Goal: Information Seeking & Learning: Learn about a topic

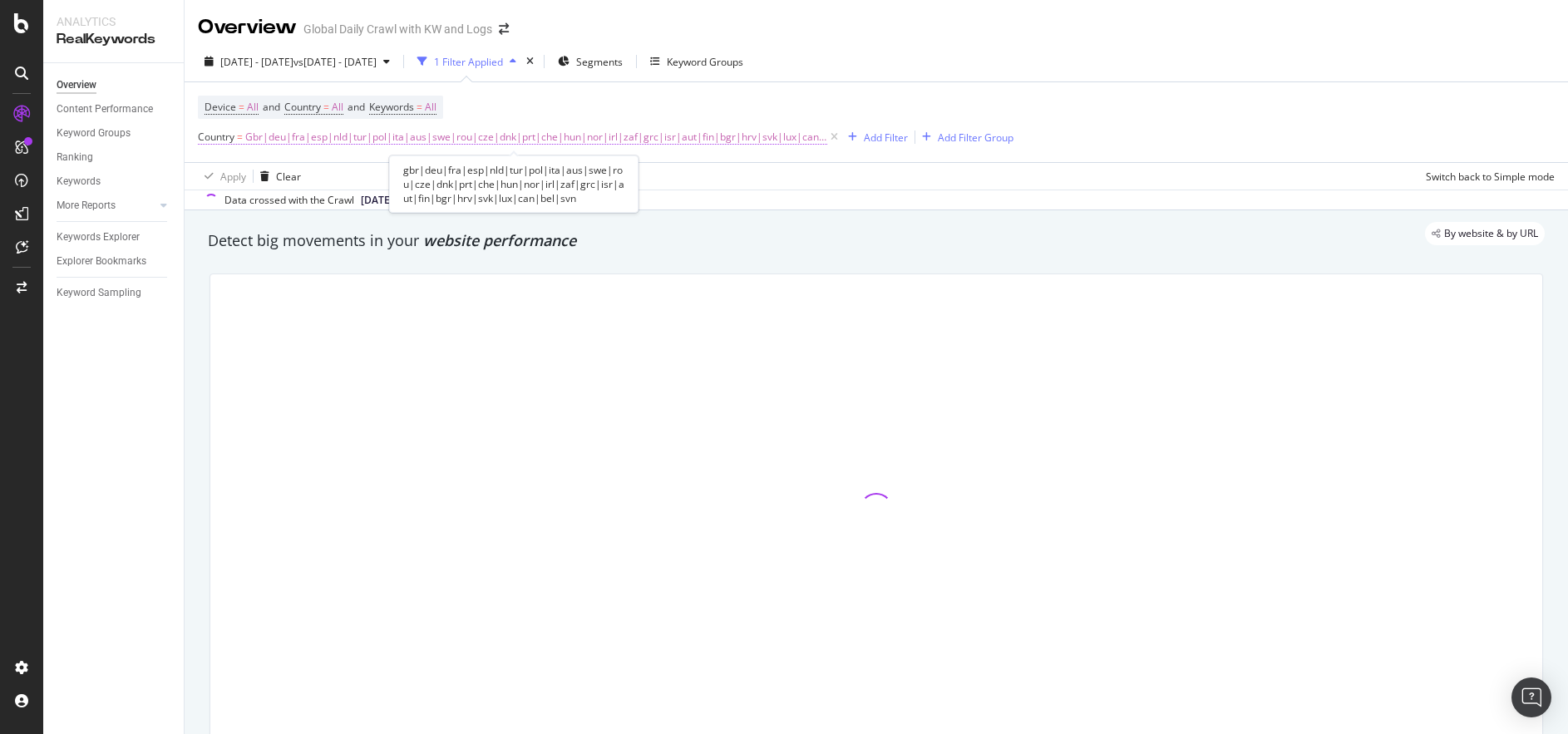
click at [467, 130] on span "Gbr|deu|fra|esp|nld|tur|pol|ita|aus|swe|rou|cze|dnk|prt|che|hun|nor|irl|zaf|grc…" at bounding box center [536, 137] width 582 height 24
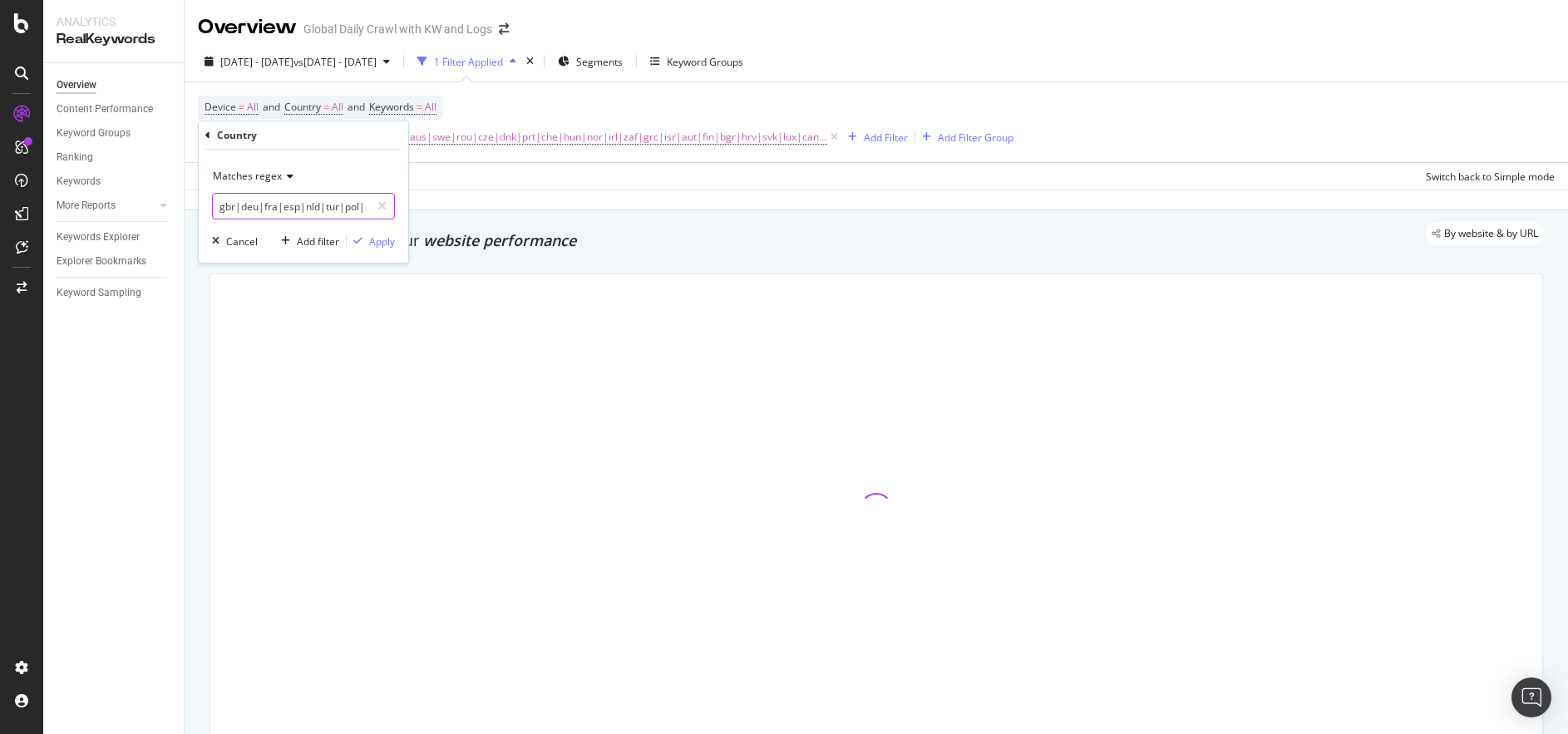
click at [273, 202] on input "gbr|deu|fra|esp|nld|tur|pol|ita|aus|swe|rou|cze|dnk|prt|che|hun|nor|irl|zaf|grc…" at bounding box center [291, 206] width 157 height 27
click at [257, 206] on input "gbr|deu|fra|esp|nld|tur|pol|ita|aus|swe|rou|cze|dnk|prt|che|hun|nor|irl|zaf|grc…" at bounding box center [291, 206] width 157 height 27
drag, startPoint x: 342, startPoint y: 207, endPoint x: 213, endPoint y: 209, distance: 129.0
click at [213, 209] on input "gbr|deu|fra|esp|nld|tur|pol|ita|aus|swe|rou|cze|dnk|prt|che|hun|nor|irl|zaf|grc…" at bounding box center [291, 206] width 157 height 27
click at [191, 233] on div "By website & by URL" at bounding box center [867, 234] width 1353 height 24
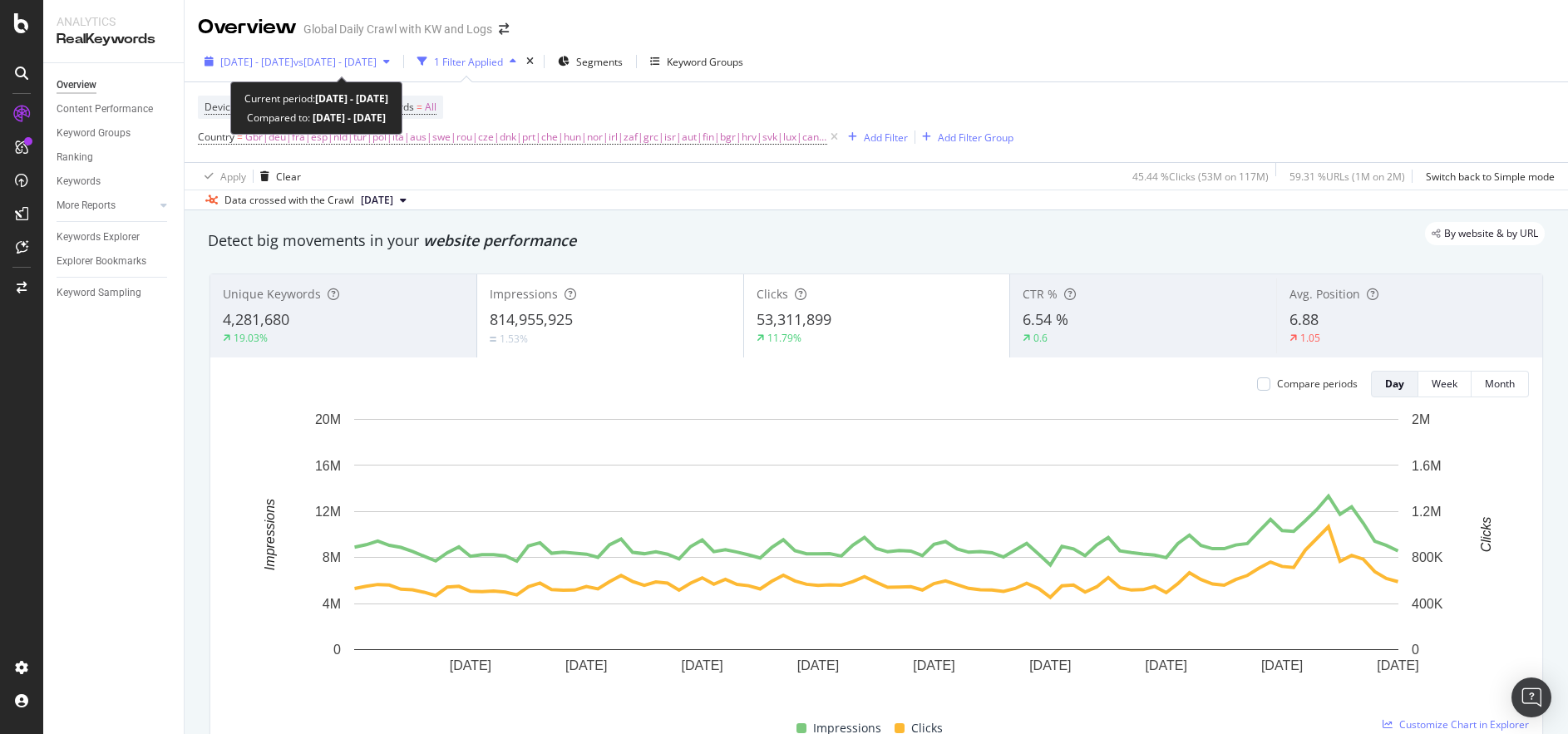
click at [377, 65] on span "vs [DATE] - [DATE]" at bounding box center [335, 61] width 83 height 14
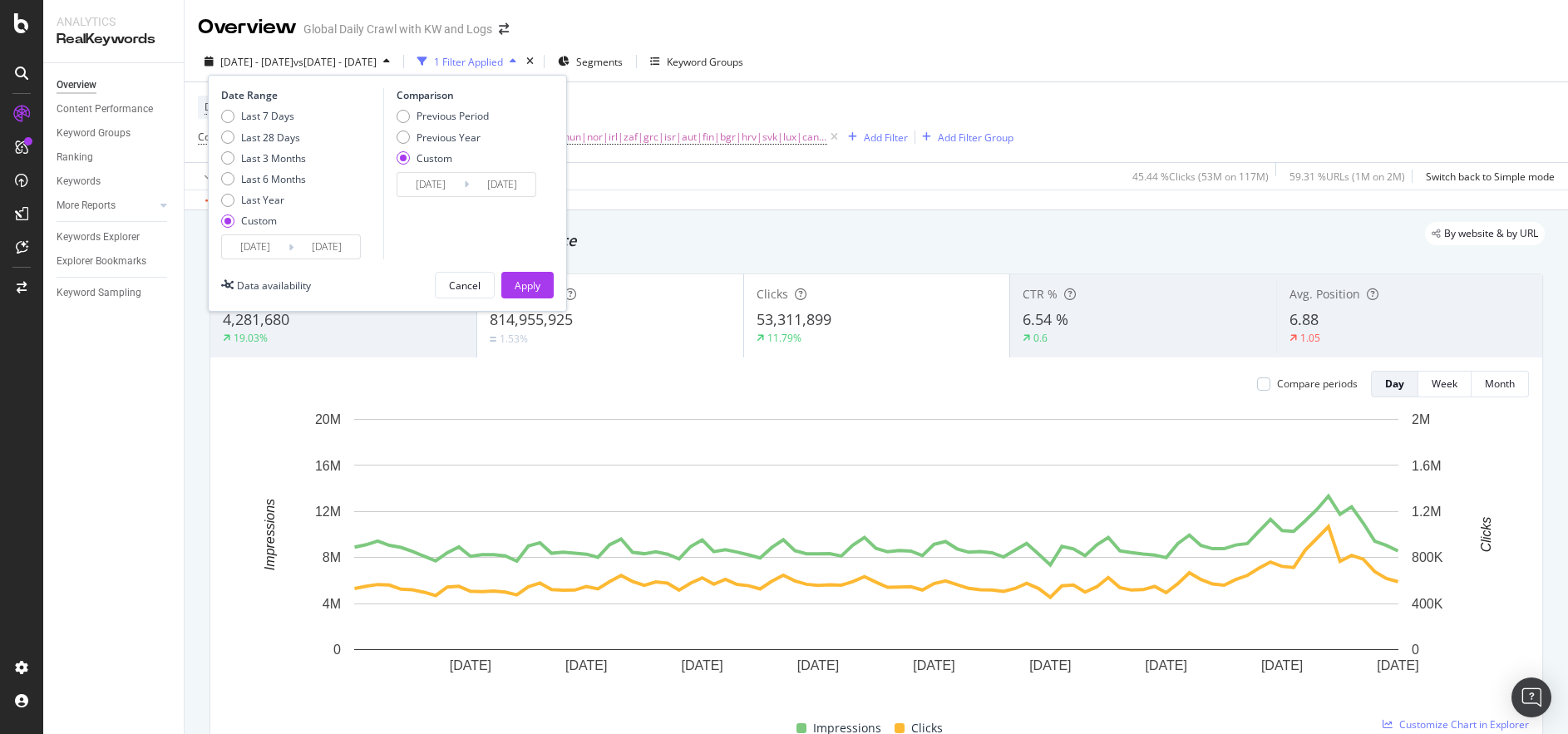
click at [183, 264] on div "Explorer Bookmarks" at bounding box center [119, 261] width 127 height 24
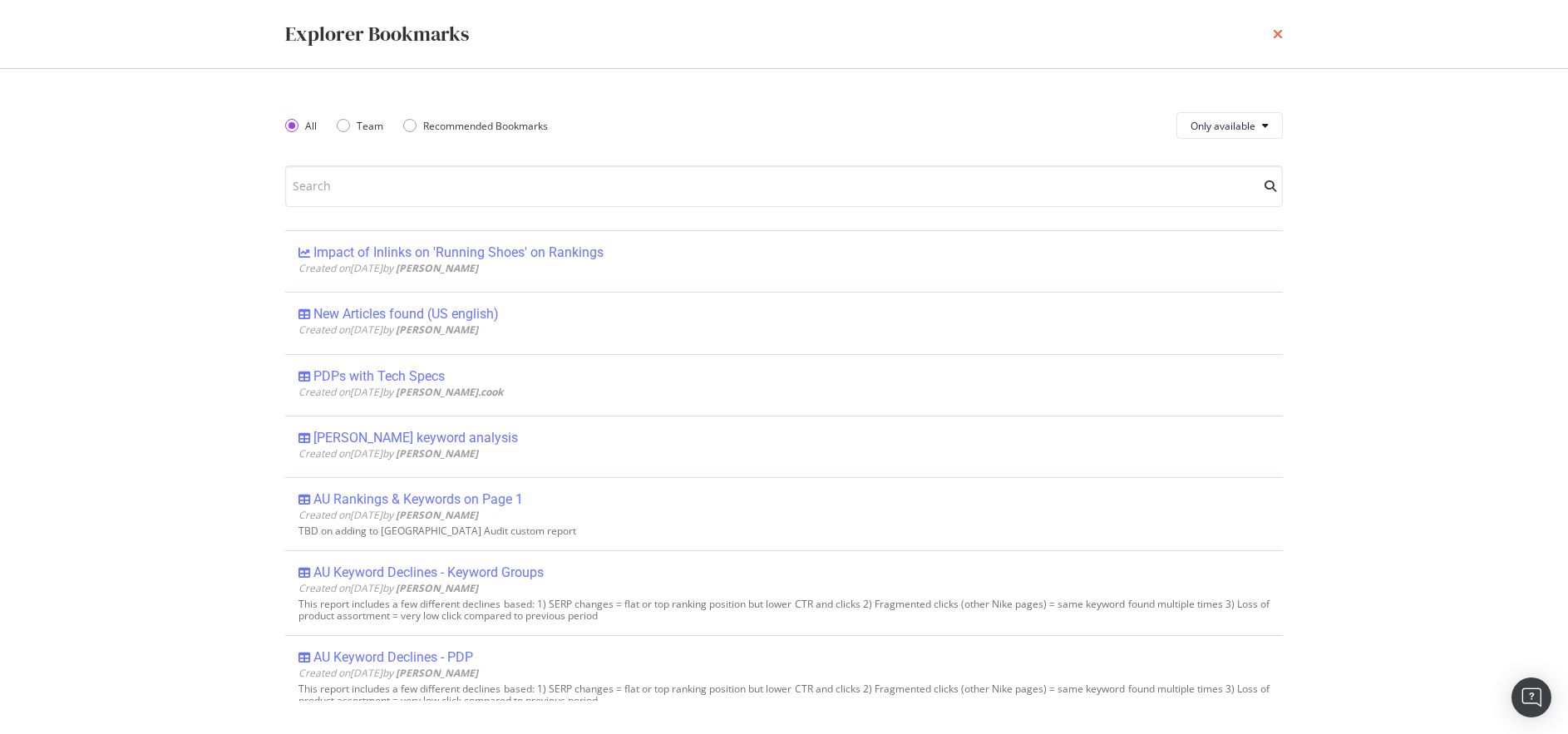
click at [1281, 35] on icon "times" at bounding box center [1278, 35] width 10 height 13
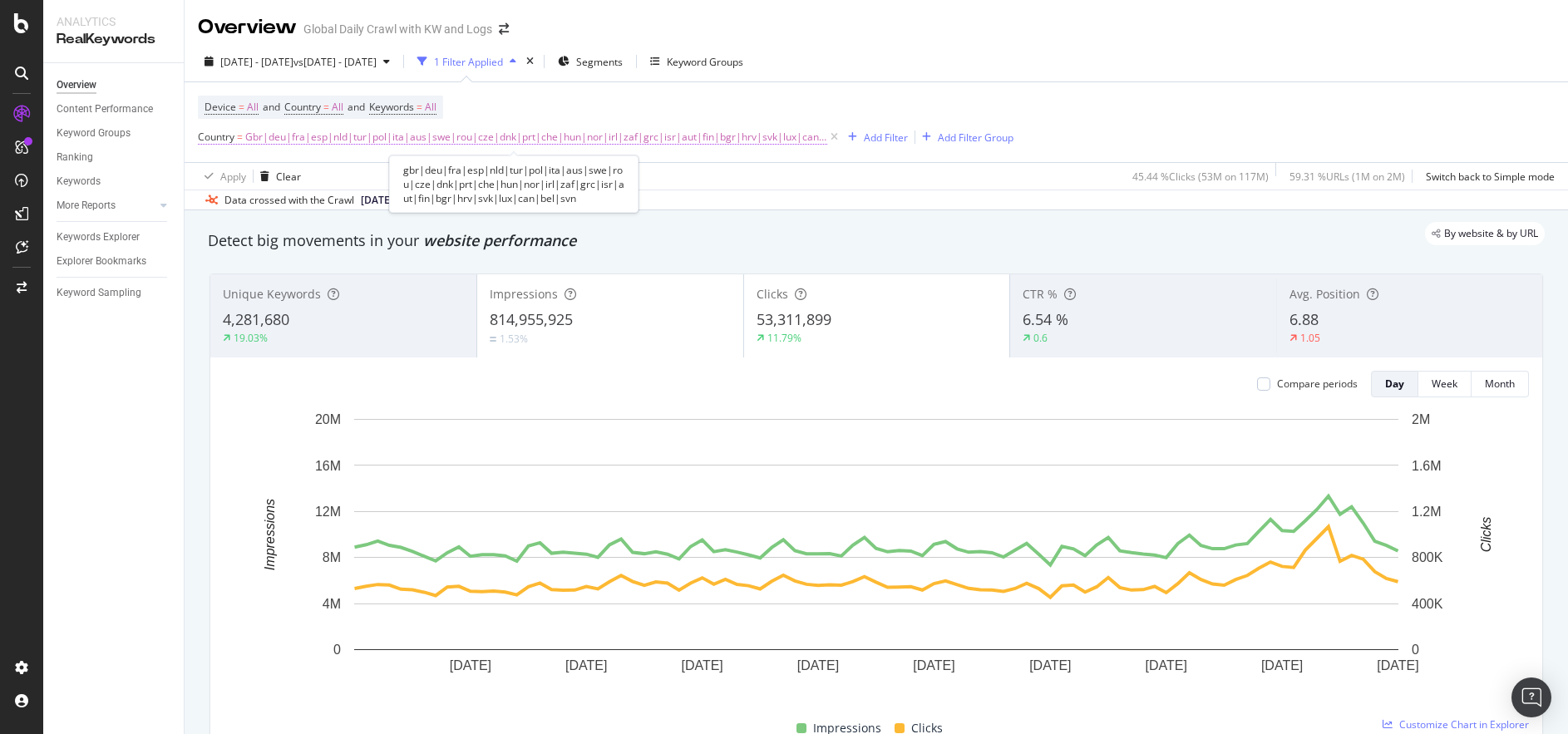
click at [642, 142] on span "Gbr|deu|fra|esp|nld|tur|pol|ita|aus|swe|rou|cze|dnk|prt|che|hun|nor|irl|zaf|grc…" at bounding box center [536, 137] width 582 height 24
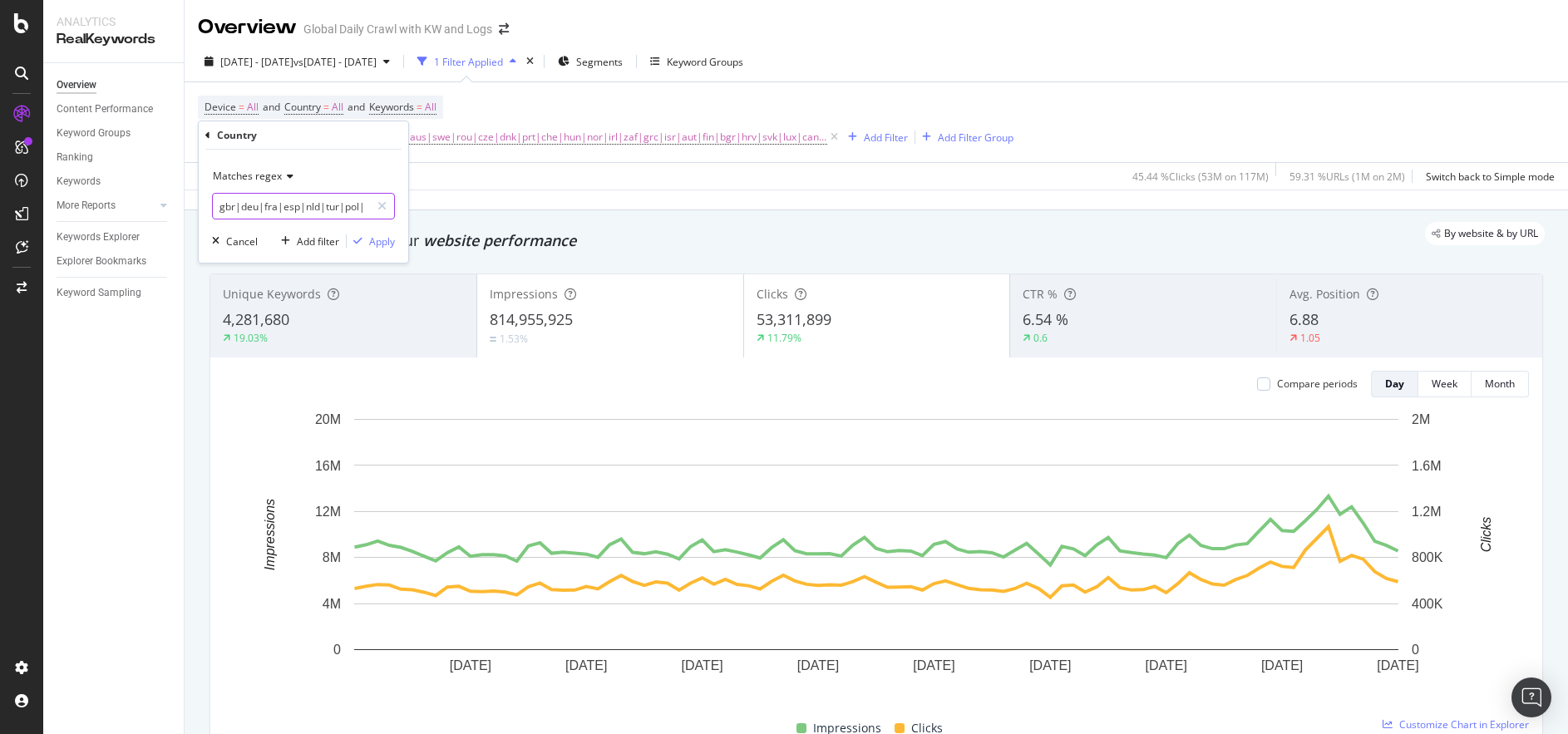
click at [308, 210] on input "gbr|deu|fra|esp|nld|tur|pol|ita|aus|swe|rou|cze|dnk|prt|che|hun|nor|irl|zaf|grc…" at bounding box center [291, 206] width 157 height 27
type input "zaf"
click at [384, 243] on div "Apply" at bounding box center [382, 242] width 26 height 14
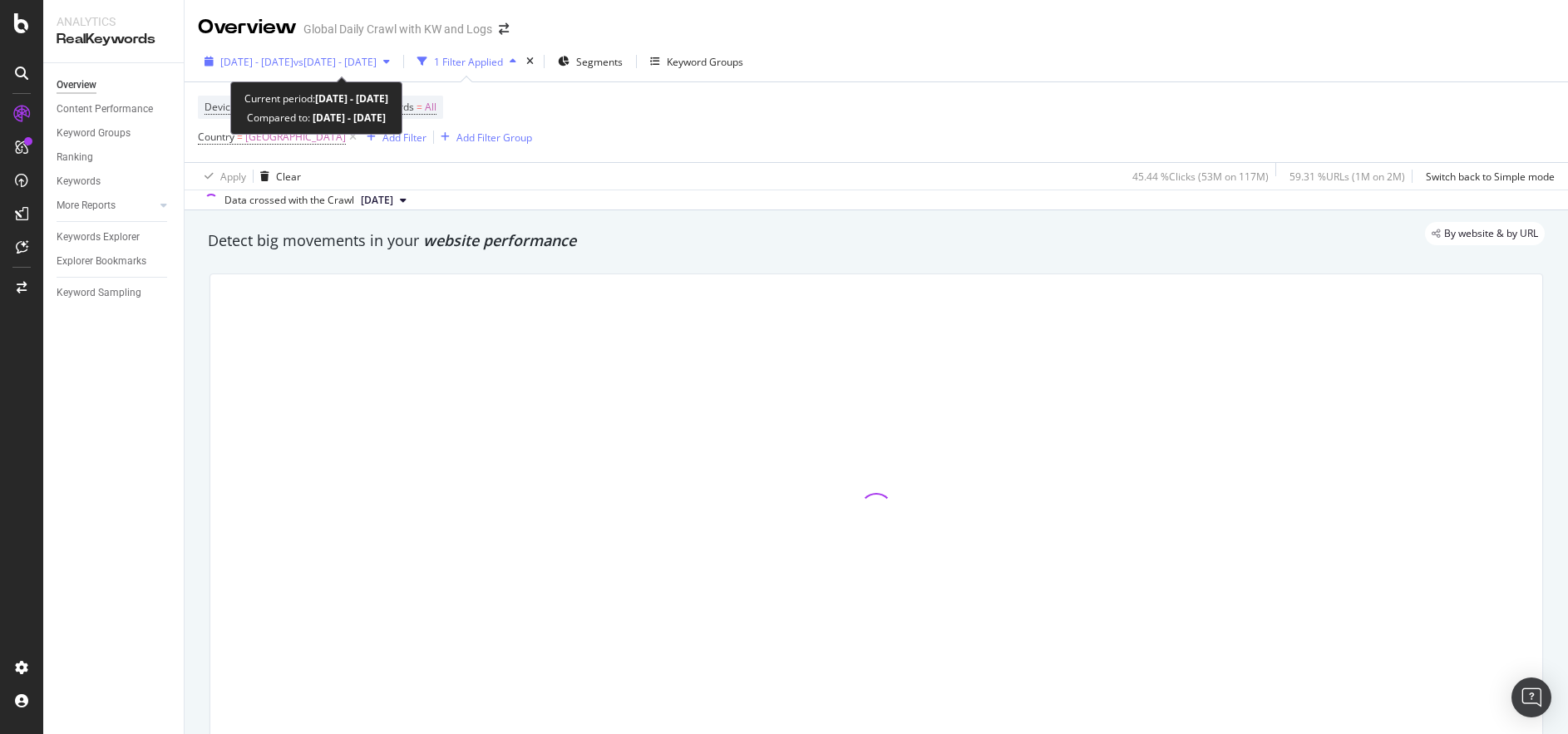
click at [294, 66] on span "[DATE] - [DATE]" at bounding box center [257, 61] width 73 height 14
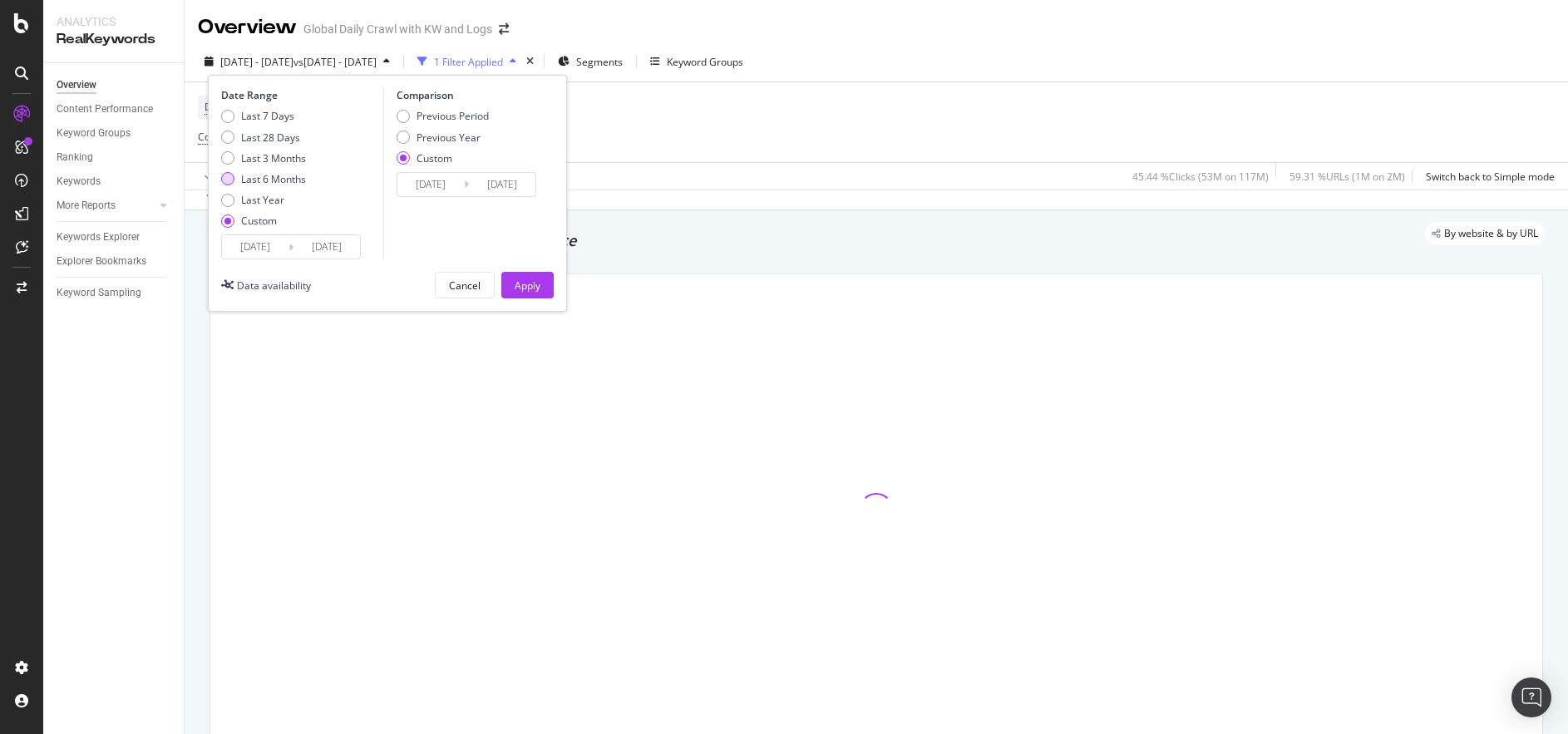
click at [254, 178] on div "Last 6 Months" at bounding box center [273, 179] width 65 height 14
type input "[DATE]"
click at [526, 285] on div "Apply" at bounding box center [527, 285] width 26 height 14
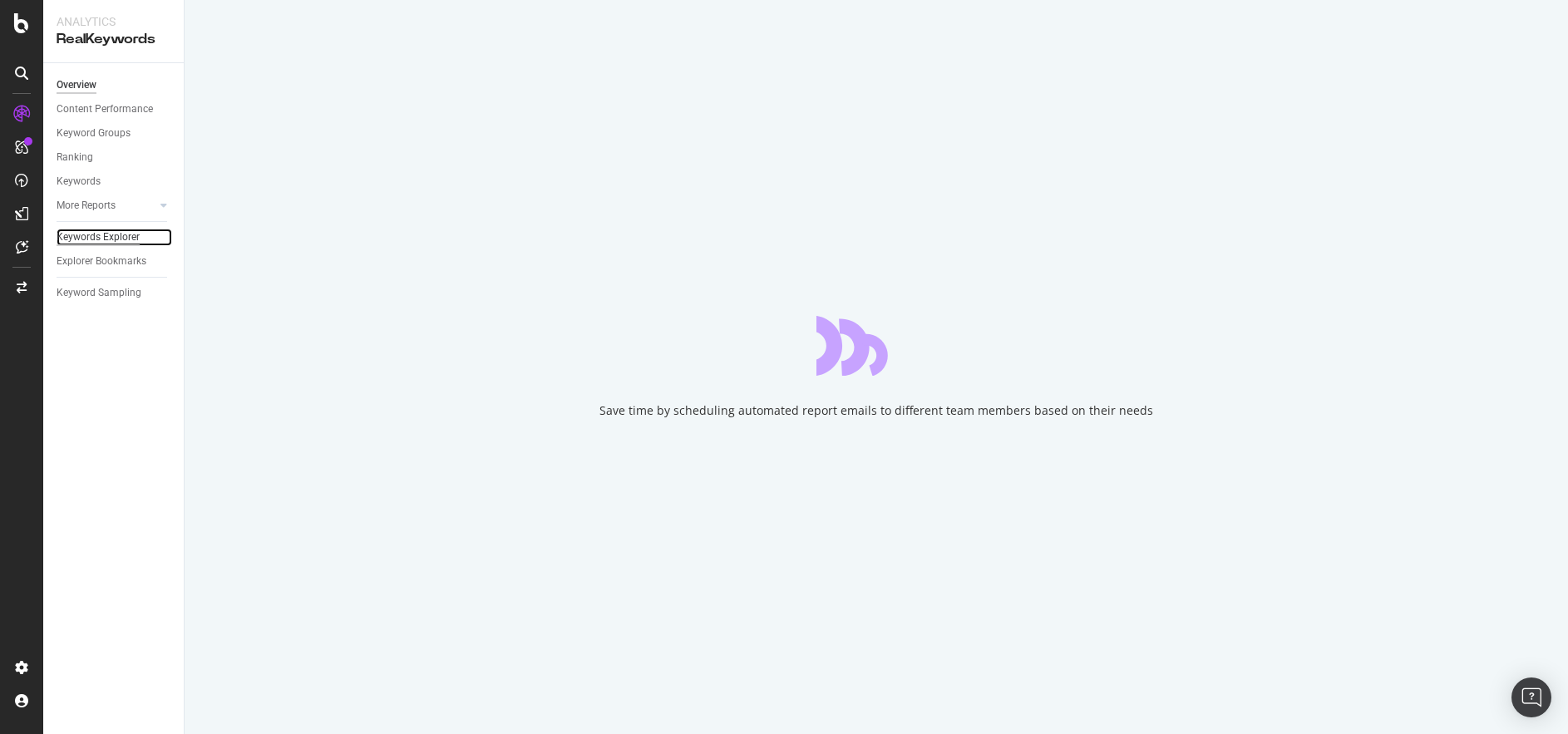
click at [127, 241] on div "Keywords Explorer" at bounding box center [98, 237] width 83 height 18
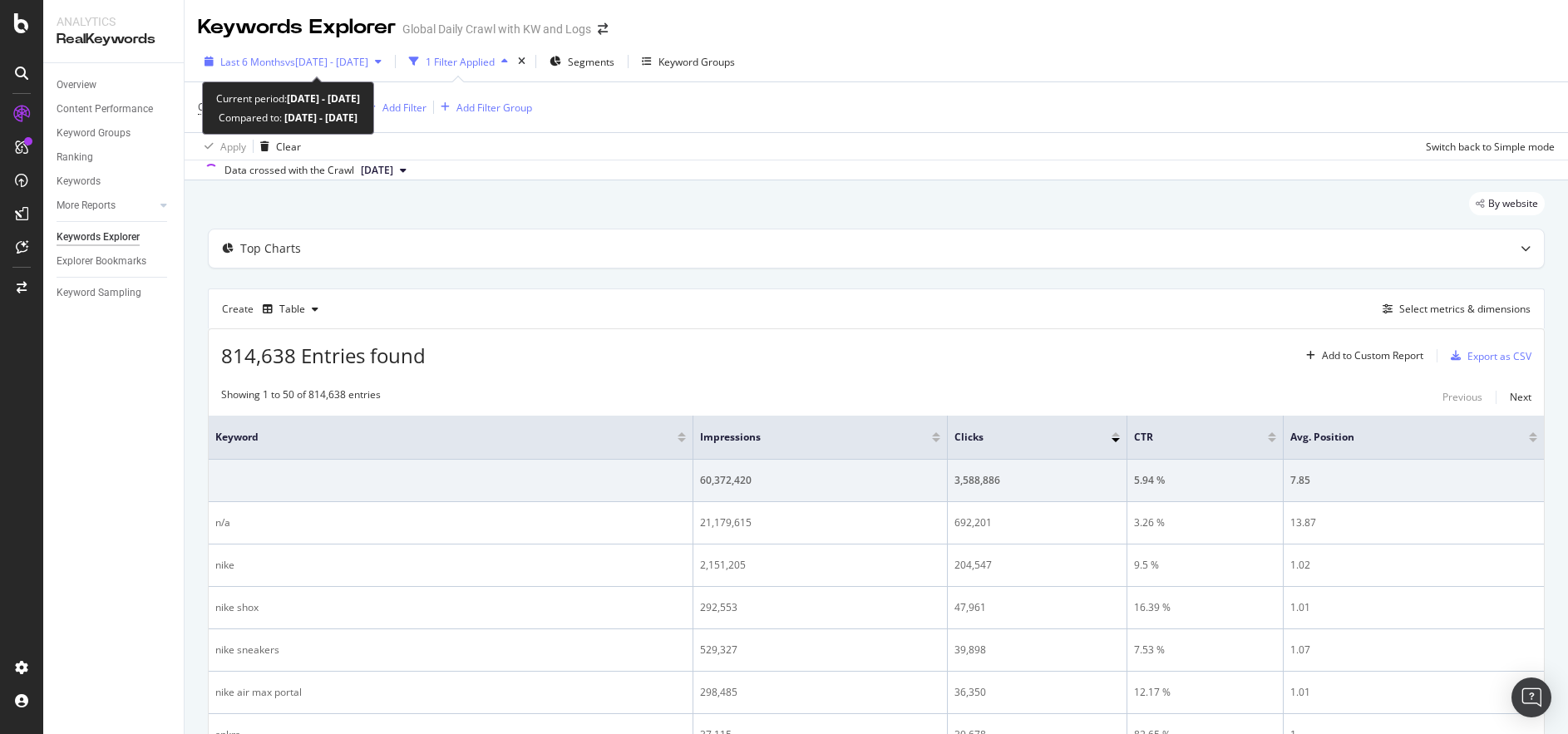
click at [358, 61] on span "vs [DATE] - [DATE]" at bounding box center [326, 61] width 83 height 14
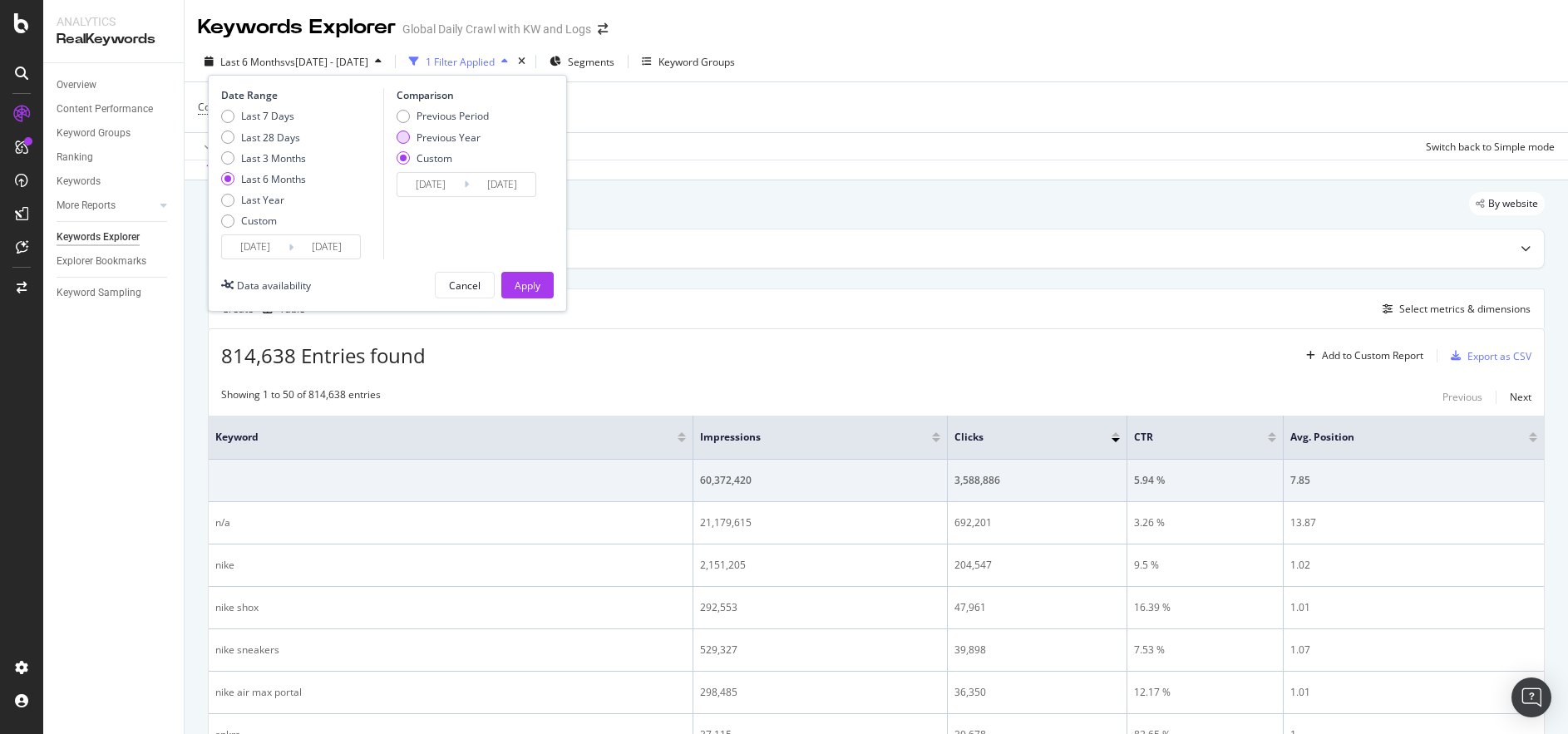
click at [398, 140] on div "Previous Year" at bounding box center [403, 137] width 13 height 13
type input "[DATE]"
click at [522, 287] on div "Apply" at bounding box center [527, 285] width 26 height 14
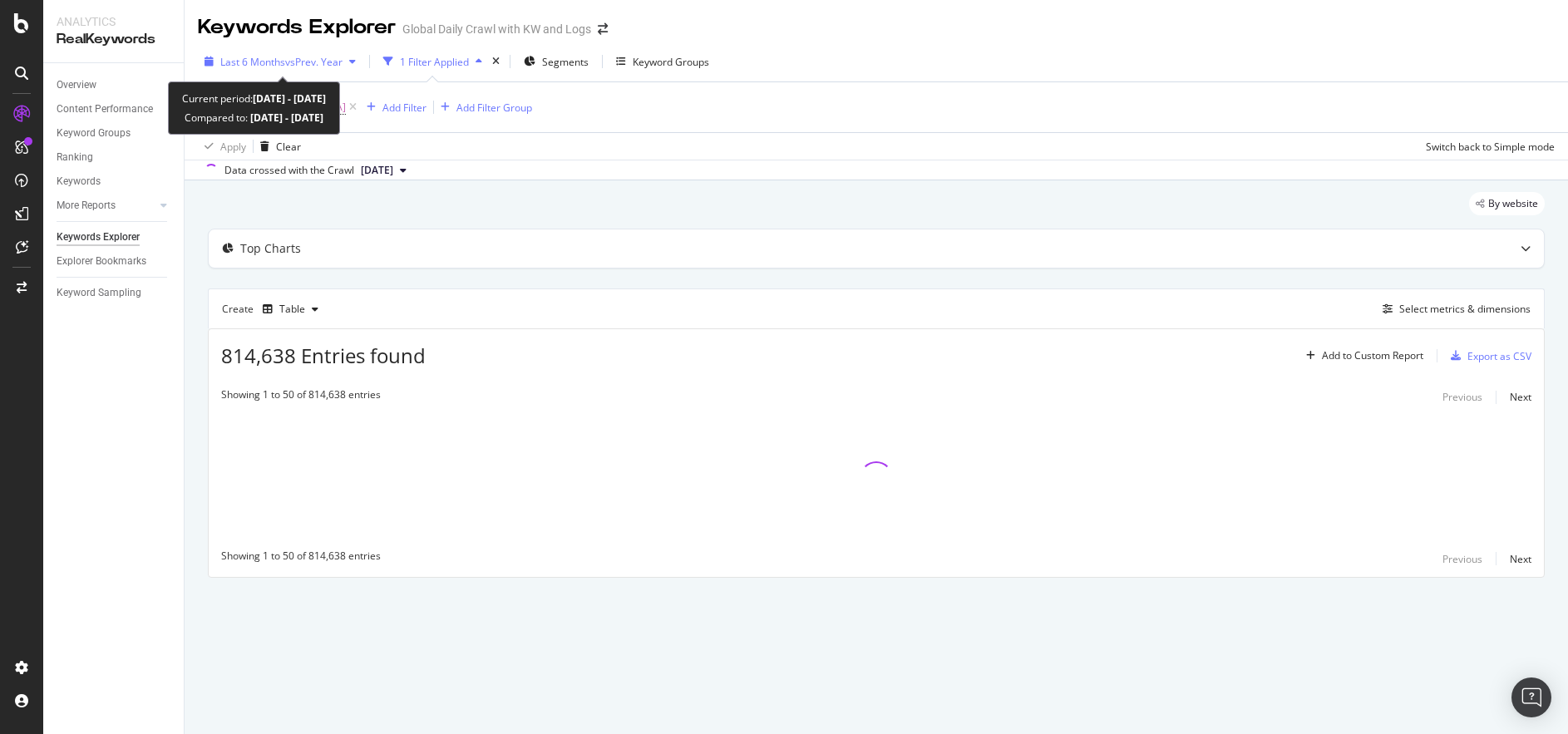
click at [317, 61] on span "vs Prev. Year" at bounding box center [314, 61] width 57 height 14
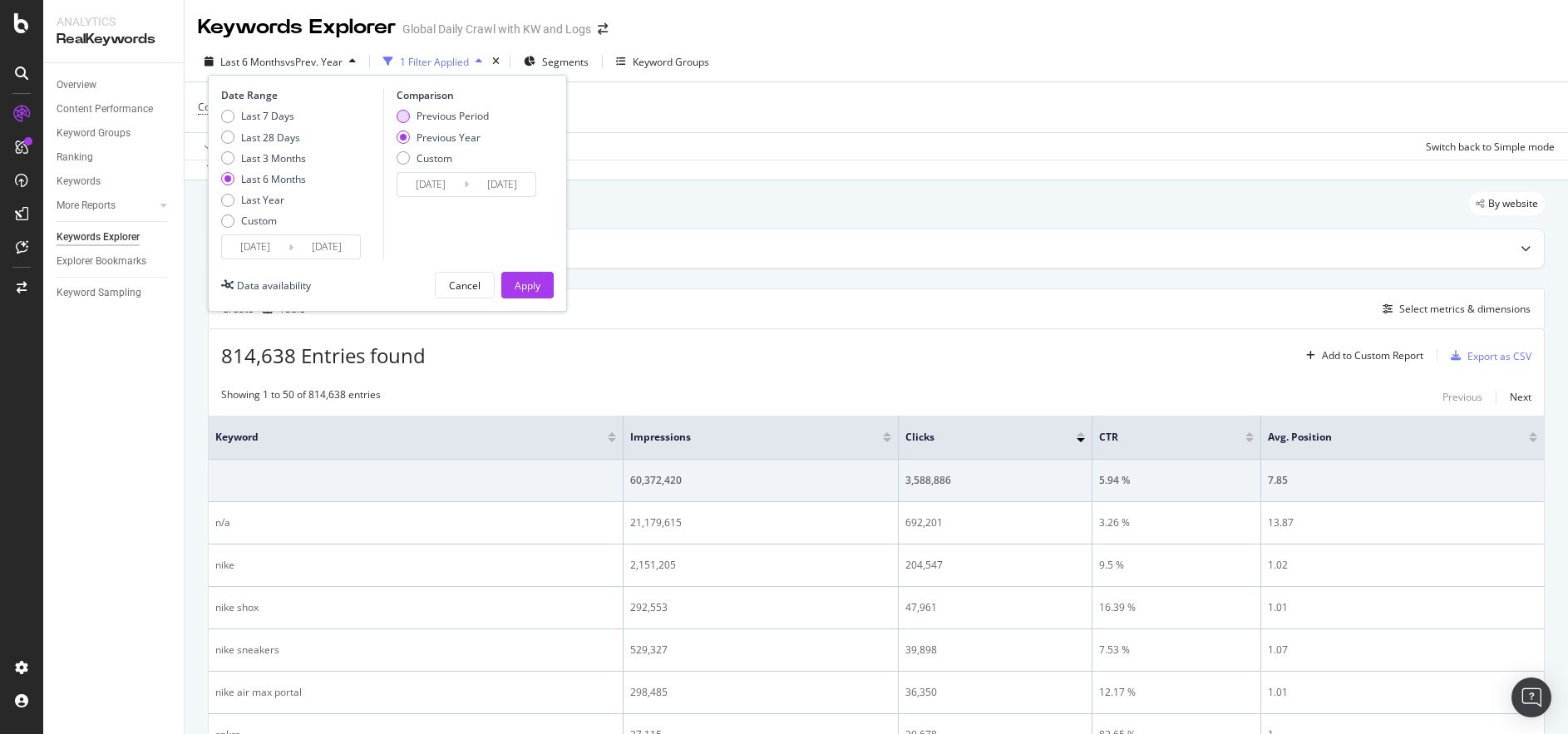
click at [428, 115] on div "Previous Period" at bounding box center [453, 115] width 72 height 14
type input "[DATE]"
click at [245, 247] on input "[DATE]" at bounding box center [255, 247] width 66 height 24
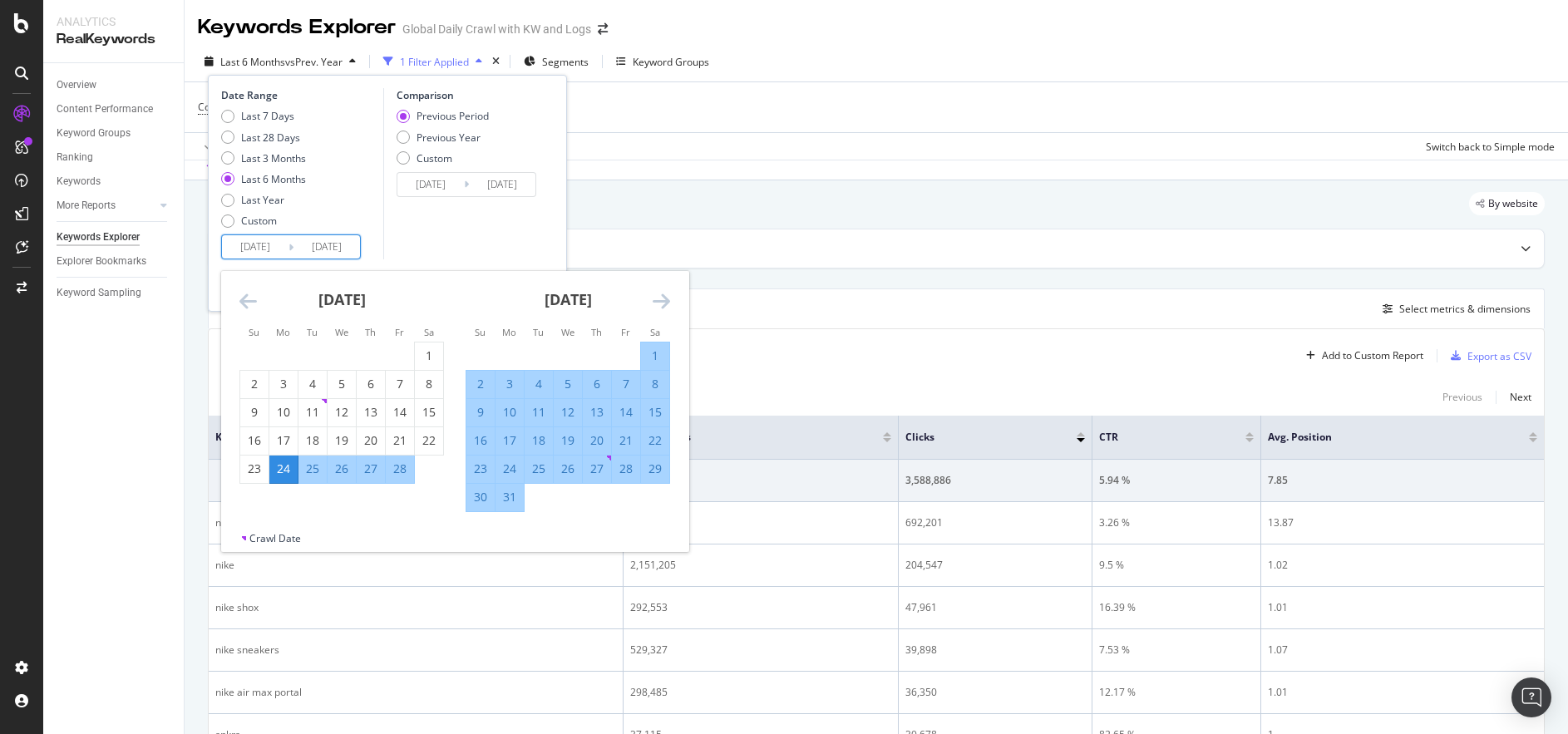
click at [661, 294] on icon "Move forward to switch to the next month." at bounding box center [661, 301] width 18 height 20
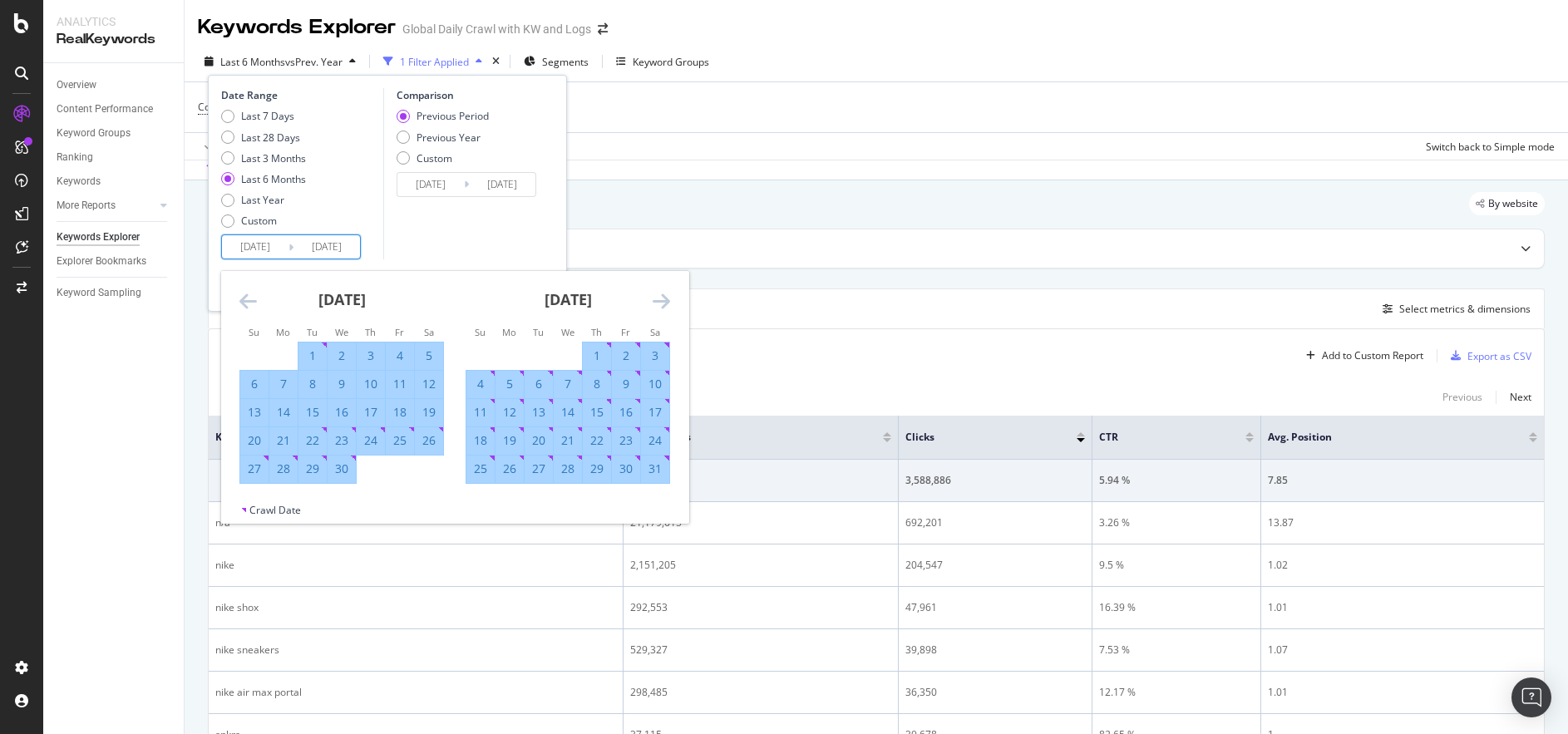
click at [661, 294] on icon "Move forward to switch to the next month." at bounding box center [661, 301] width 18 height 20
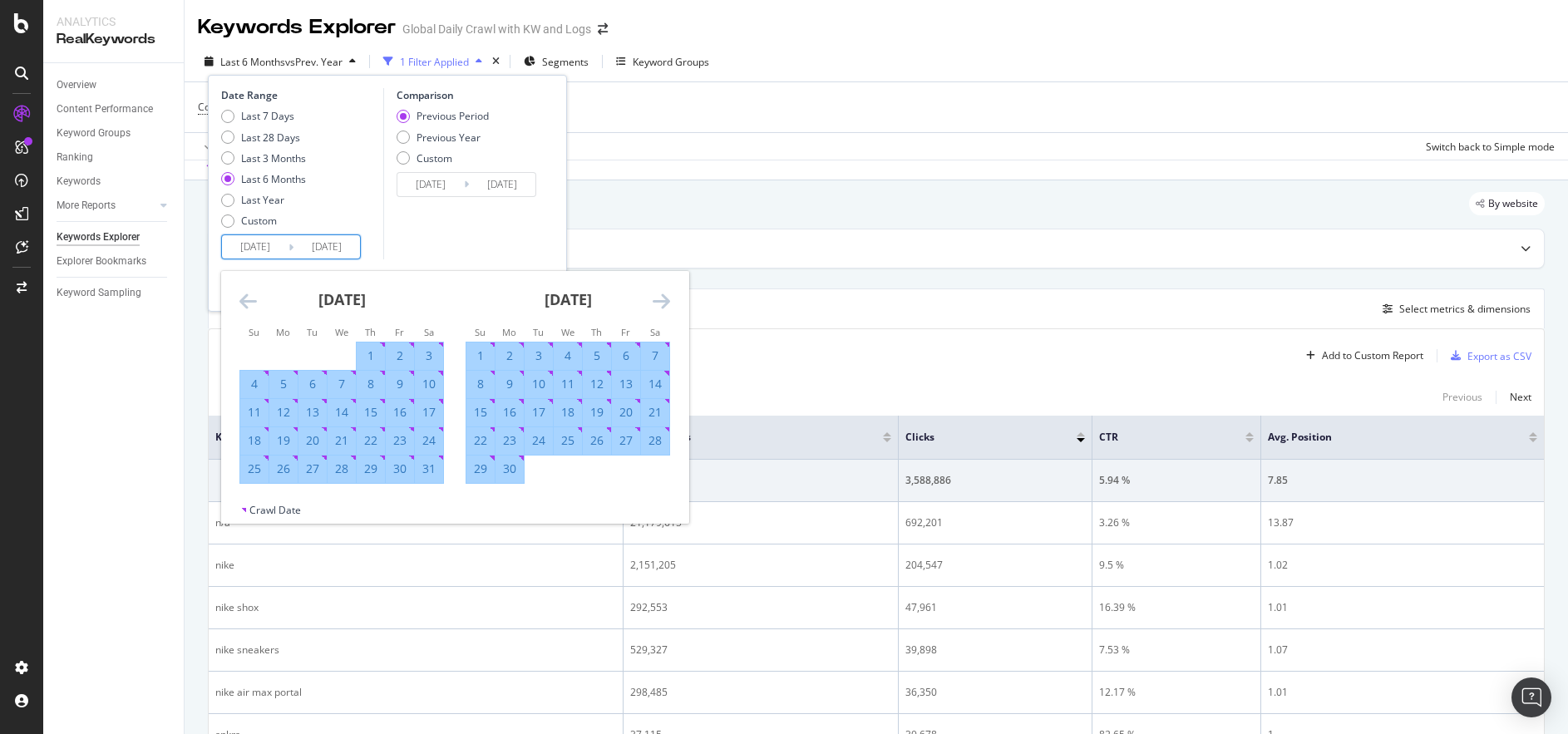
click at [661, 294] on icon "Move forward to switch to the next month." at bounding box center [661, 301] width 18 height 20
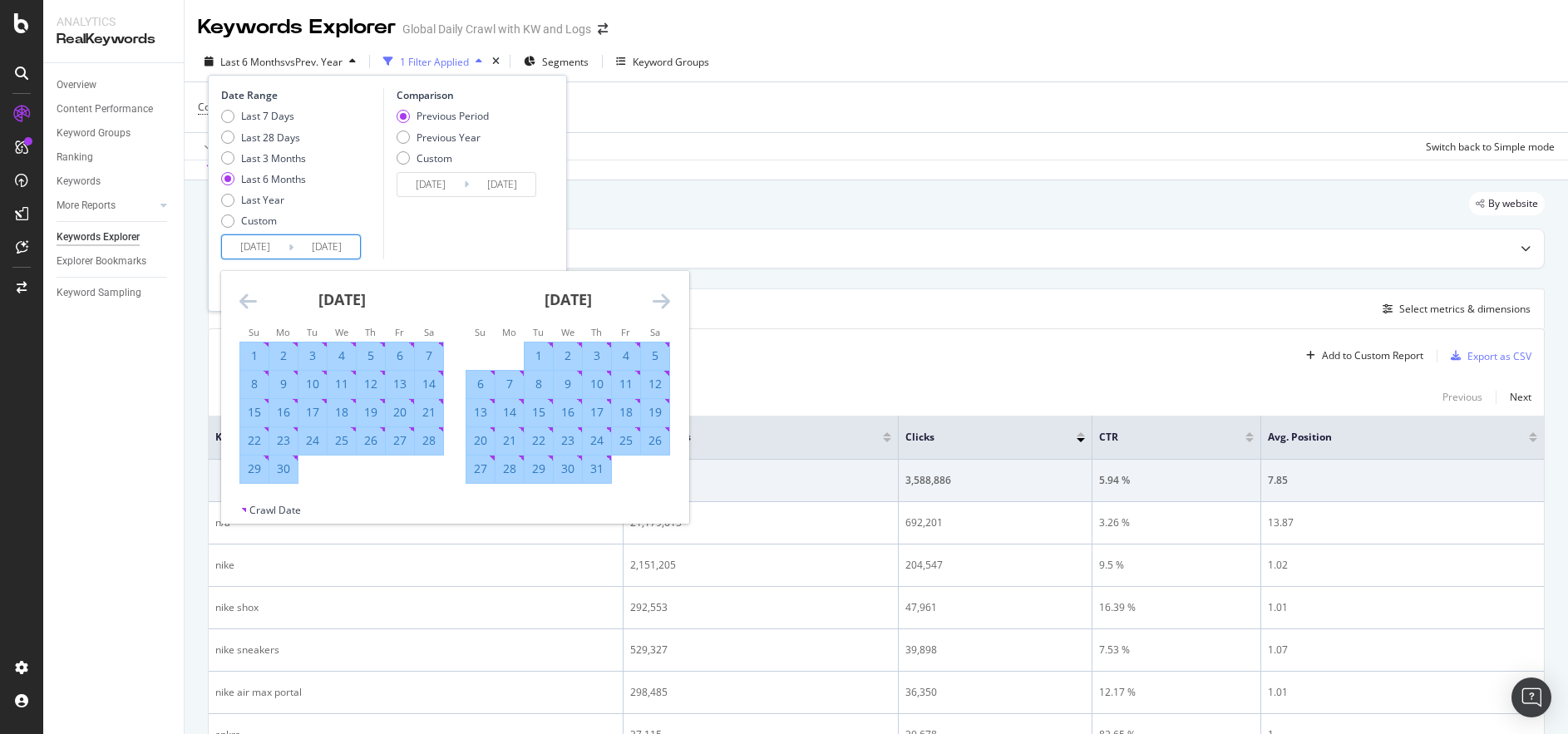
click at [661, 294] on icon "Move forward to switch to the next month." at bounding box center [661, 301] width 18 height 20
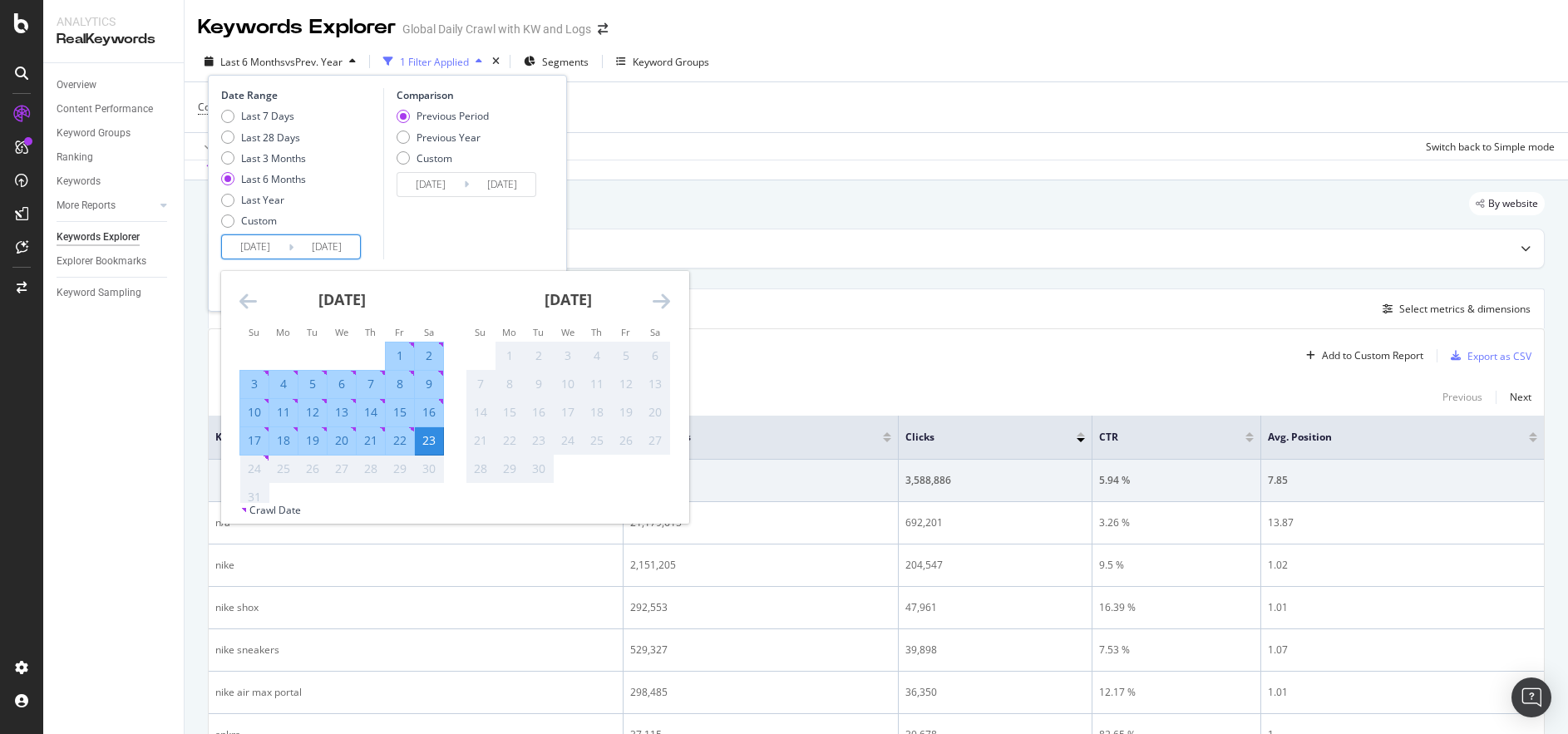
click at [386, 363] on div "1" at bounding box center [400, 356] width 29 height 17
type input "[DATE]"
click at [426, 446] on div "23" at bounding box center [429, 441] width 29 height 17
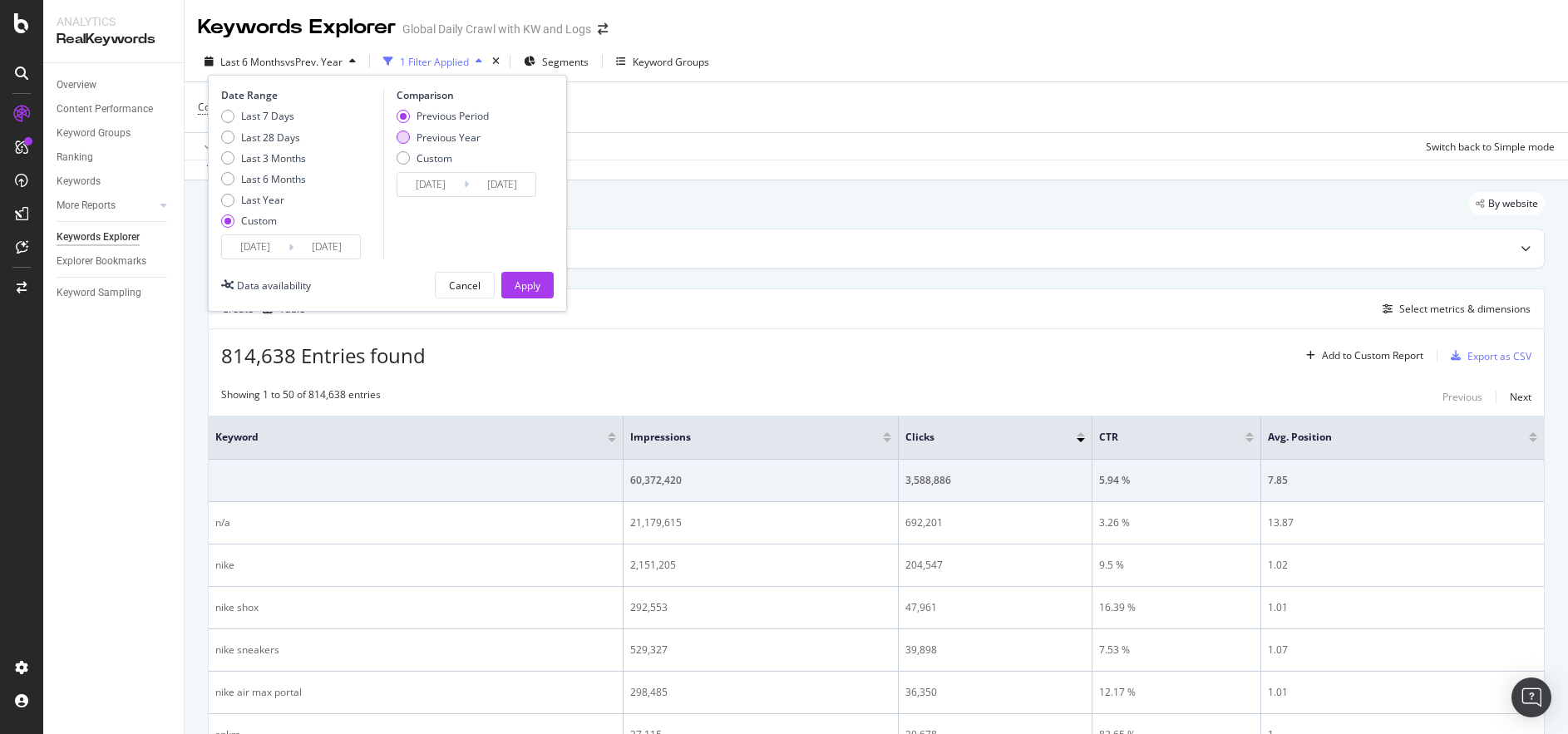
click at [434, 134] on div "Previous Year" at bounding box center [448, 137] width 64 height 14
type input "[DATE]"
click at [530, 306] on div "Date Range Last 7 Days Last 28 Days Last 3 Months Last 6 Months Last Year Custo…" at bounding box center [387, 194] width 359 height 237
click at [524, 289] on div "Apply" at bounding box center [527, 285] width 26 height 14
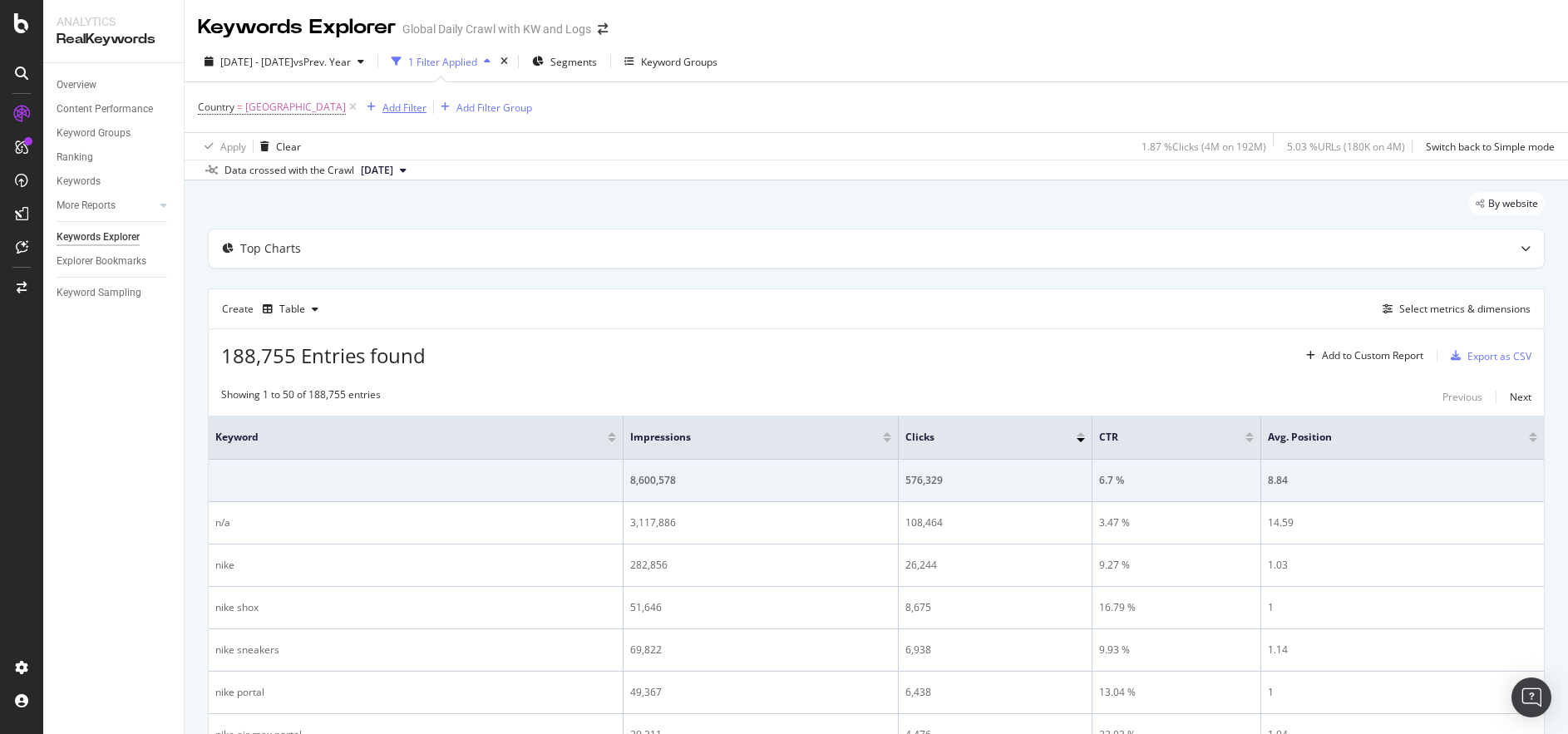
click at [383, 102] on div "Add Filter" at bounding box center [405, 108] width 44 height 14
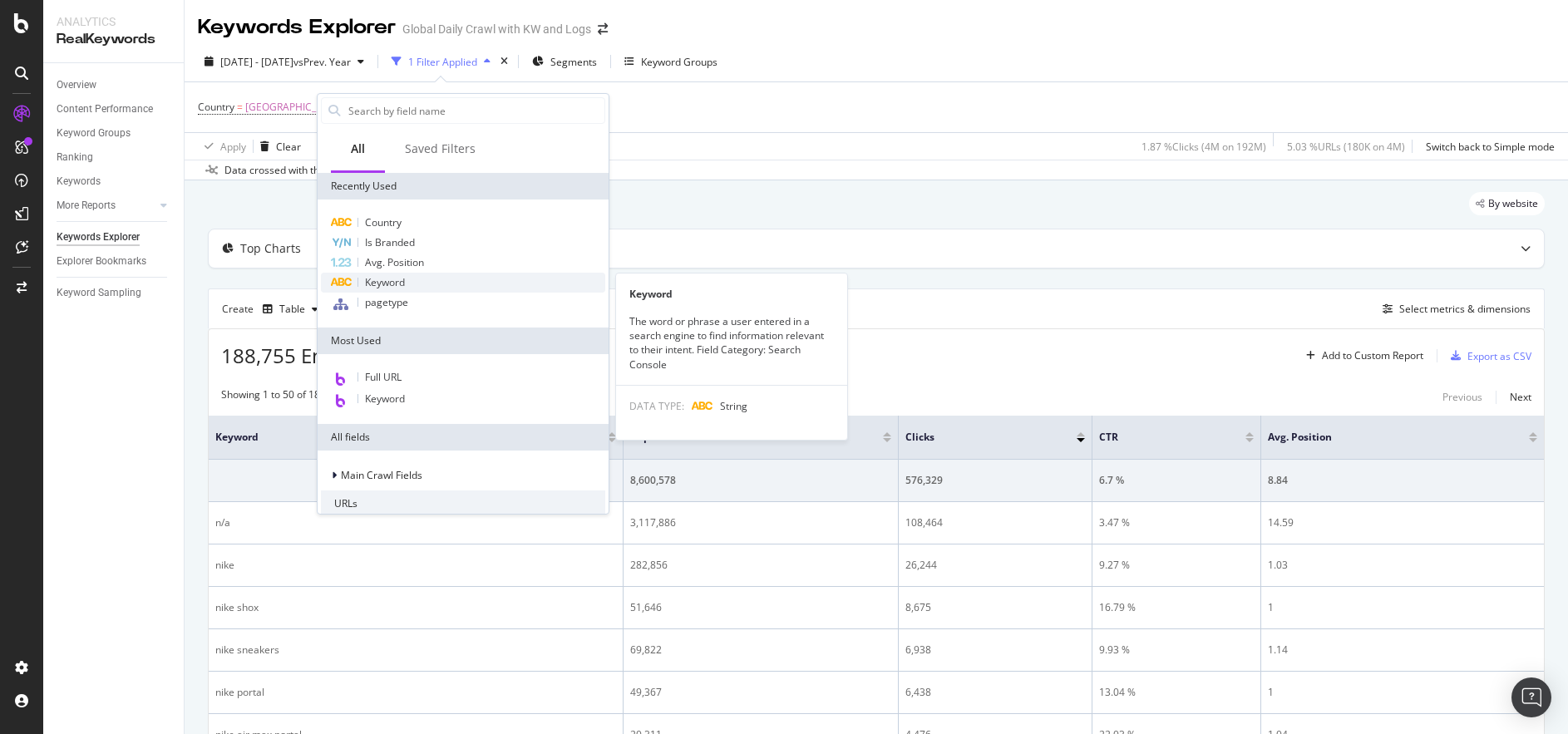
click at [401, 283] on span "Keyword" at bounding box center [384, 282] width 40 height 14
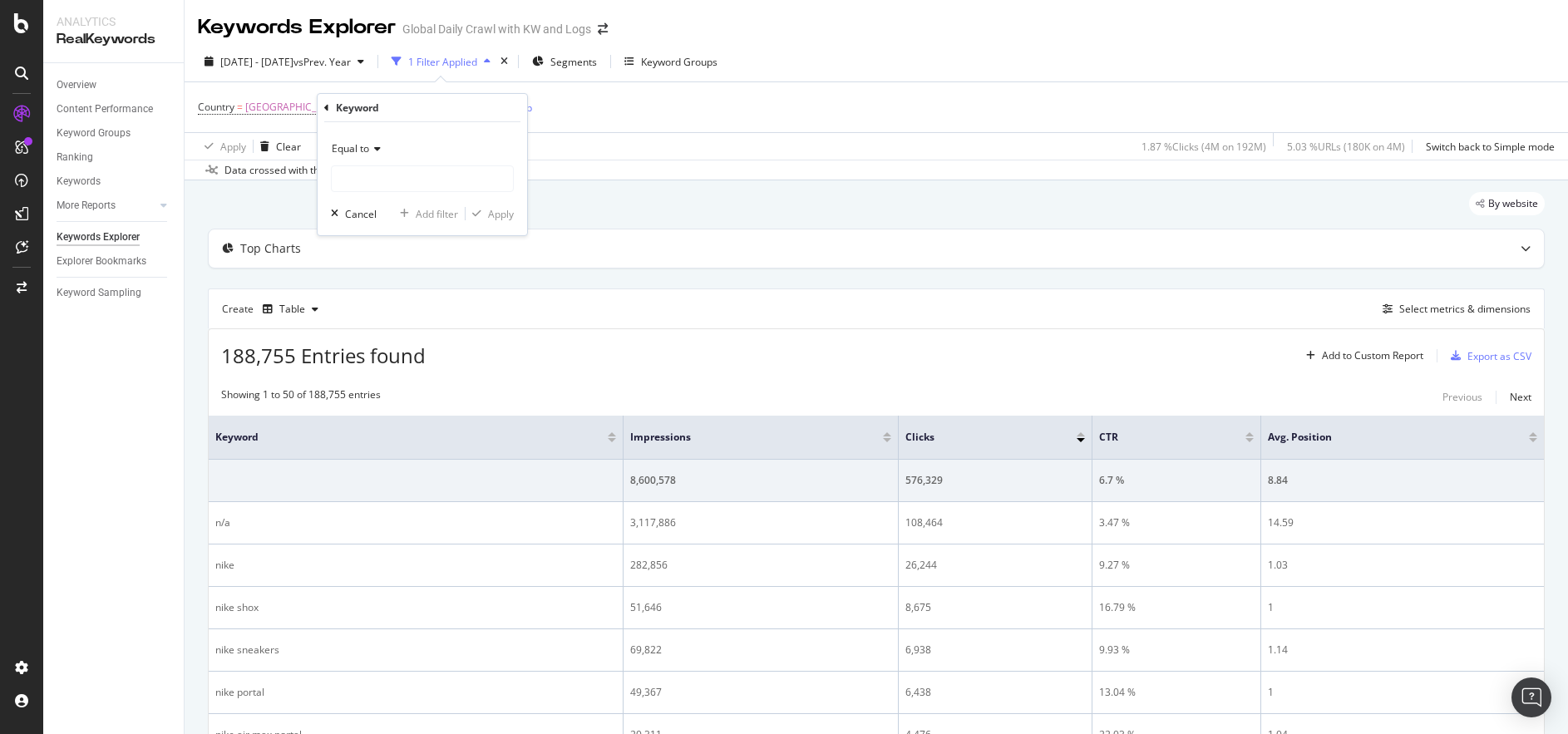
click at [368, 150] on span "Equal to" at bounding box center [350, 148] width 37 height 14
click at [448, 133] on div "Equal to Equal to Not equal to Starts with Doesn't start with Ends with Doesn't…" at bounding box center [421, 178] width 209 height 113
click at [373, 175] on input "text" at bounding box center [421, 179] width 181 height 27
paste input "nike plus"
type input "nike plus"
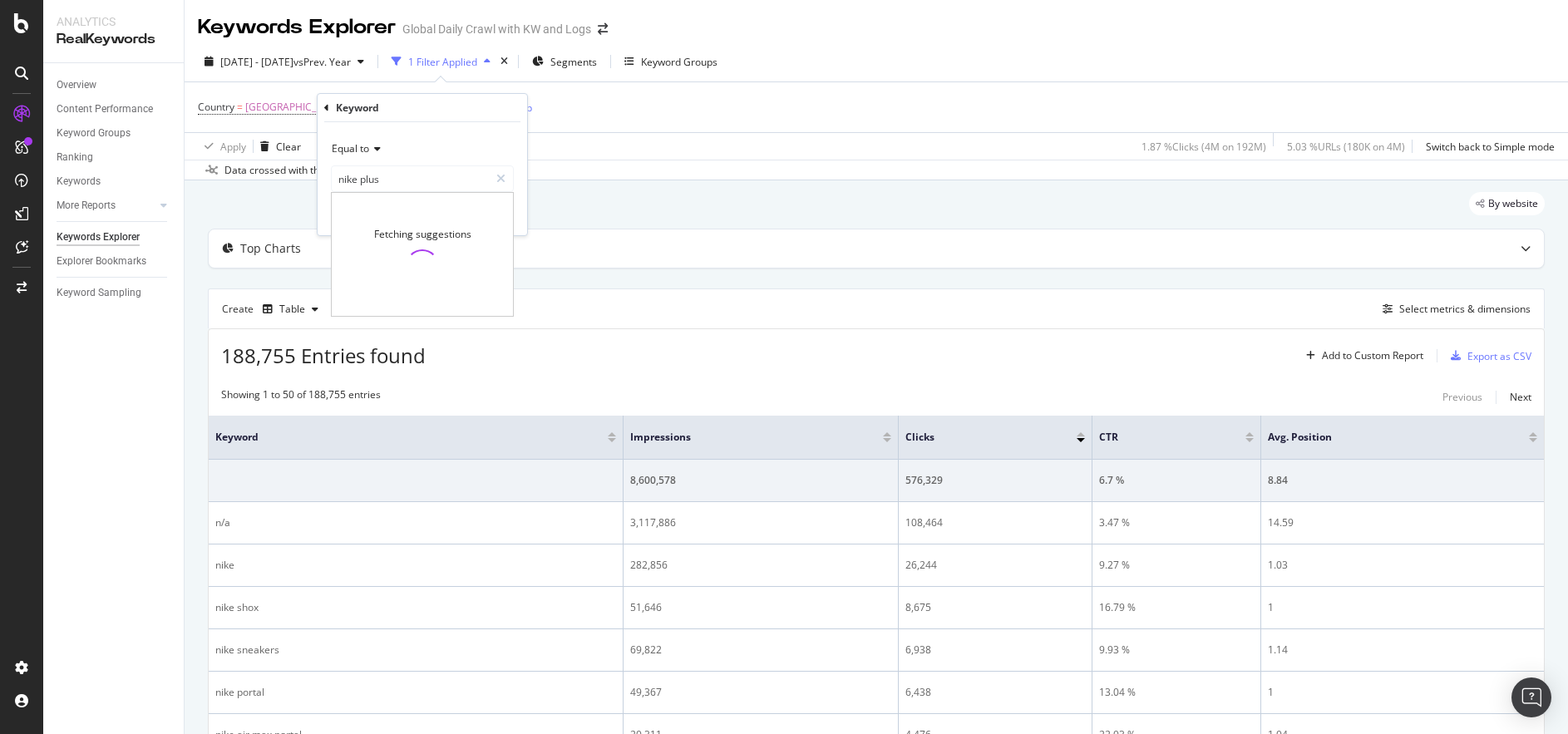
click at [522, 181] on div "Equal to nike plus nike plus Fetching suggestions Cancel Add filter Apply" at bounding box center [421, 178] width 209 height 113
click at [490, 223] on div "Equal to nike plus nike plus Cancel Add filter Apply" at bounding box center [421, 178] width 209 height 113
click at [509, 211] on div "Apply" at bounding box center [501, 214] width 26 height 14
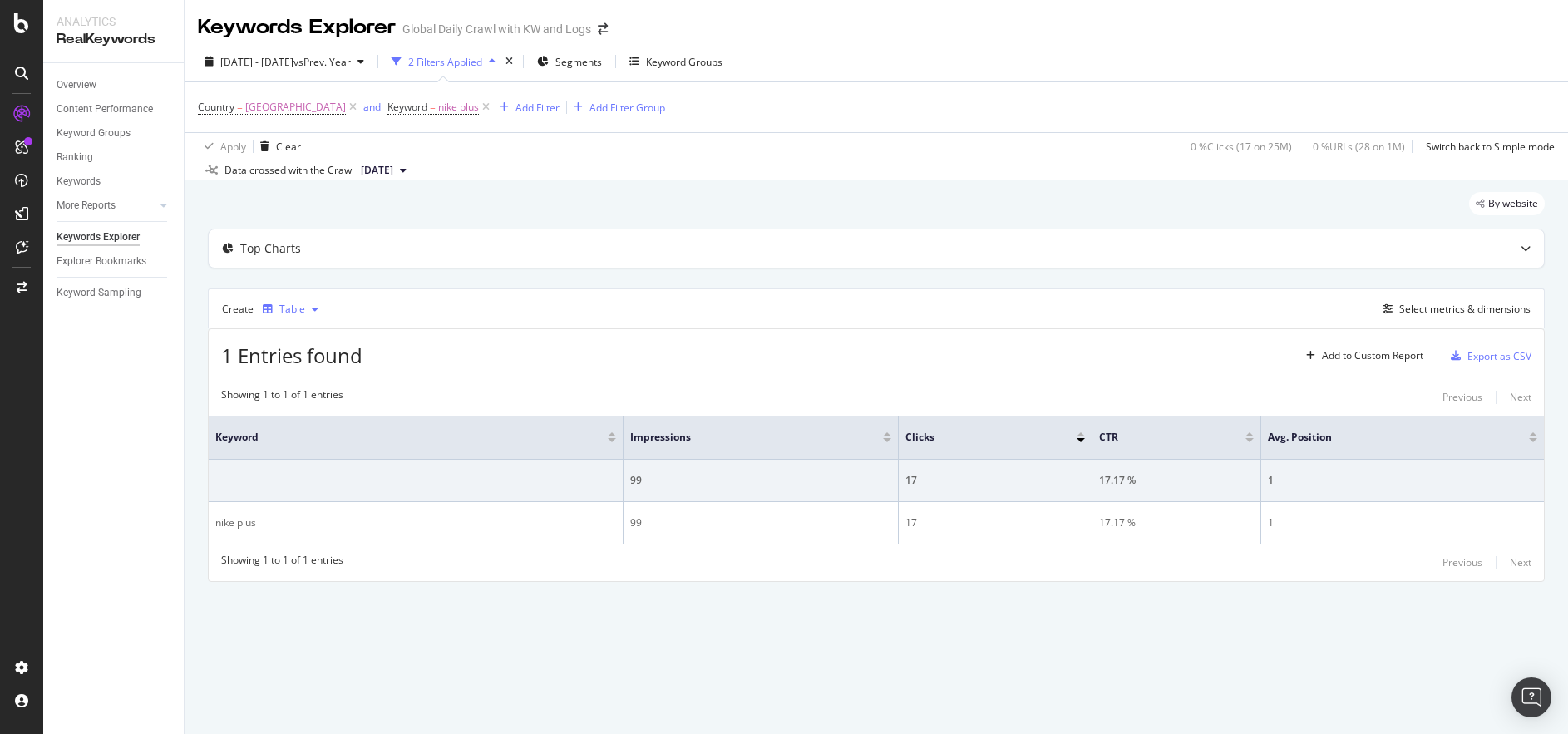
click at [302, 311] on div "Table" at bounding box center [292, 310] width 26 height 10
click at [299, 360] on div "Trend" at bounding box center [310, 364] width 28 height 14
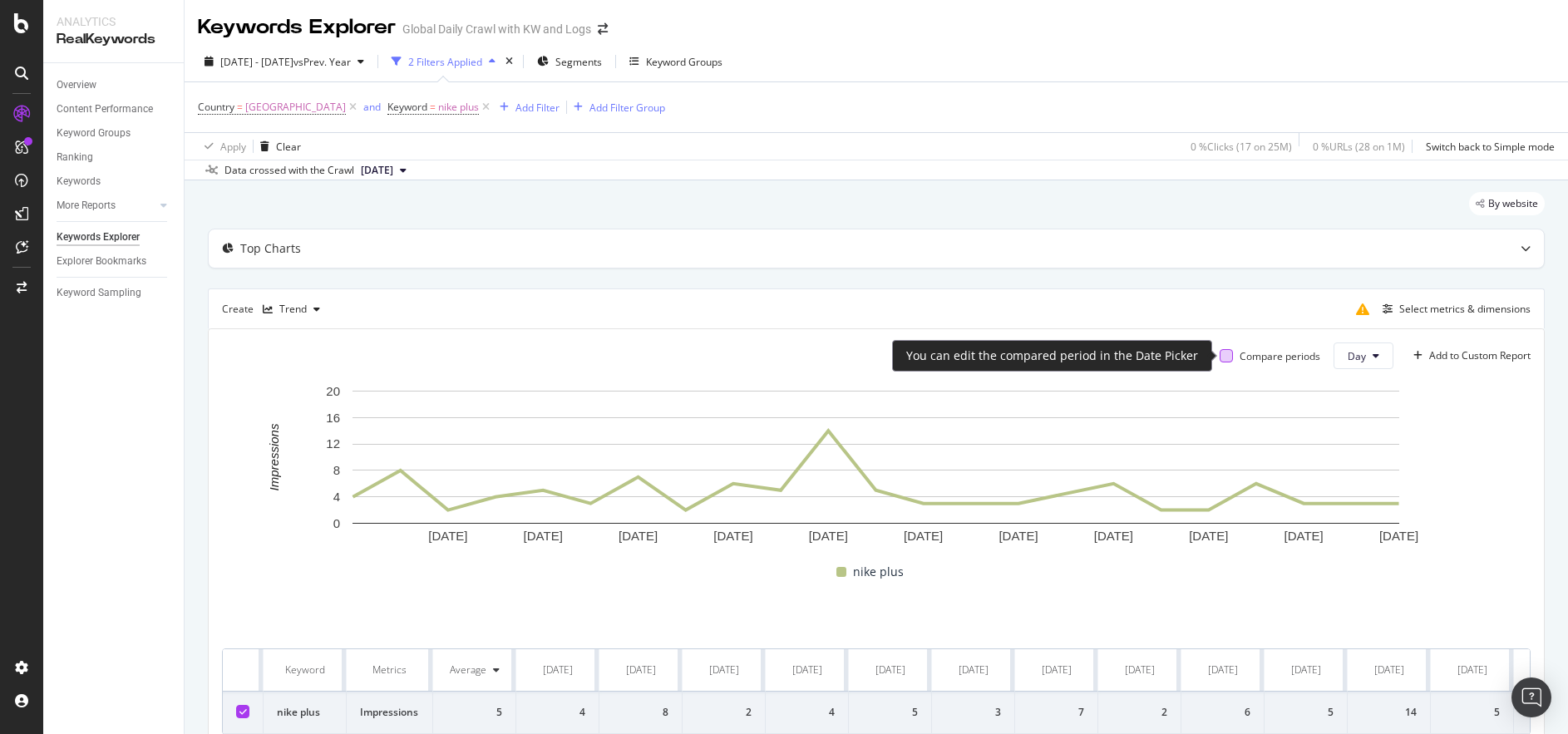
click at [1222, 357] on div at bounding box center [1226, 356] width 13 height 13
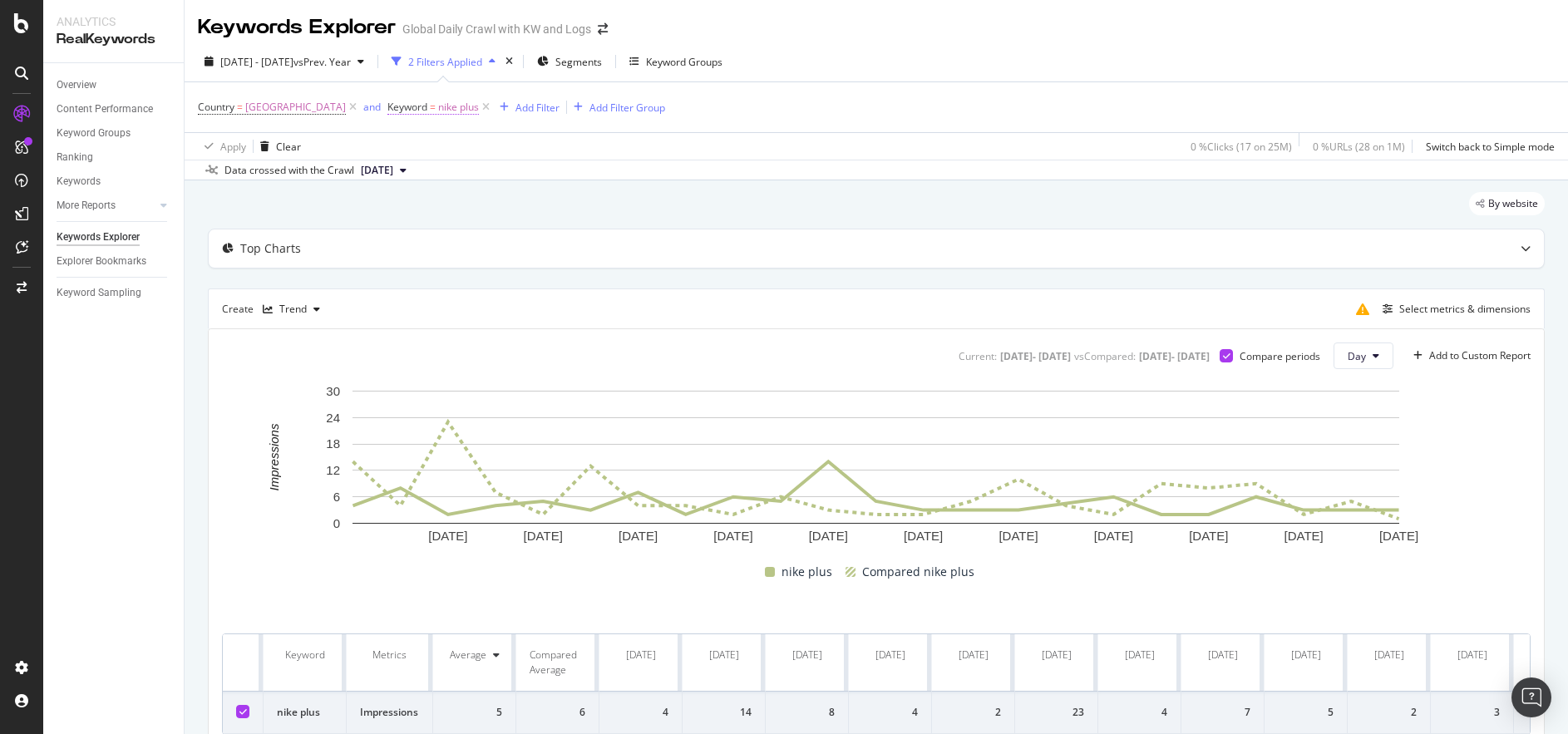
click at [438, 109] on span "nike plus" at bounding box center [458, 108] width 40 height 24
click at [396, 174] on input "nike plus" at bounding box center [437, 177] width 157 height 27
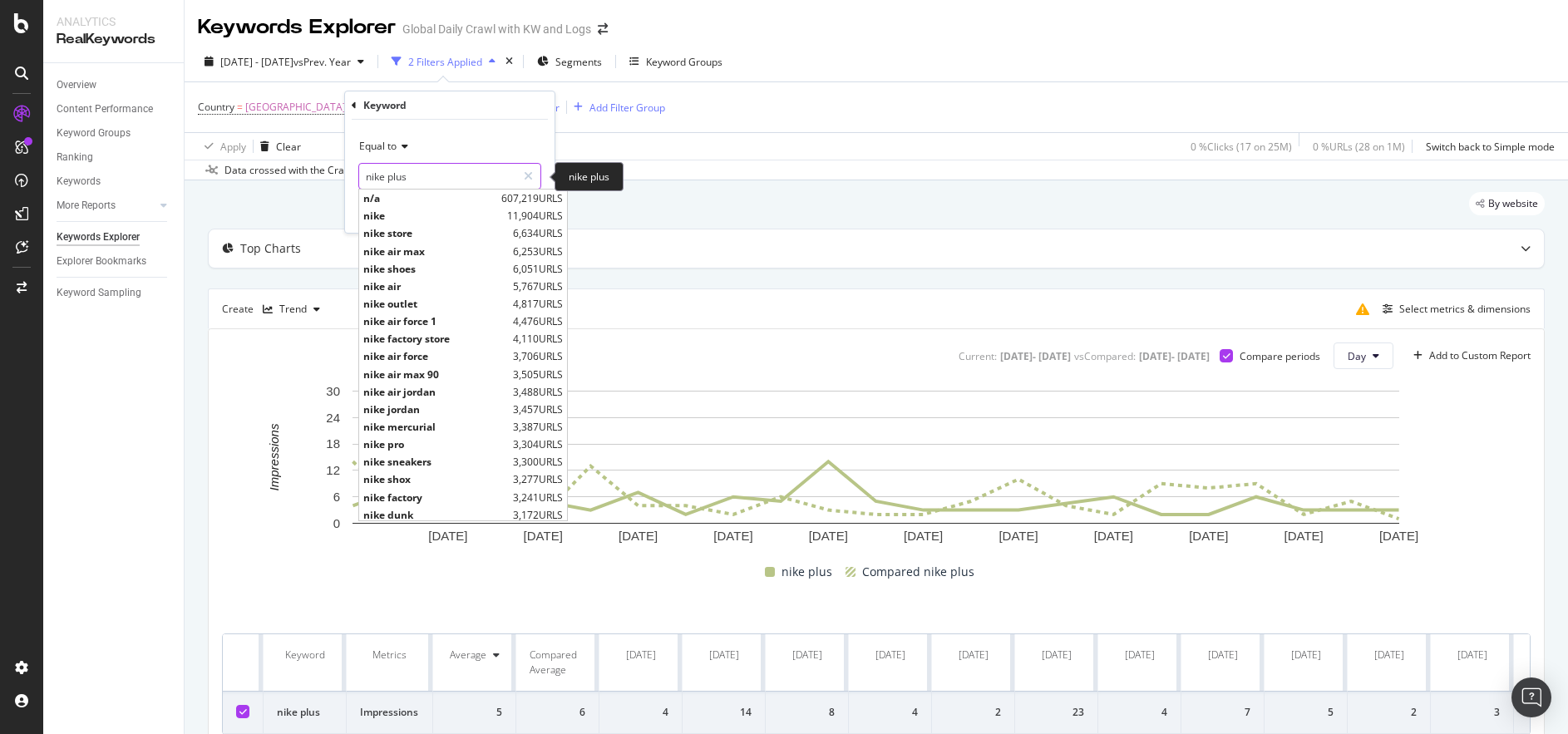
click at [396, 174] on input "nike plus" at bounding box center [437, 177] width 157 height 27
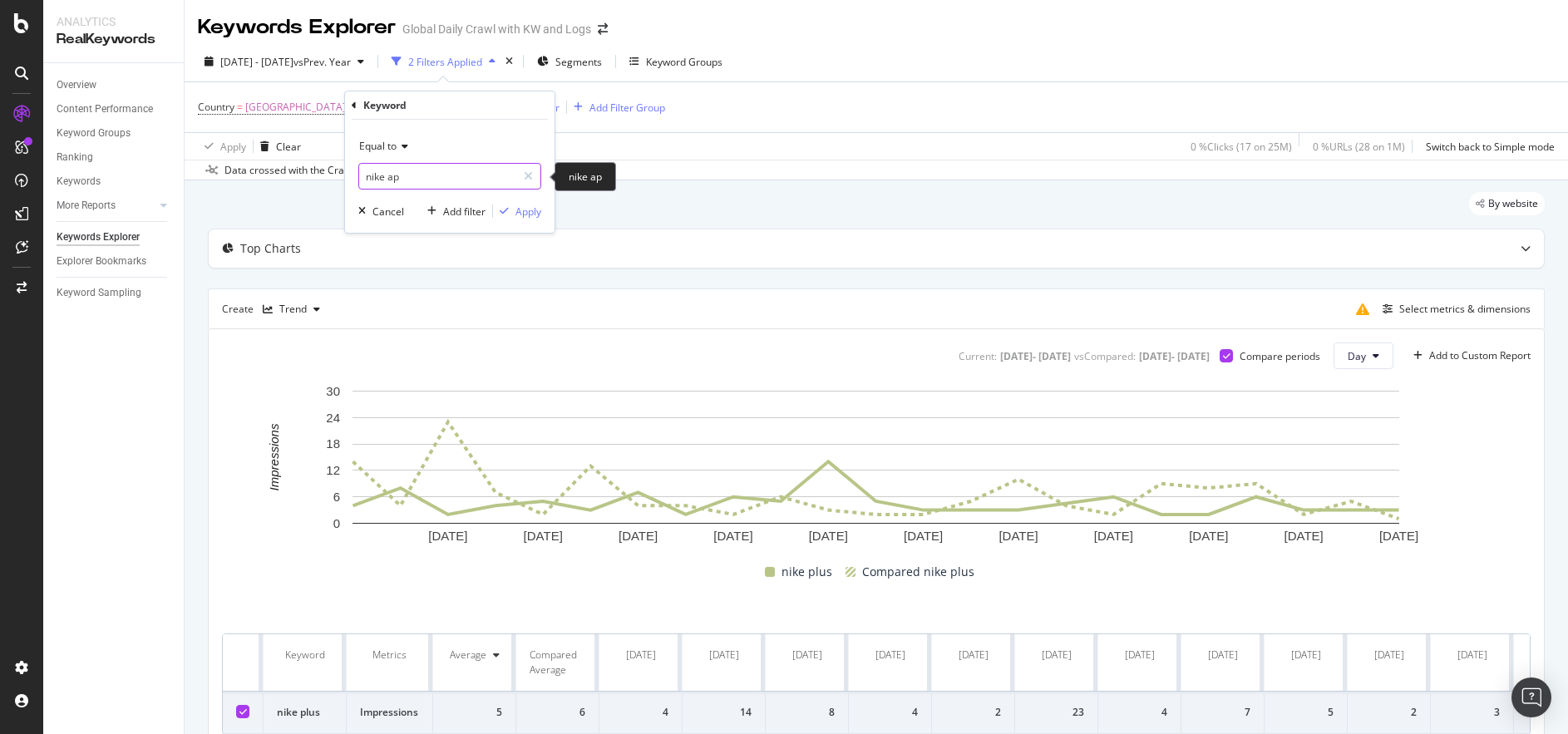
type input "nike app"
click at [516, 205] on div "Apply" at bounding box center [528, 211] width 26 height 14
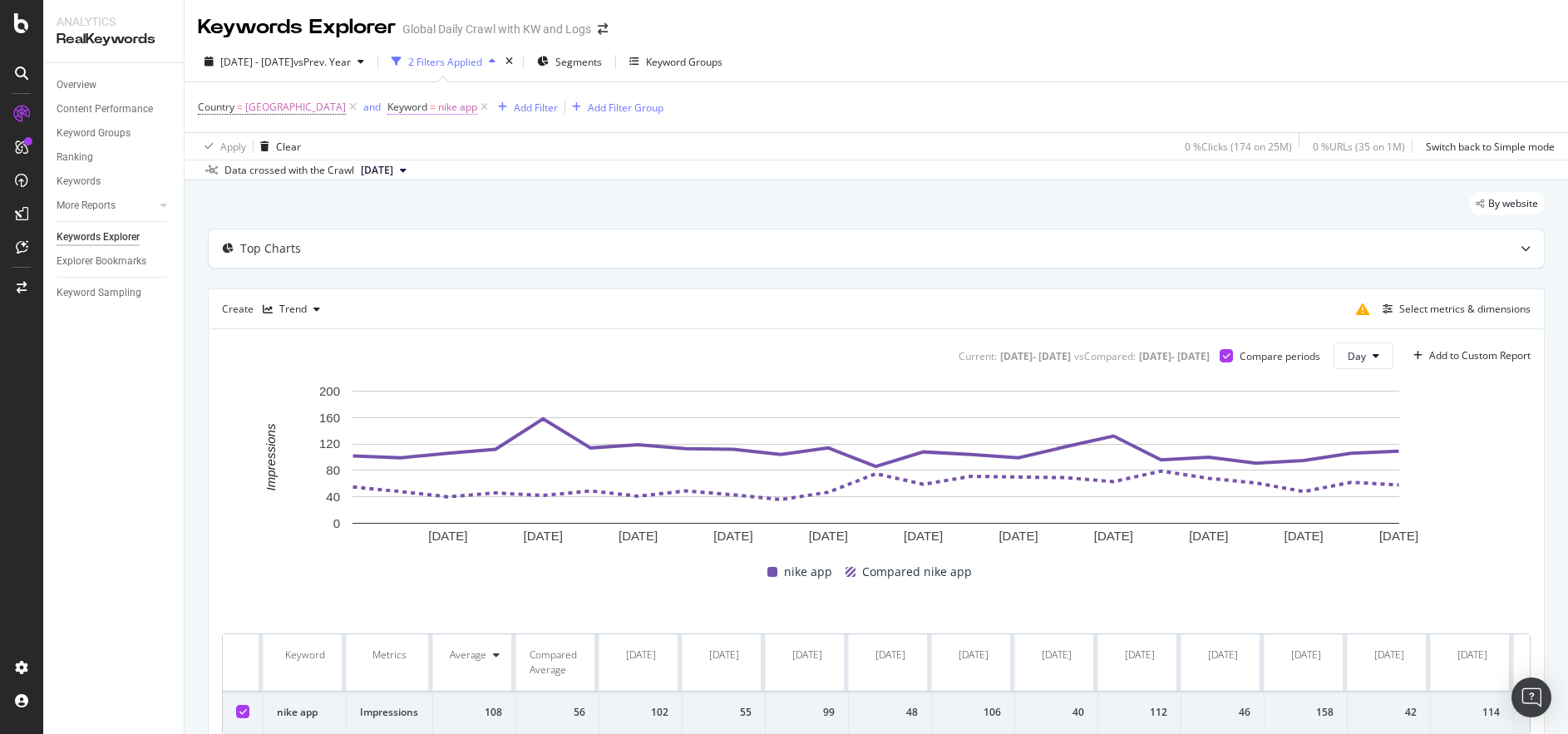
click at [438, 101] on span "nike app" at bounding box center [458, 108] width 39 height 24
click at [390, 168] on input "nike app" at bounding box center [437, 177] width 157 height 27
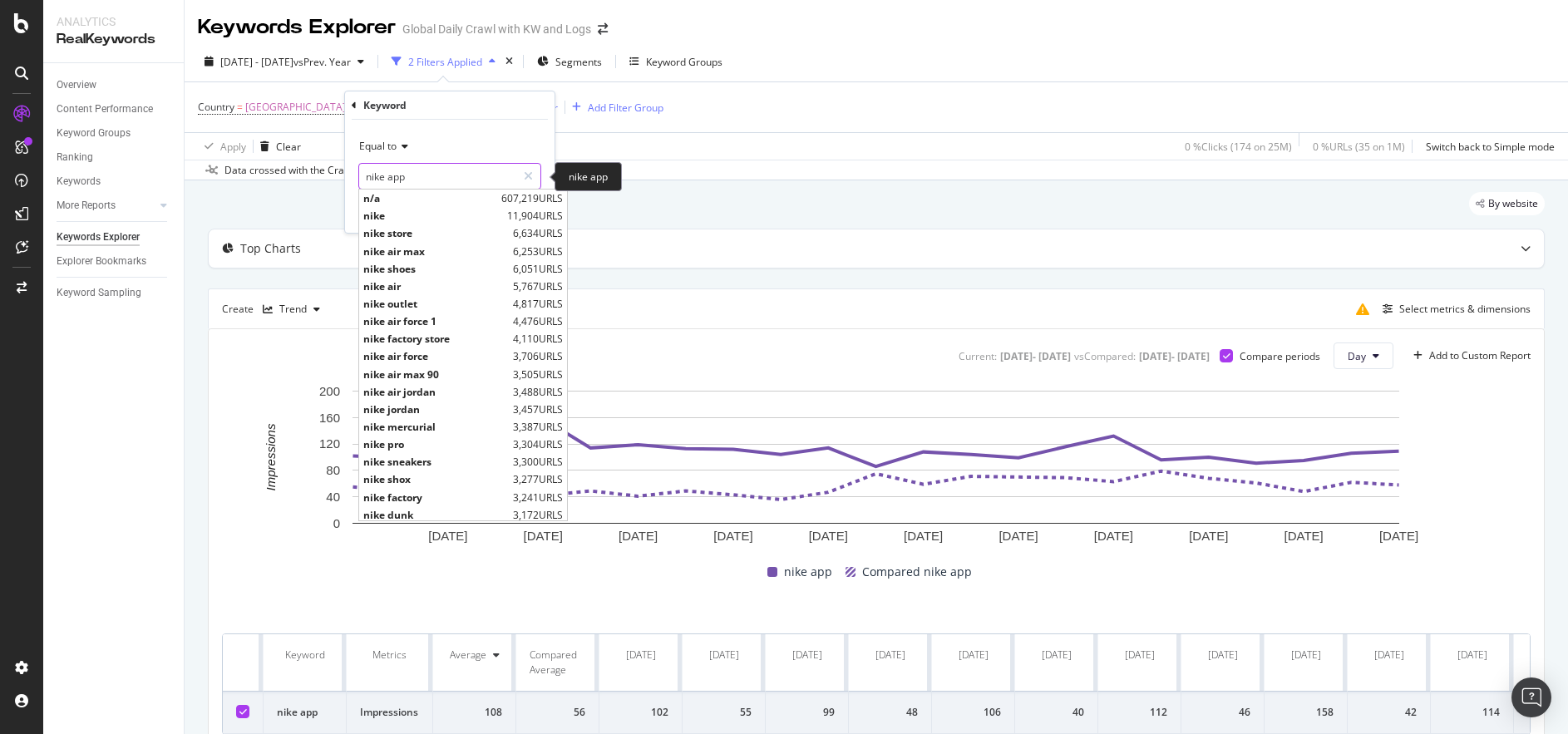
paste input "mens nike trainers"
type input "mens nike trainers"
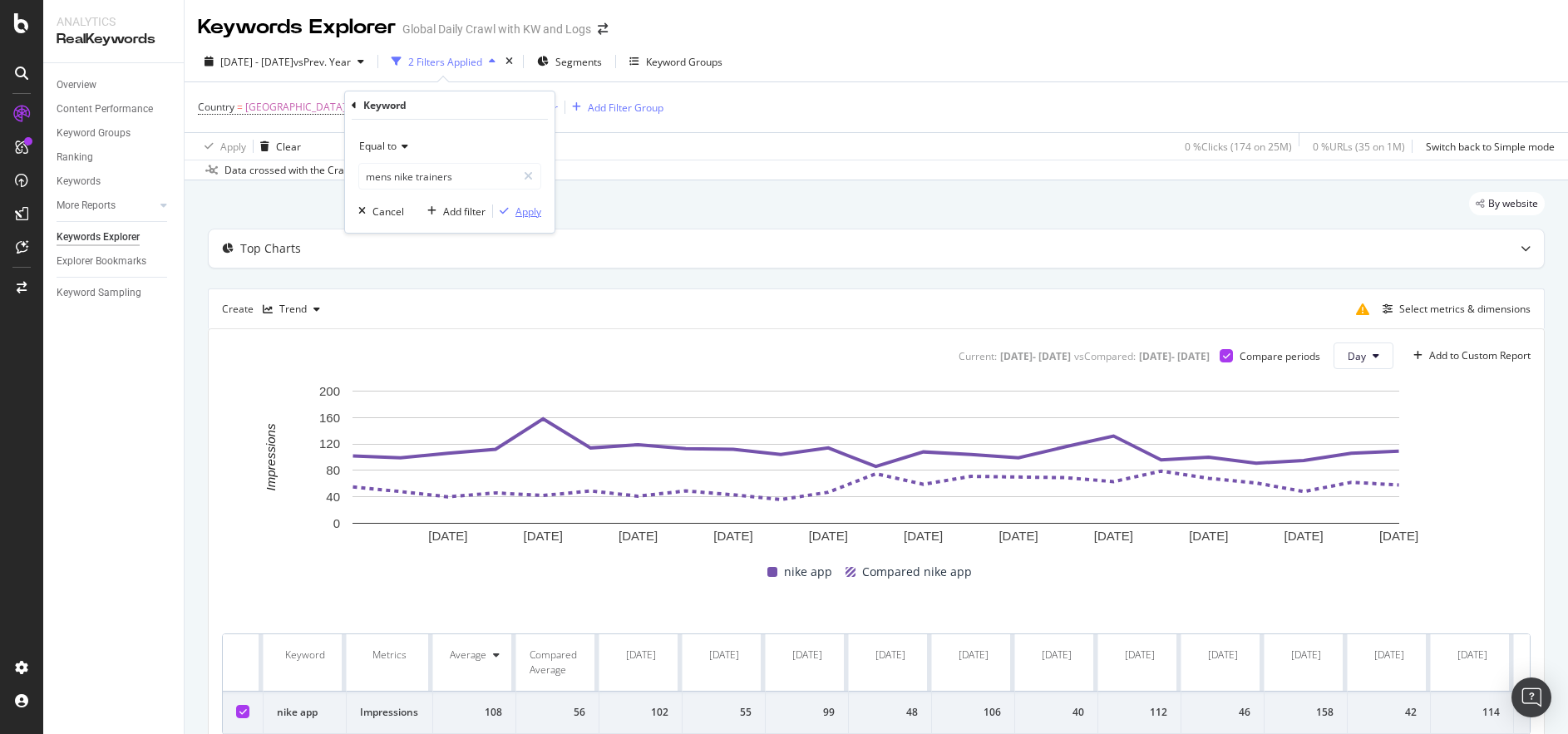
click at [530, 215] on div "Apply" at bounding box center [528, 211] width 26 height 14
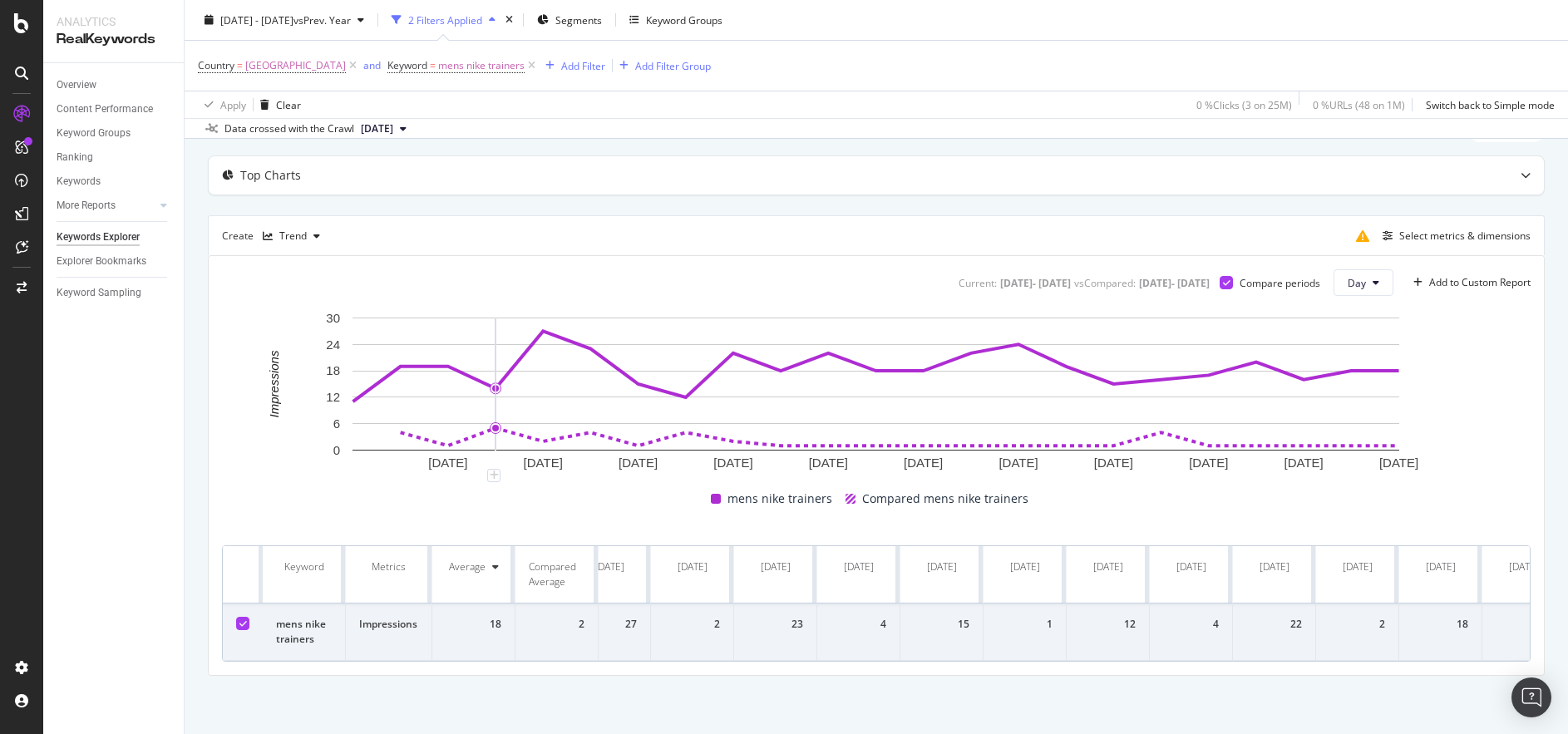
scroll to position [0, 717]
click at [1411, 243] on div "Select metrics & dimensions" at bounding box center [1453, 237] width 155 height 19
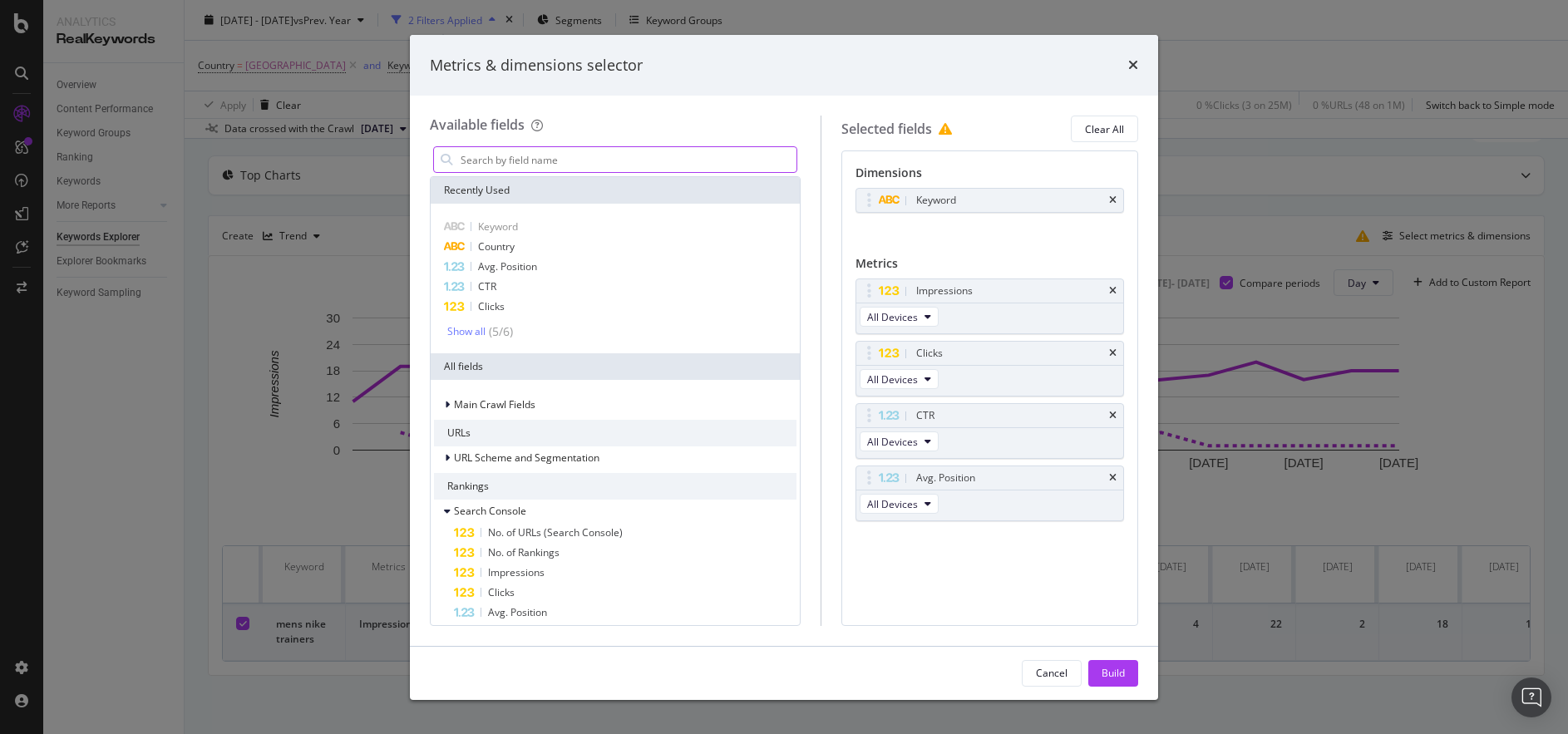
click at [670, 153] on input "modal" at bounding box center [627, 160] width 337 height 25
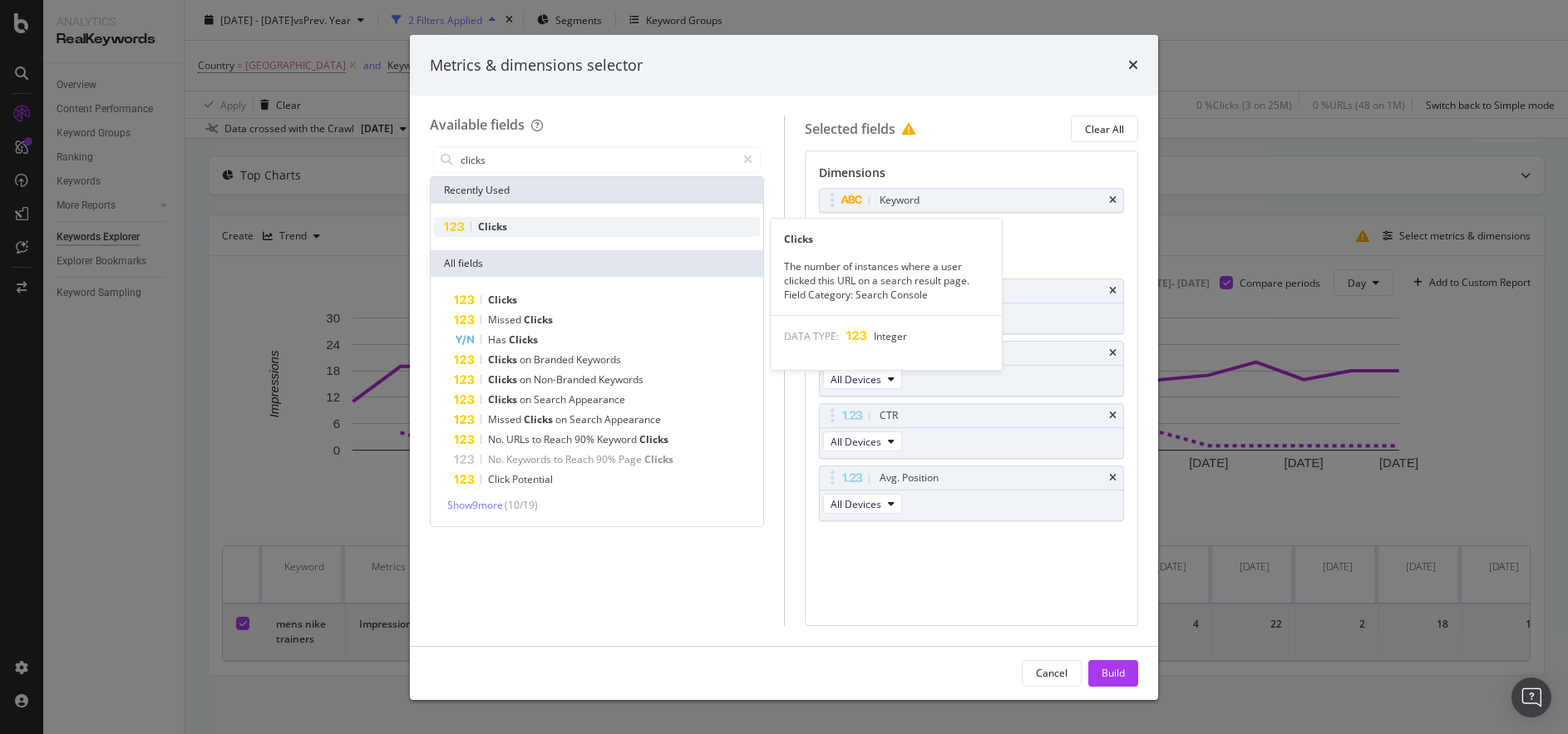
type input "clicks"
click at [487, 226] on span "Clicks" at bounding box center [492, 226] width 29 height 14
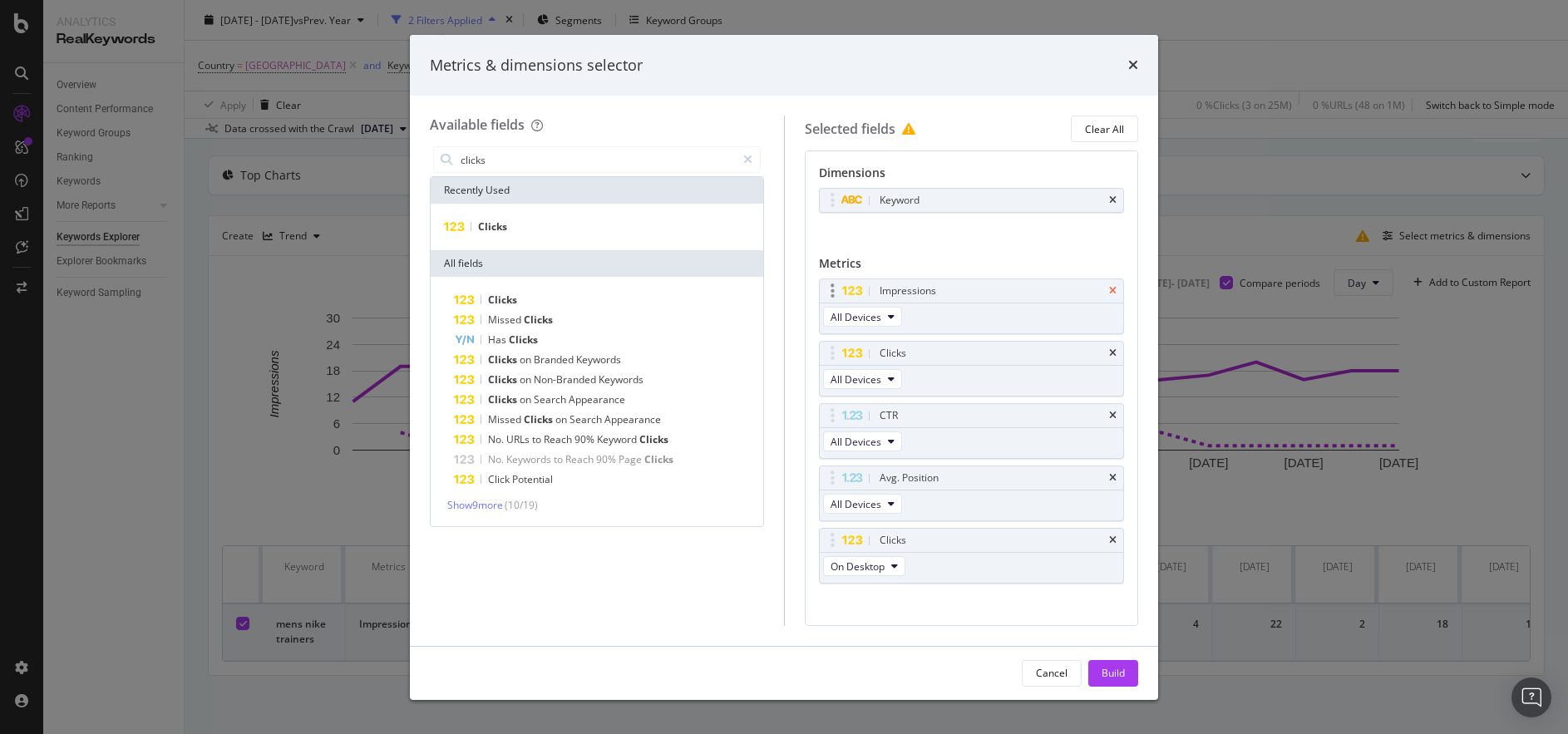
click at [1111, 290] on icon "times" at bounding box center [1112, 291] width 8 height 10
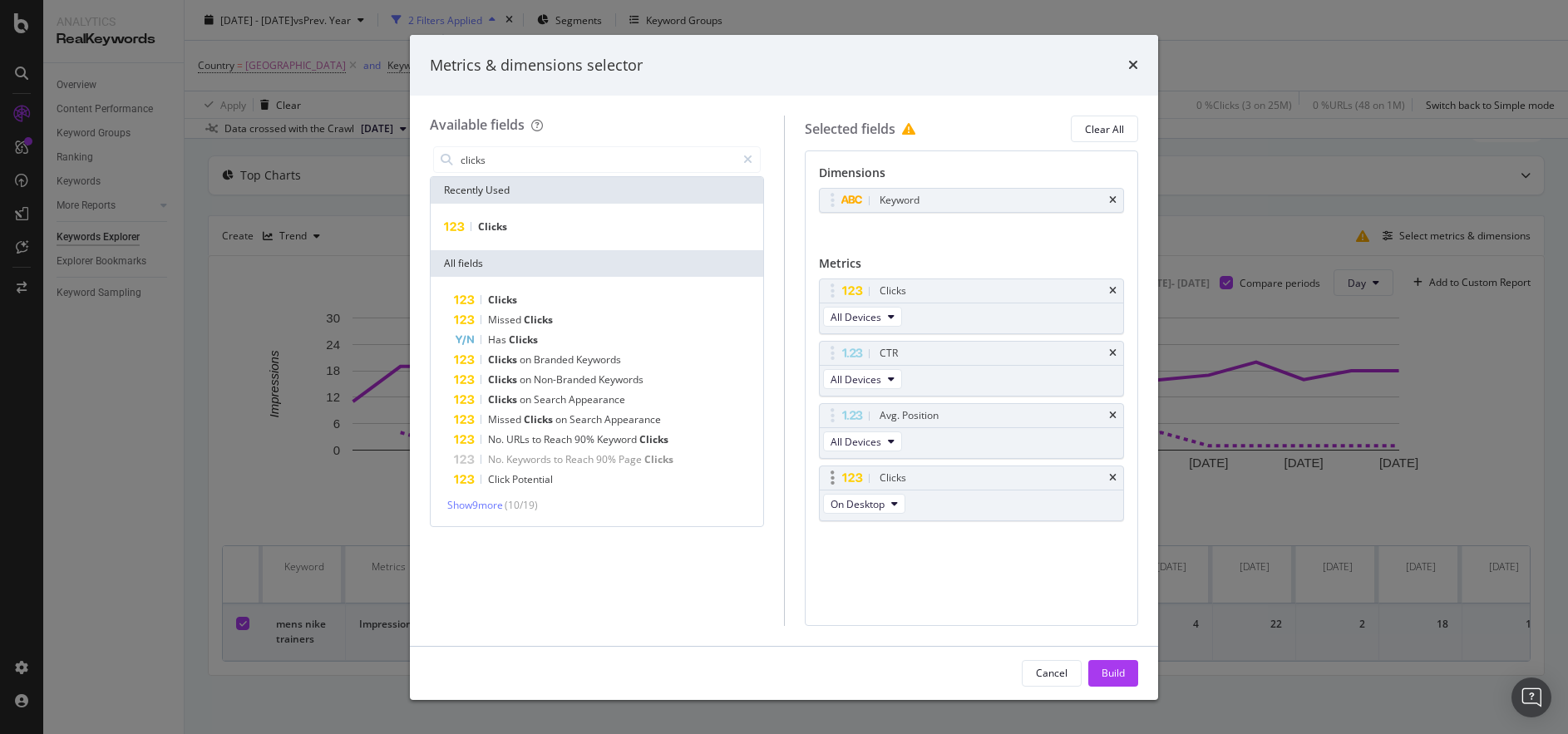
click at [1116, 478] on div "Clicks" at bounding box center [972, 478] width 305 height 24
click at [1116, 477] on div "Clicks" at bounding box center [972, 478] width 305 height 24
click at [1110, 477] on icon "times" at bounding box center [1112, 478] width 8 height 10
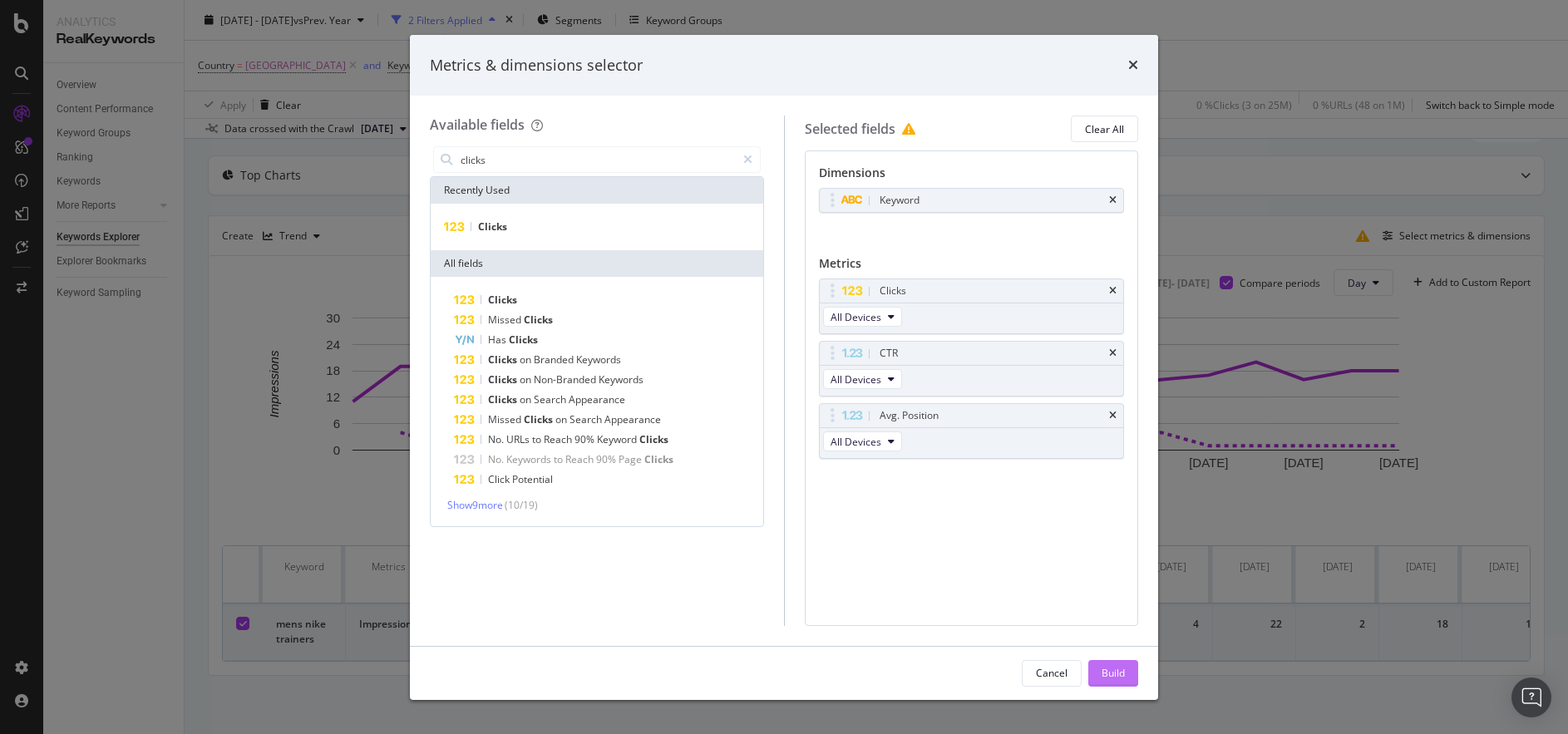
click at [1105, 663] on div "Build" at bounding box center [1113, 674] width 24 height 25
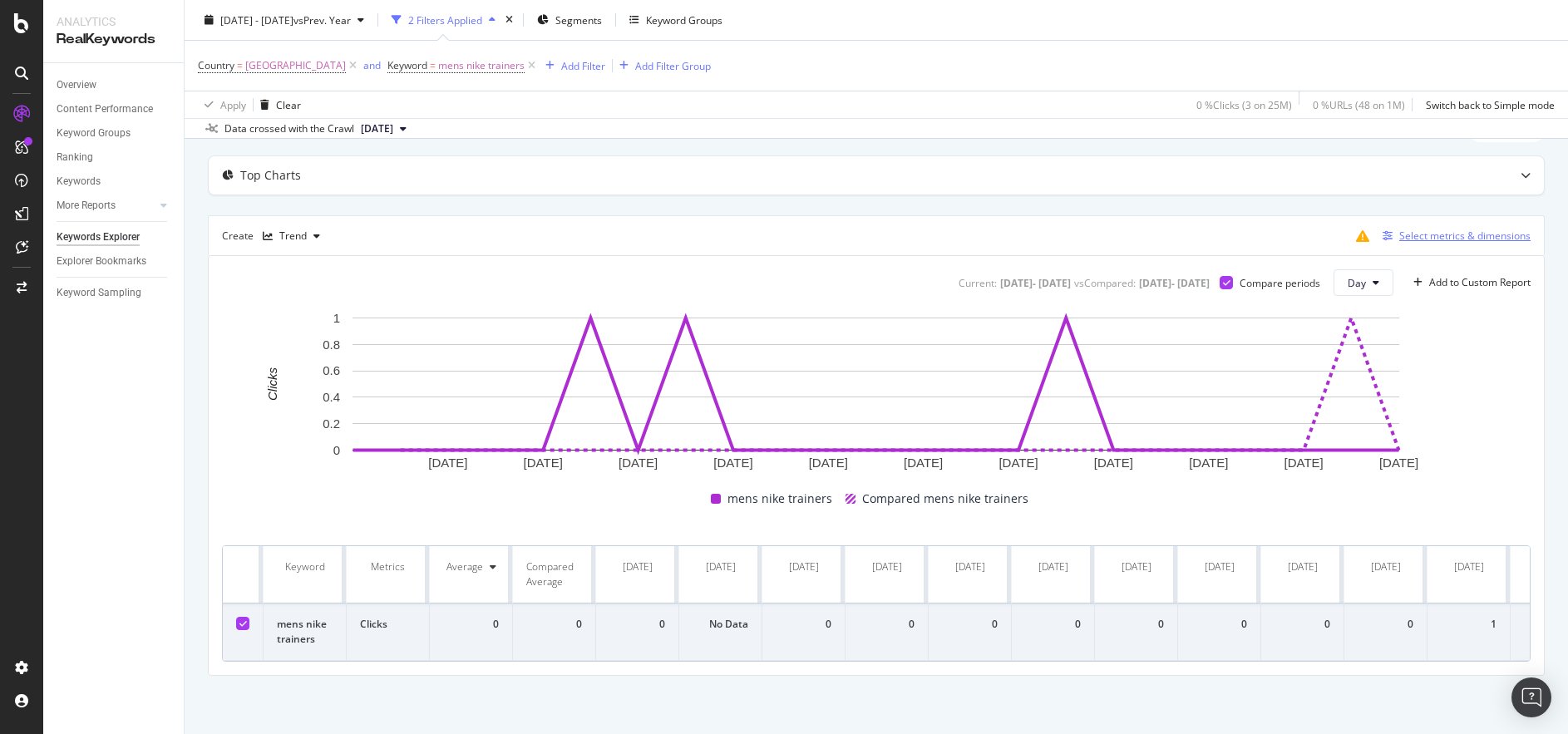
click at [1413, 245] on button "Select metrics & dimensions" at bounding box center [1453, 237] width 155 height 20
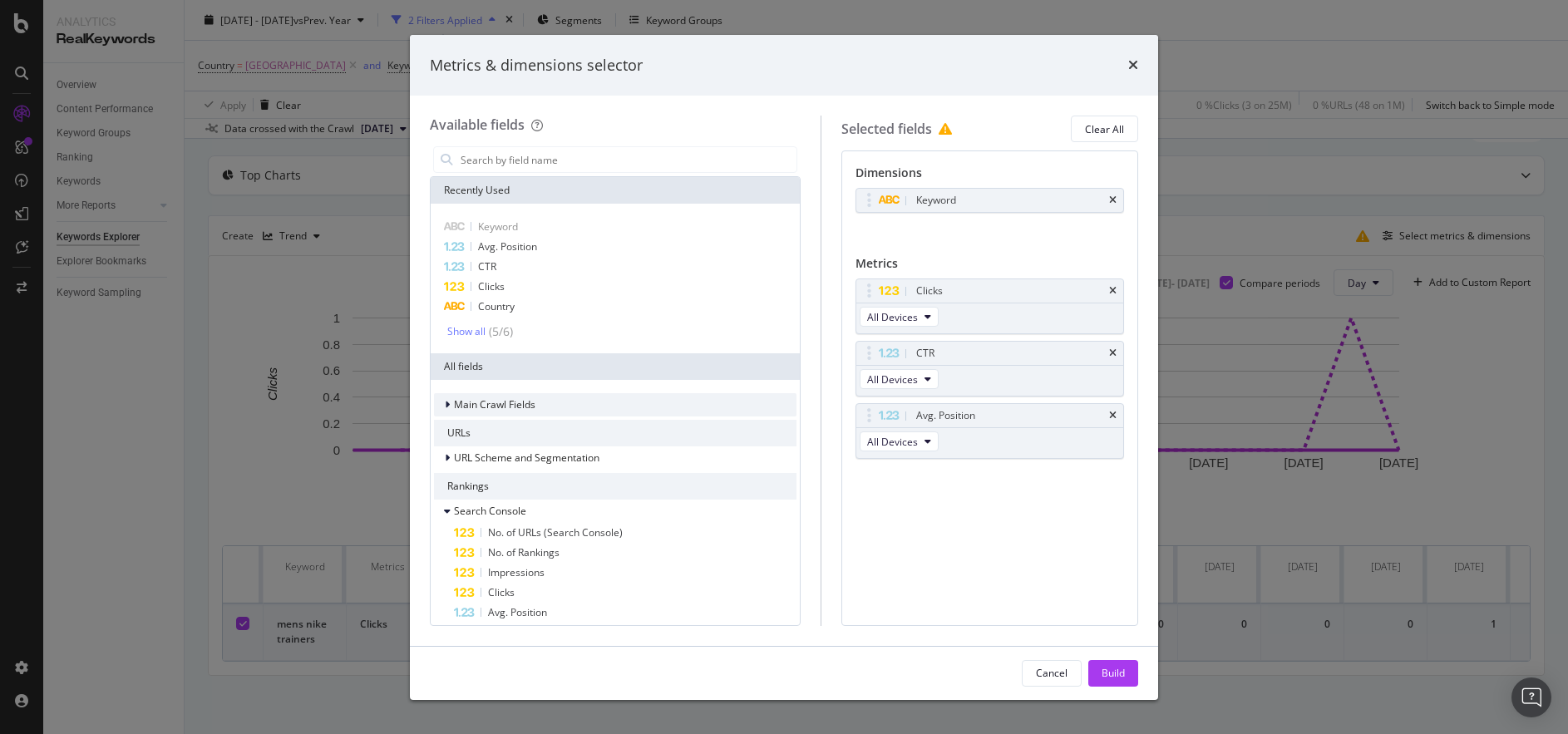
click at [454, 410] on span "Main Crawl Fields" at bounding box center [495, 404] width 82 height 14
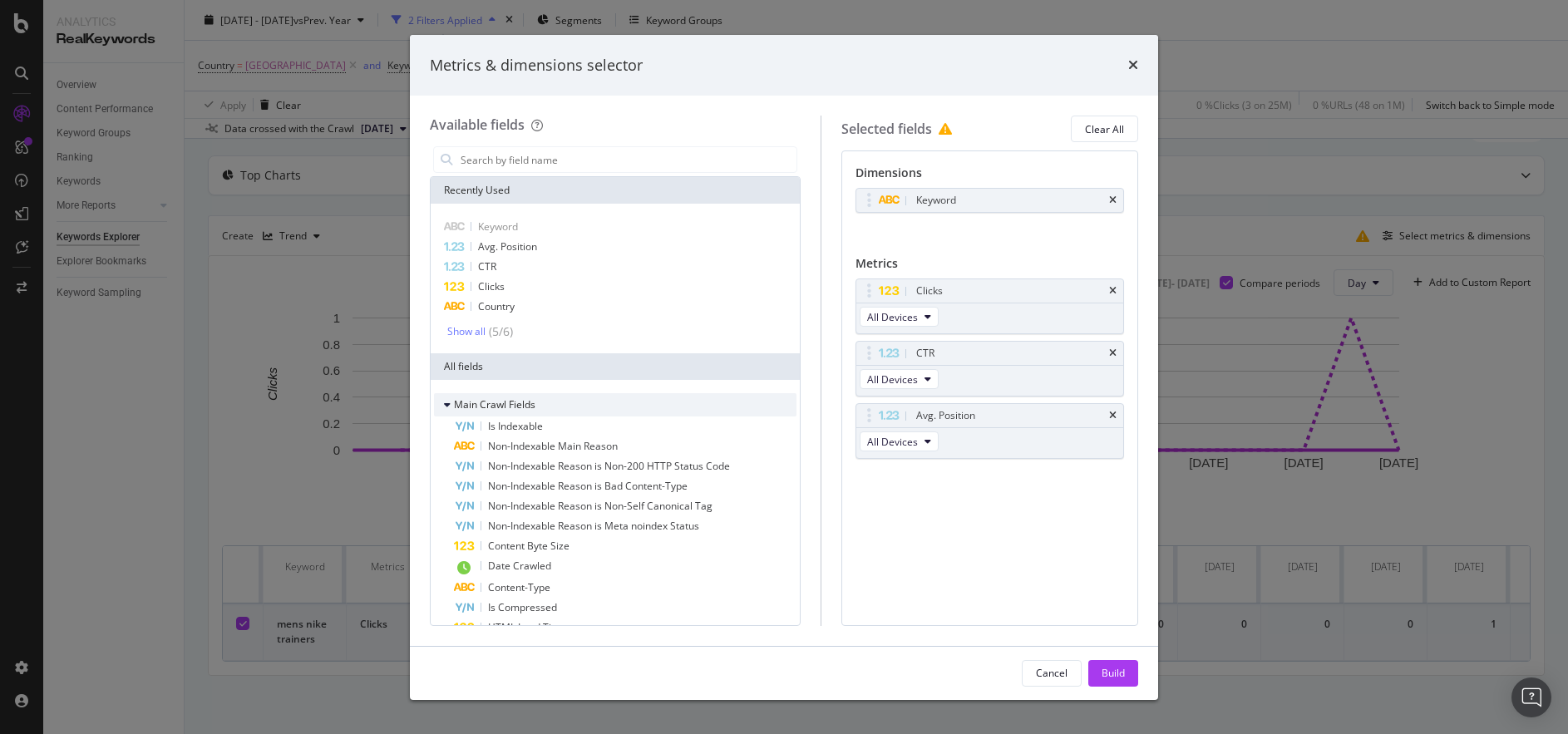
click at [454, 410] on span "Main Crawl Fields" at bounding box center [495, 404] width 82 height 14
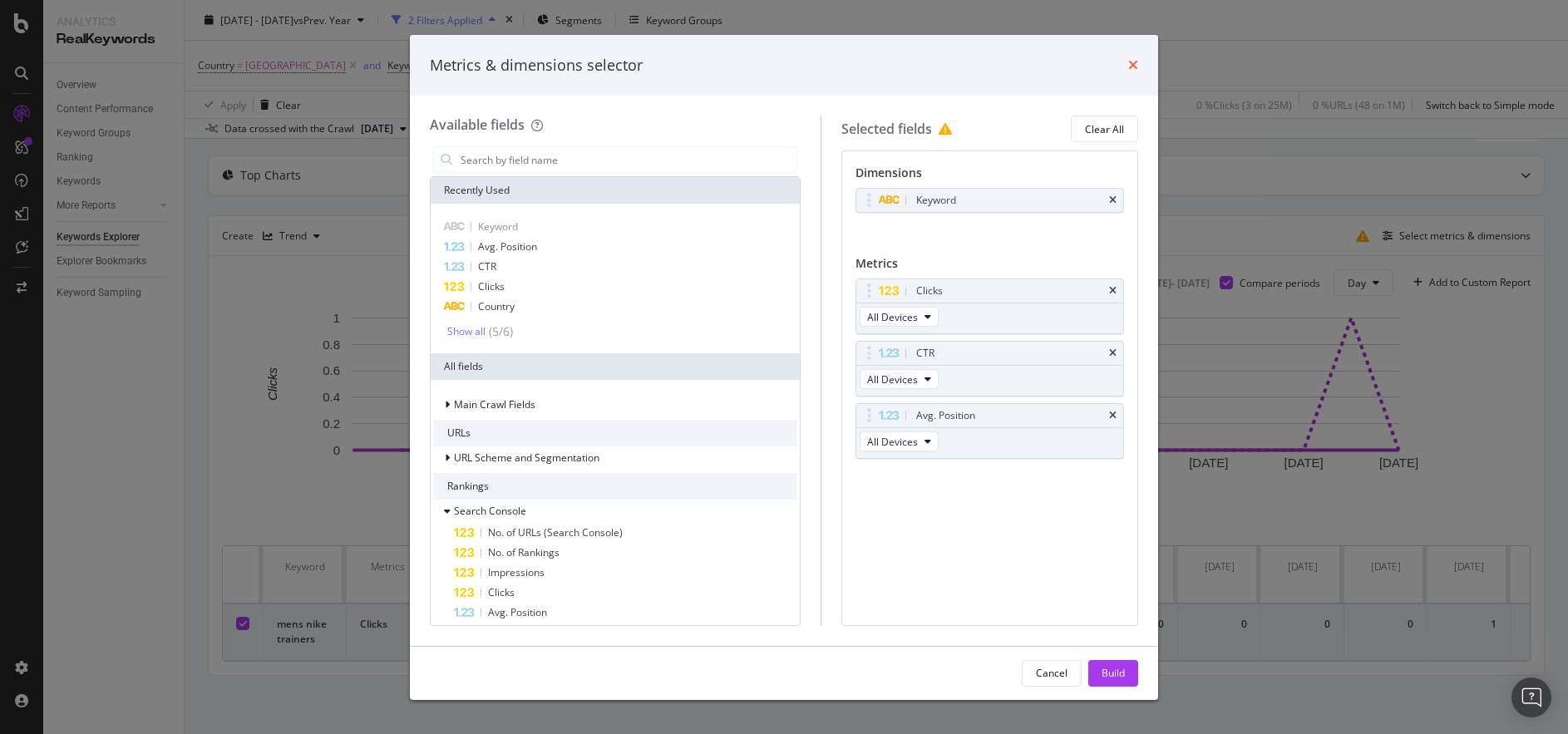
click at [1134, 66] on icon "times" at bounding box center [1133, 65] width 10 height 13
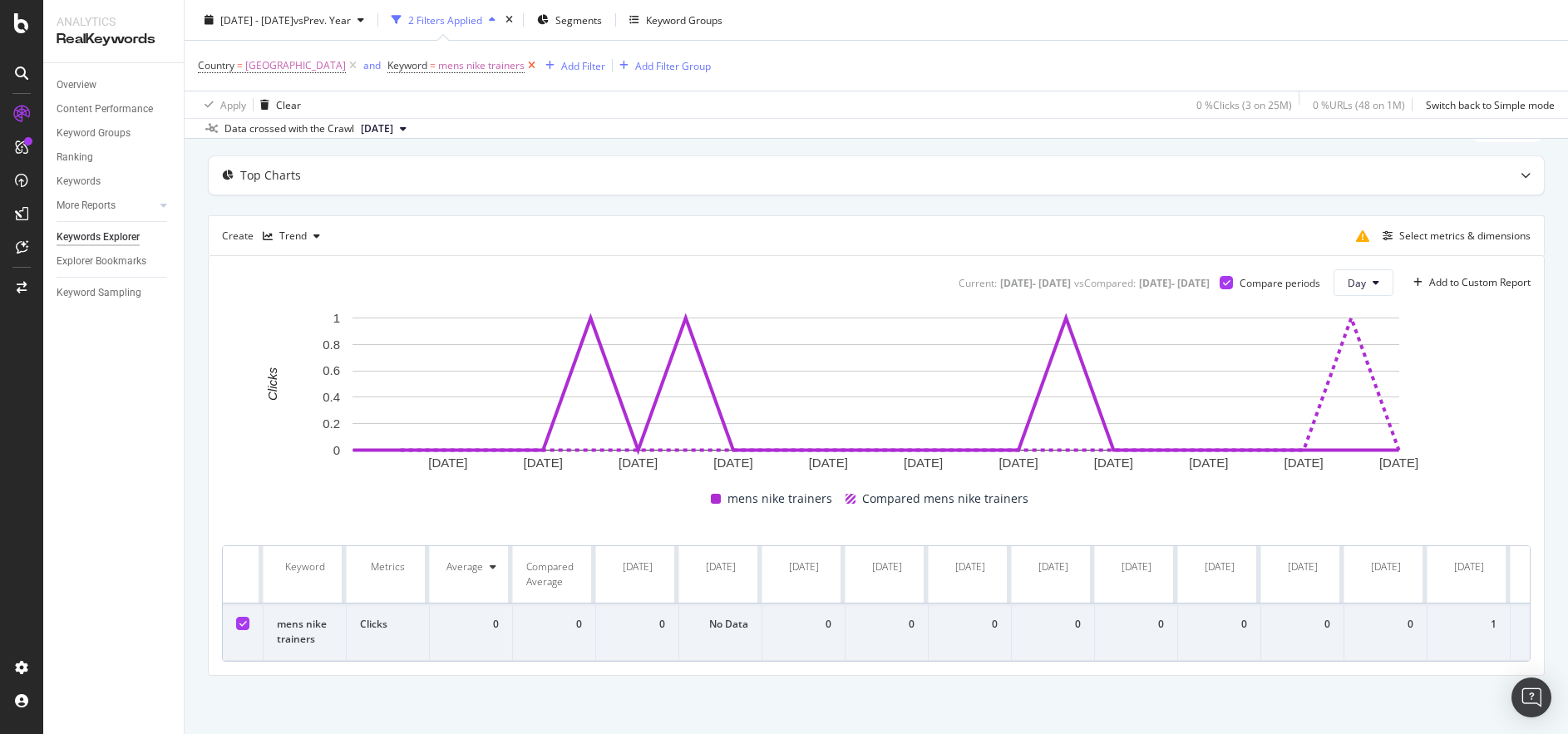
click at [524, 67] on icon at bounding box center [531, 66] width 14 height 17
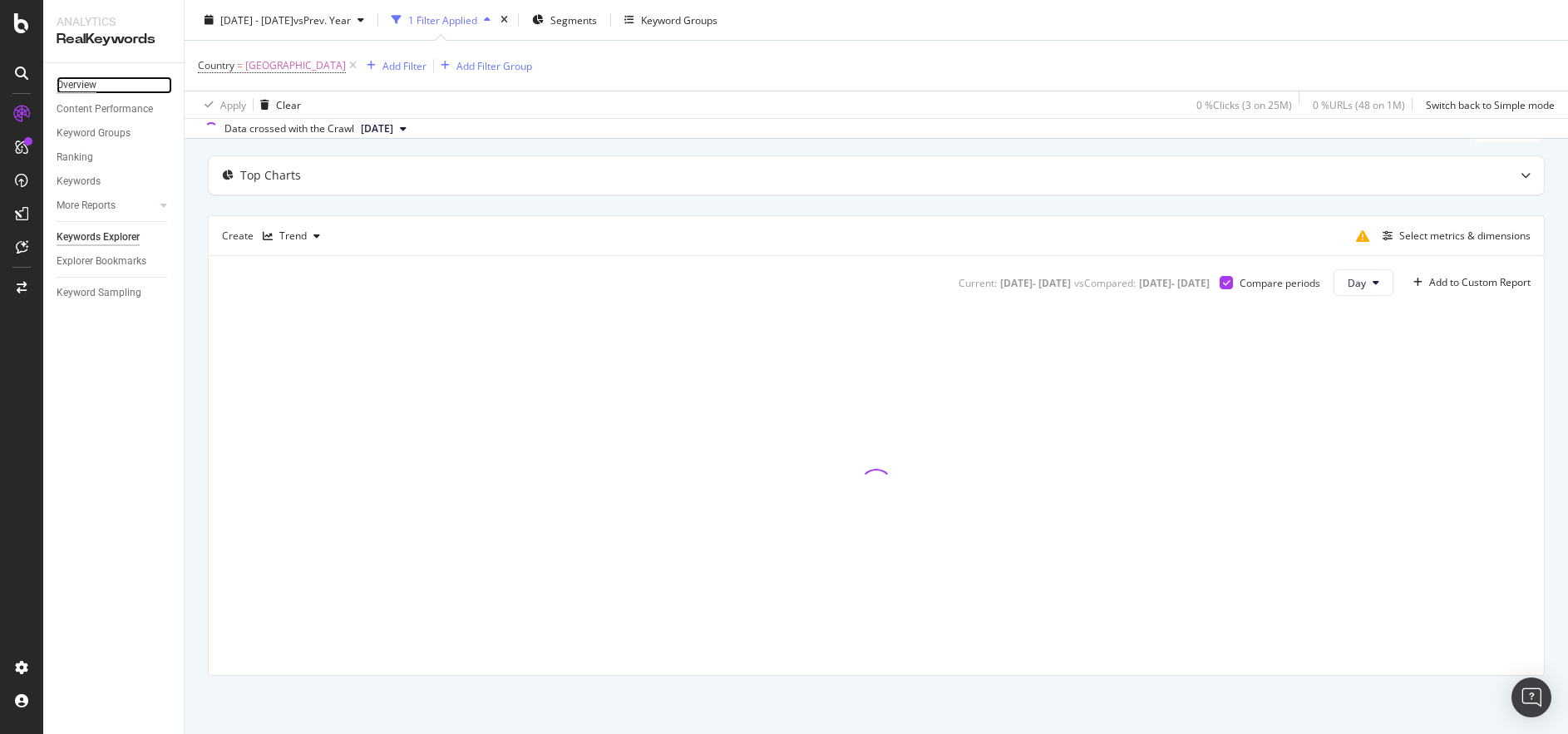
click at [84, 84] on div "Overview" at bounding box center [76, 85] width 40 height 18
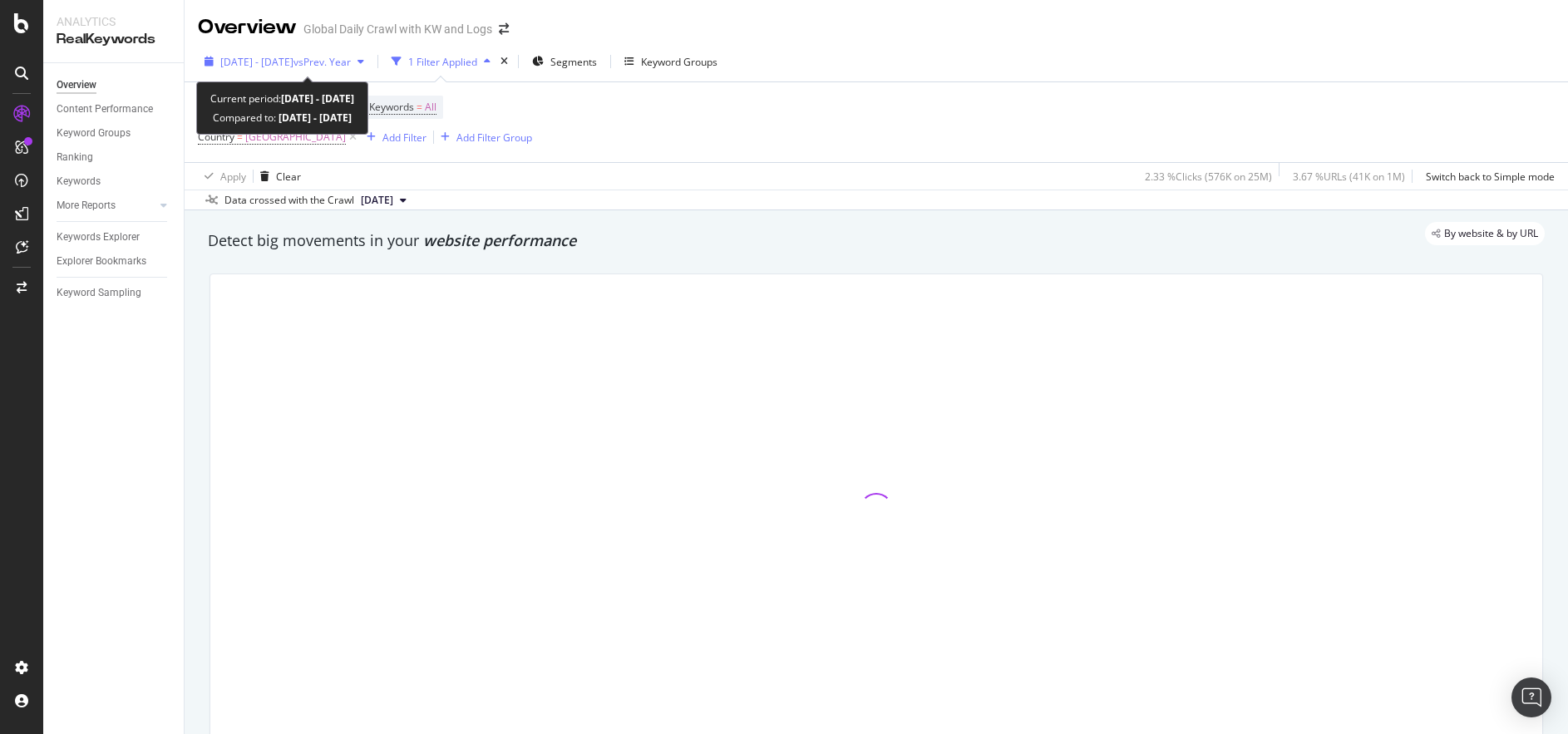
click at [294, 57] on span "[DATE] - [DATE]" at bounding box center [257, 61] width 73 height 14
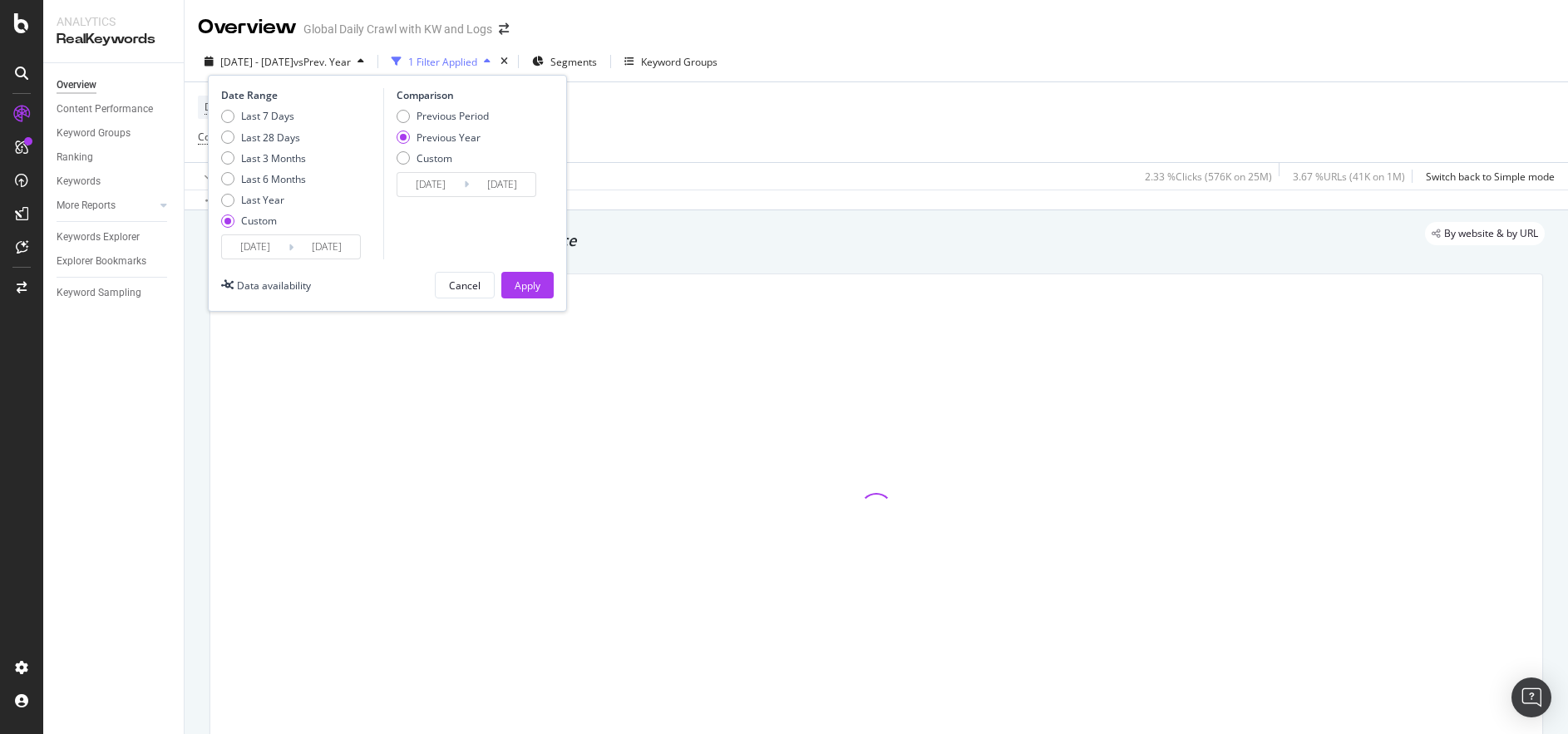
click at [264, 240] on input "[DATE]" at bounding box center [255, 247] width 66 height 24
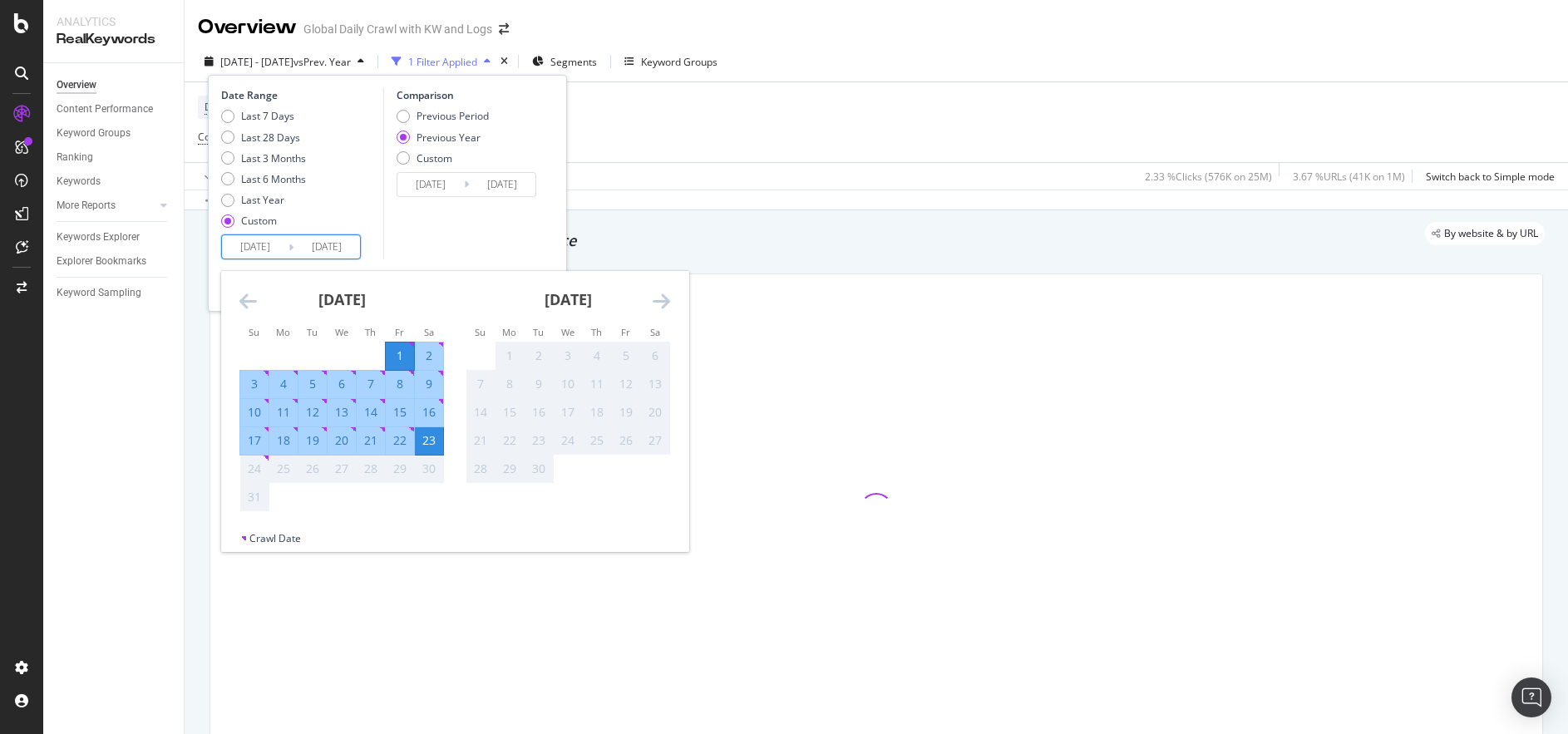
click at [245, 301] on icon "Move backward to switch to the previous month." at bounding box center [248, 301] width 18 height 20
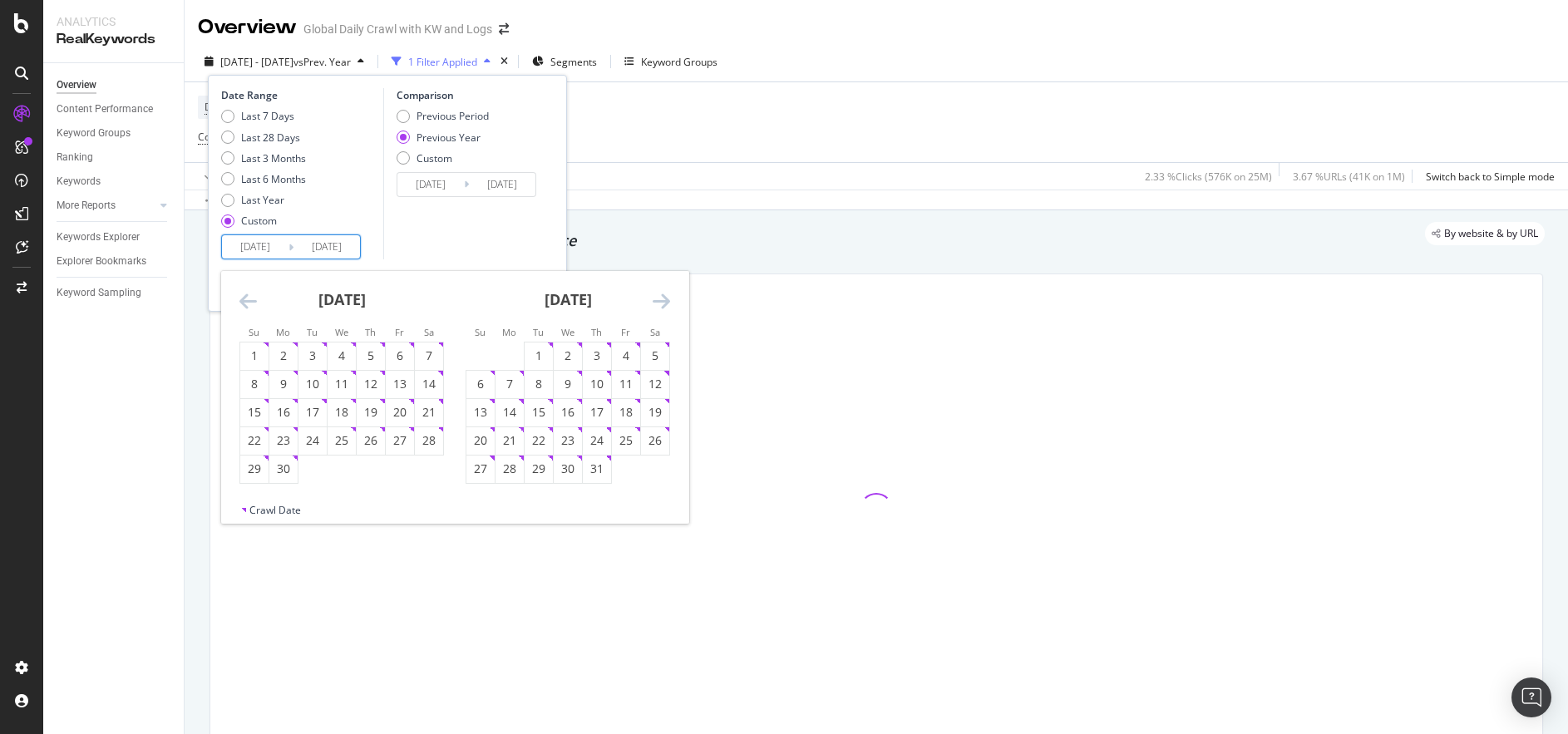
click at [245, 301] on icon "Move backward to switch to the previous month." at bounding box center [248, 301] width 18 height 20
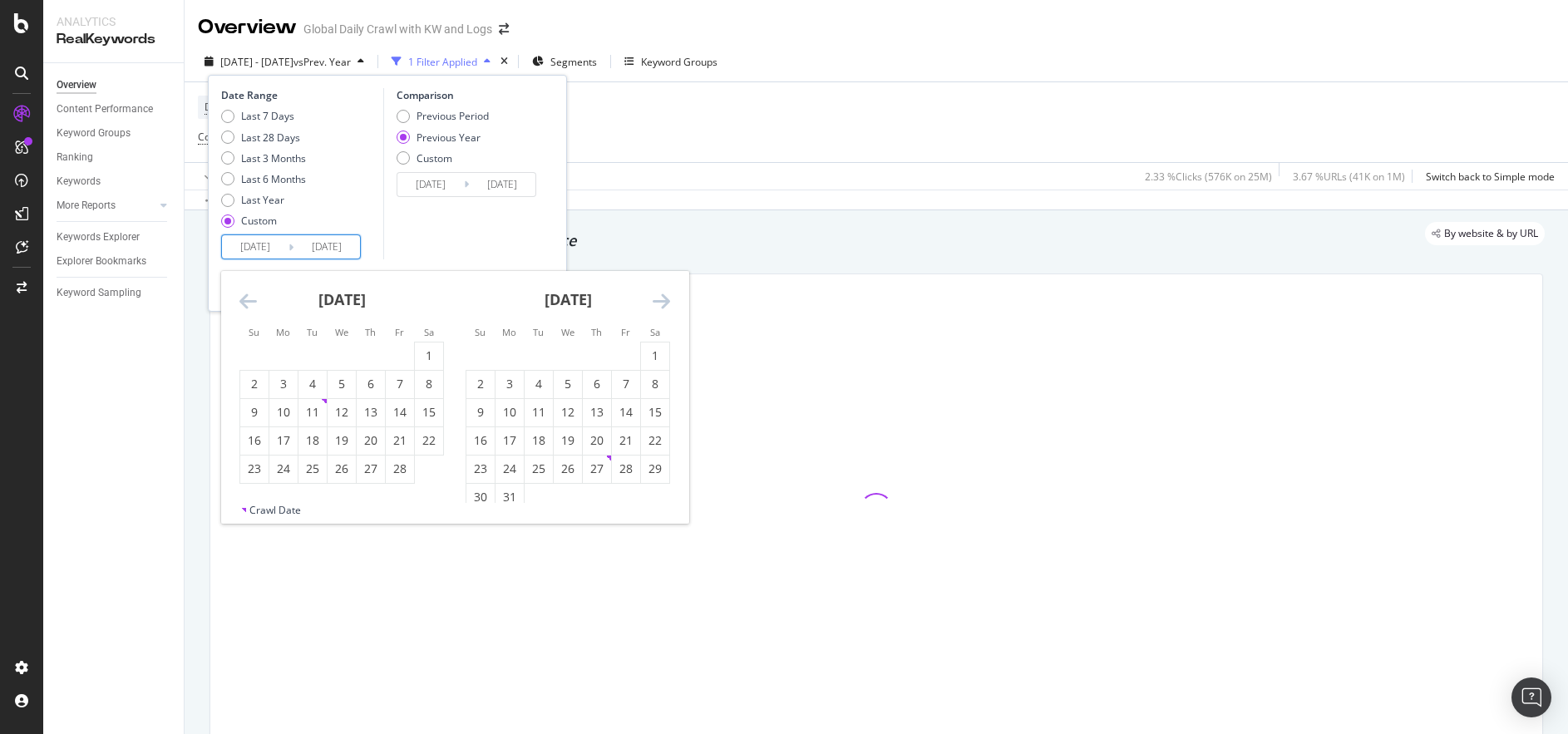
click at [245, 301] on icon "Move backward to switch to the previous month." at bounding box center [248, 301] width 18 height 20
click at [559, 359] on div "1" at bounding box center [568, 356] width 29 height 17
type input "[DATE]"
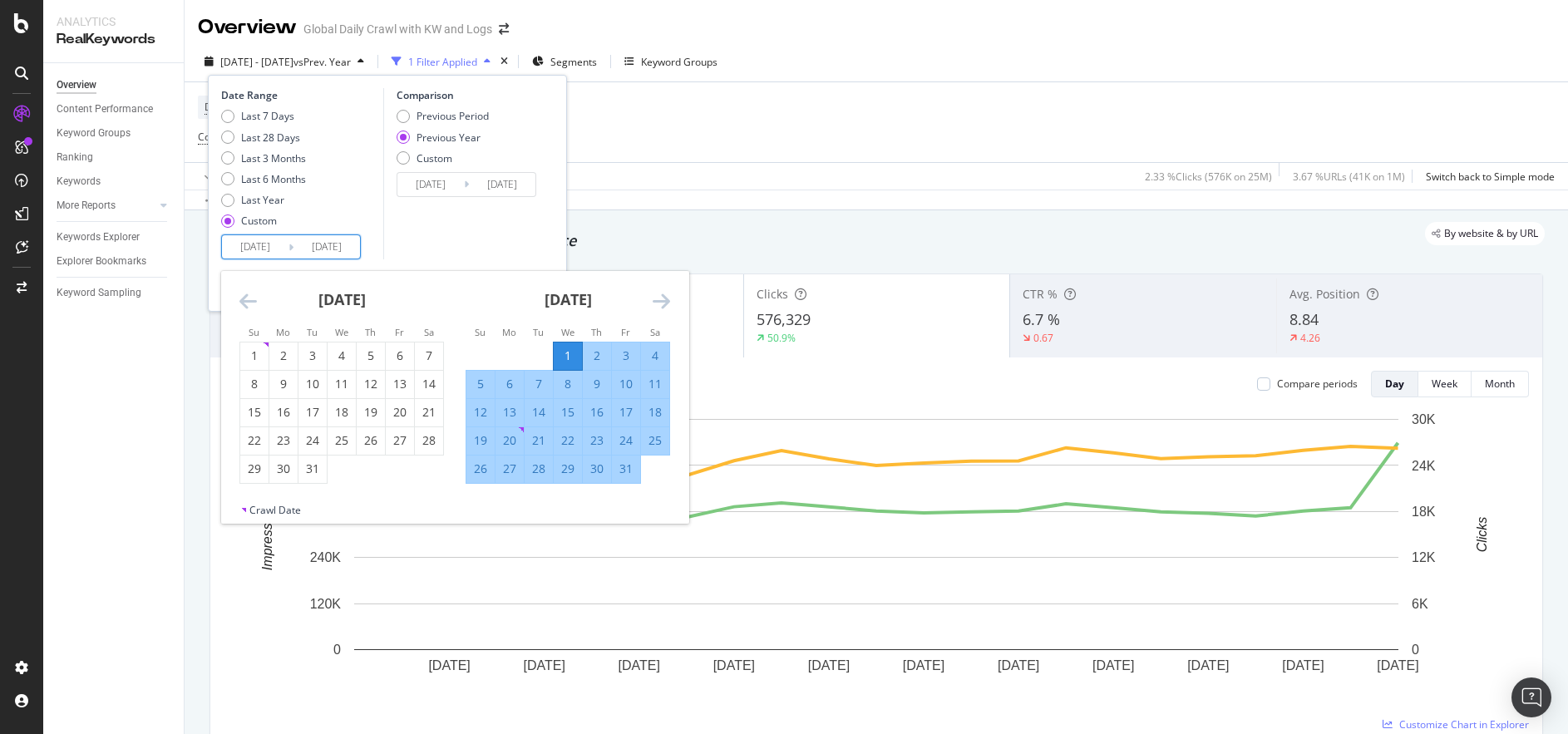
click at [536, 209] on div "Comparison Previous Period Previous Year Custom [DATE] Navigate forward to inte…" at bounding box center [463, 174] width 158 height 172
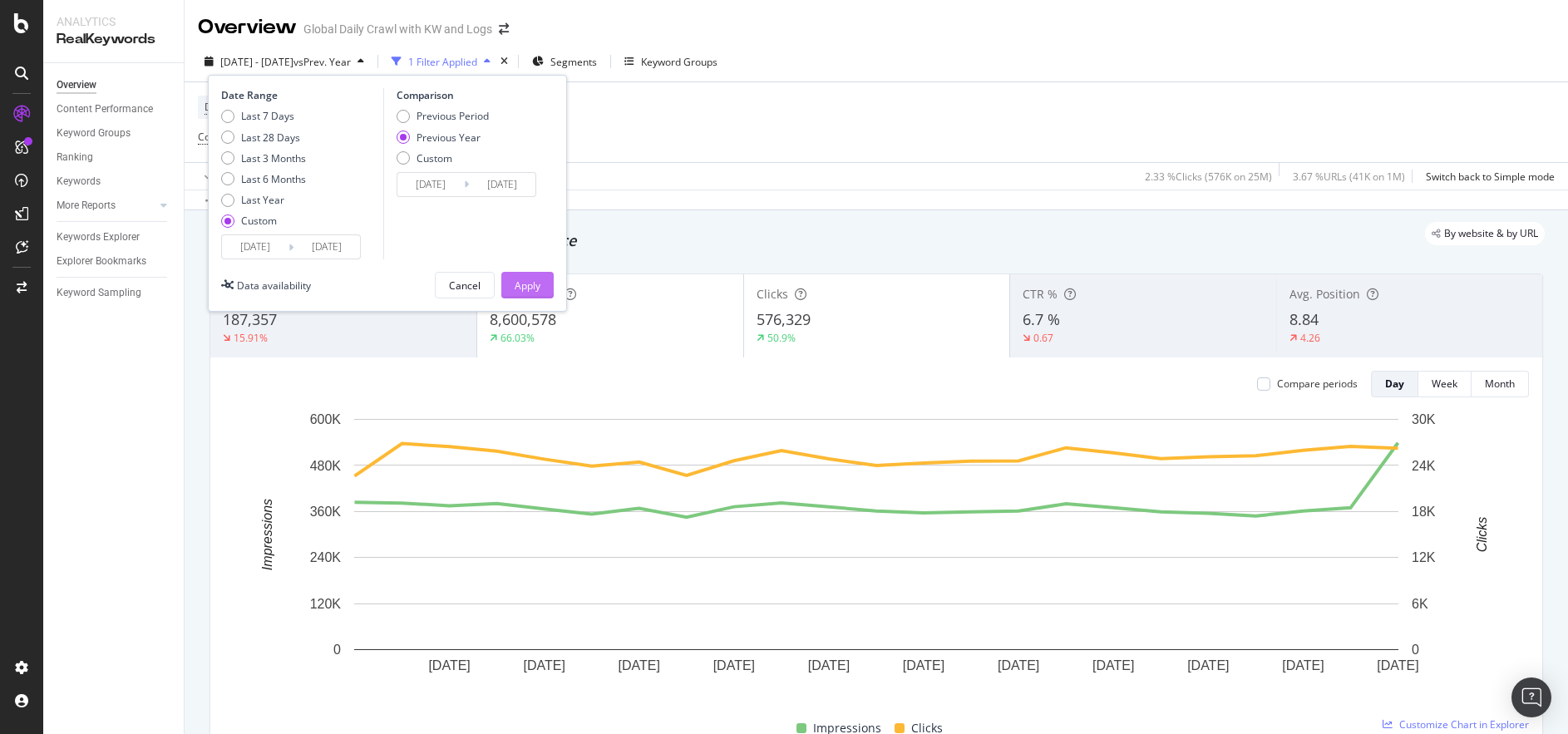
click at [537, 285] on div "Apply" at bounding box center [527, 285] width 26 height 14
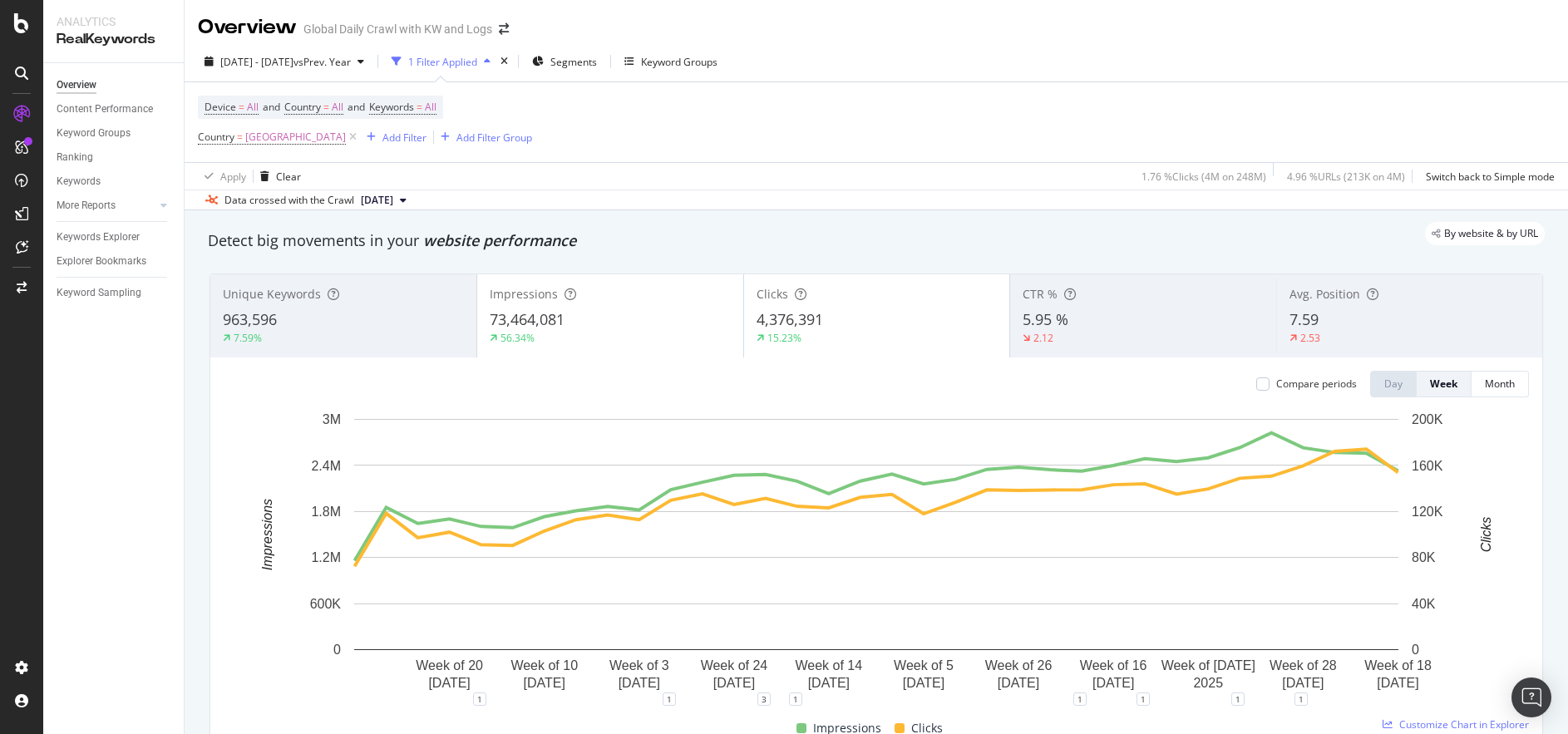
click at [1065, 328] on span "5.95 %" at bounding box center [1045, 320] width 45 height 20
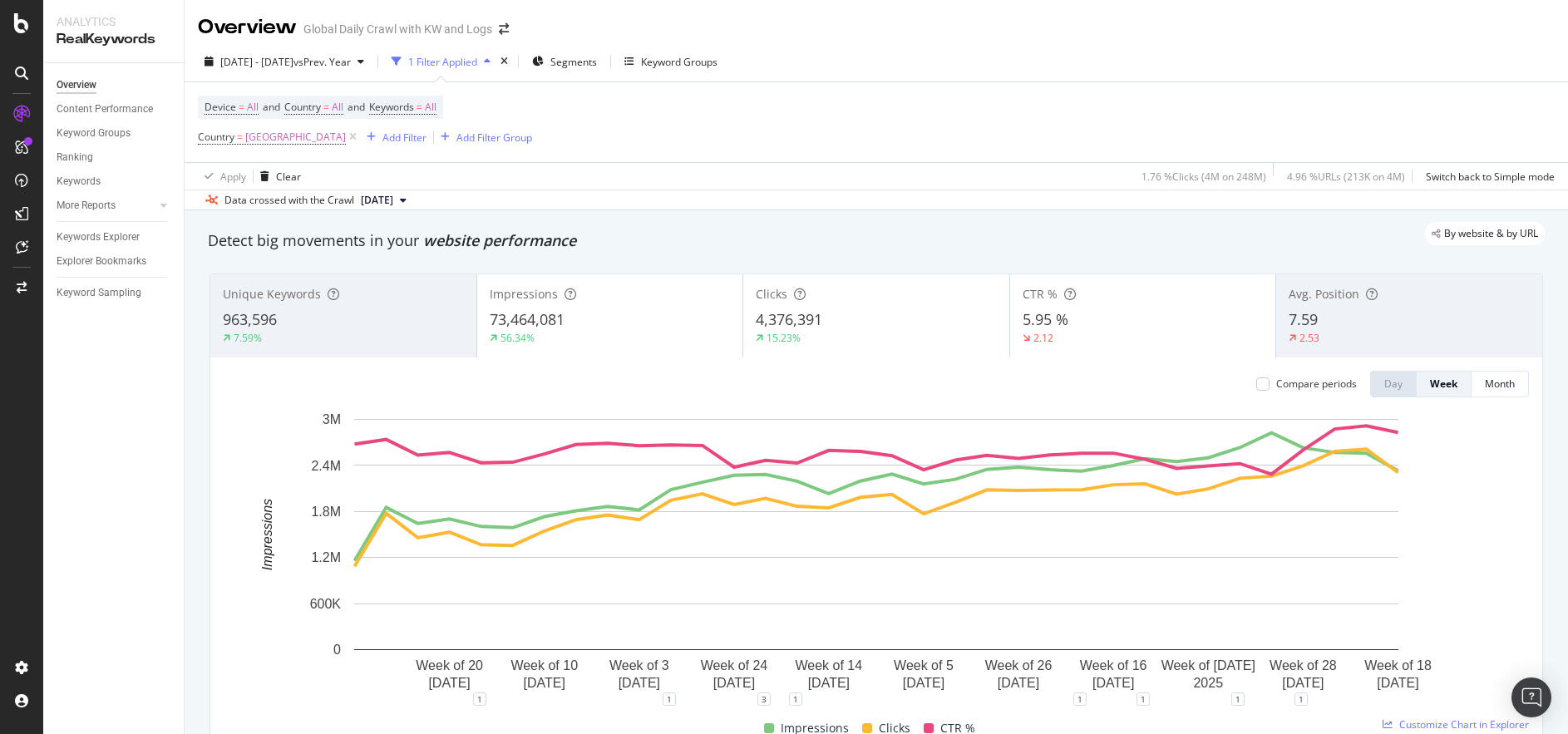
click at [489, 282] on div "Impressions 73,464,081 56.34%" at bounding box center [610, 316] width 266 height 75
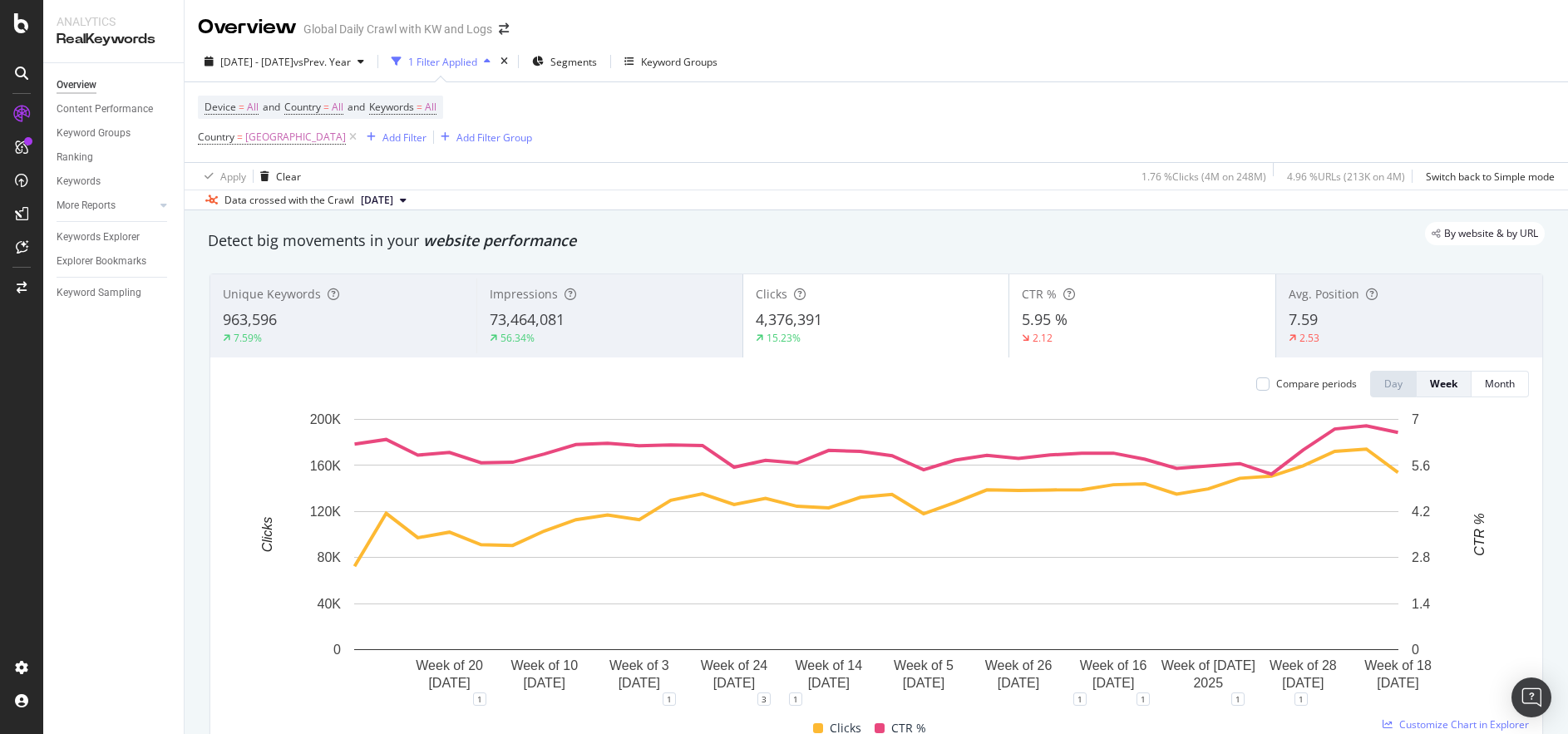
click at [536, 300] on span "Impressions" at bounding box center [523, 294] width 68 height 16
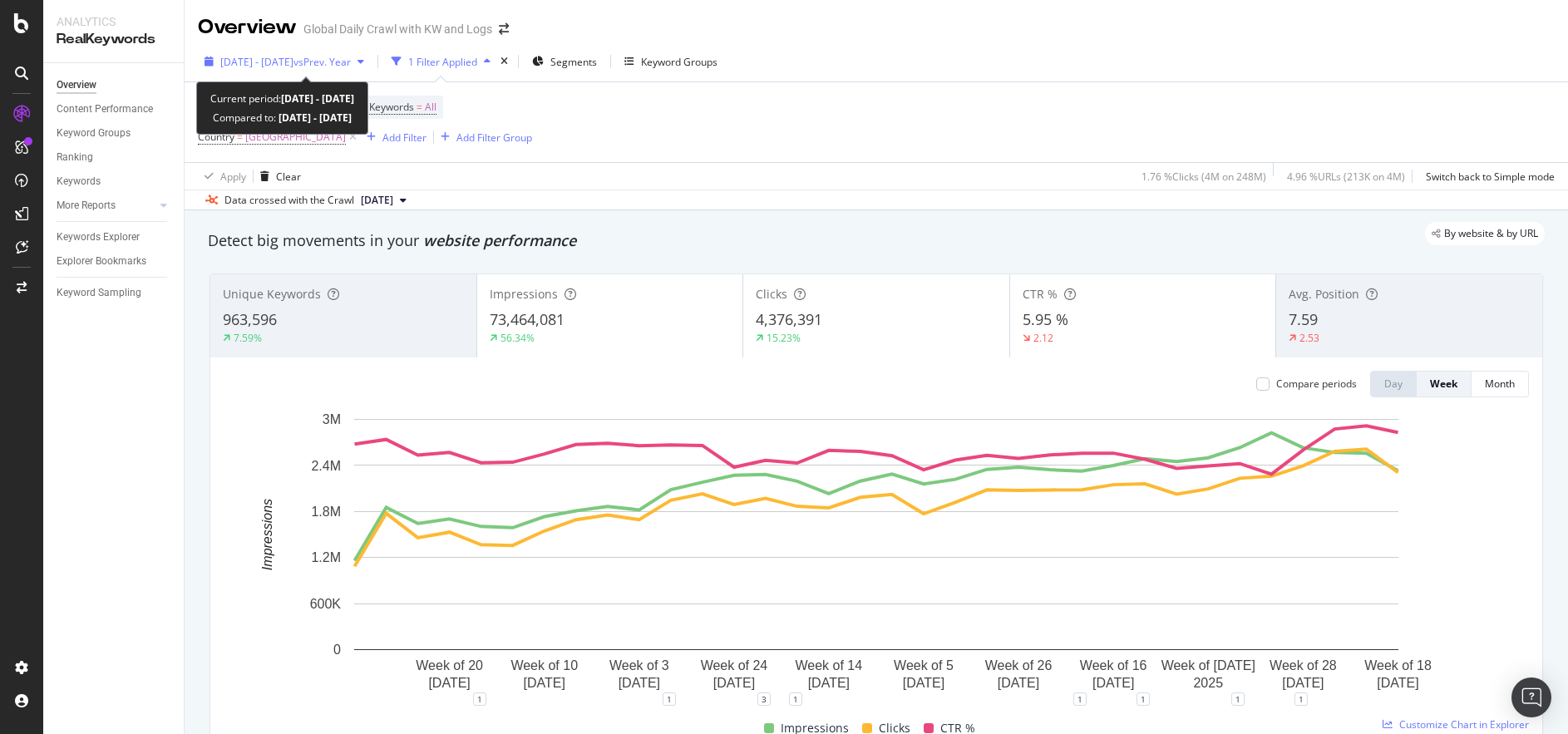
click at [351, 59] on span "vs Prev. Year" at bounding box center [322, 61] width 57 height 14
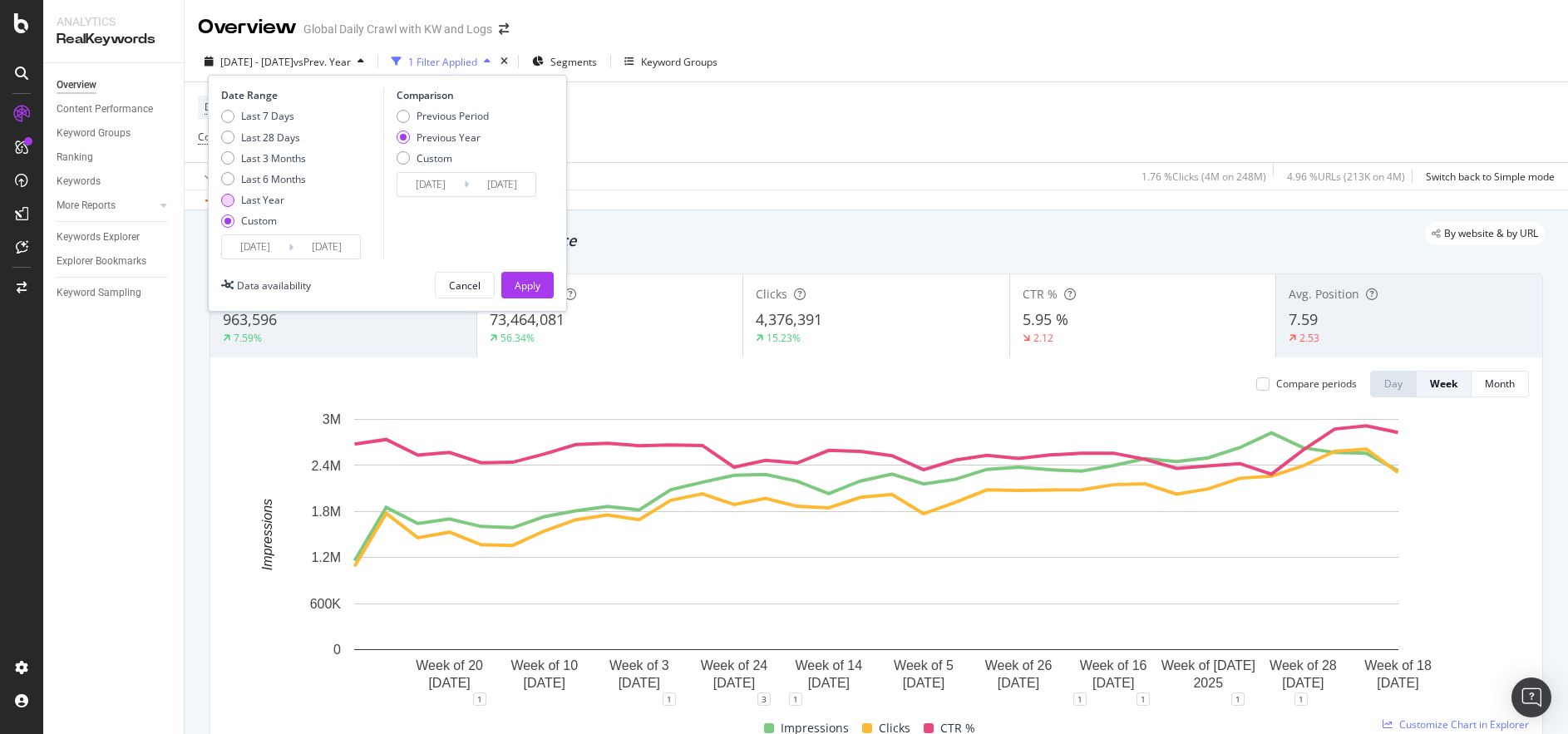
click at [253, 204] on div "Last Year" at bounding box center [262, 199] width 43 height 14
type input "[DATE]"
click at [518, 272] on button "Apply" at bounding box center [527, 285] width 52 height 27
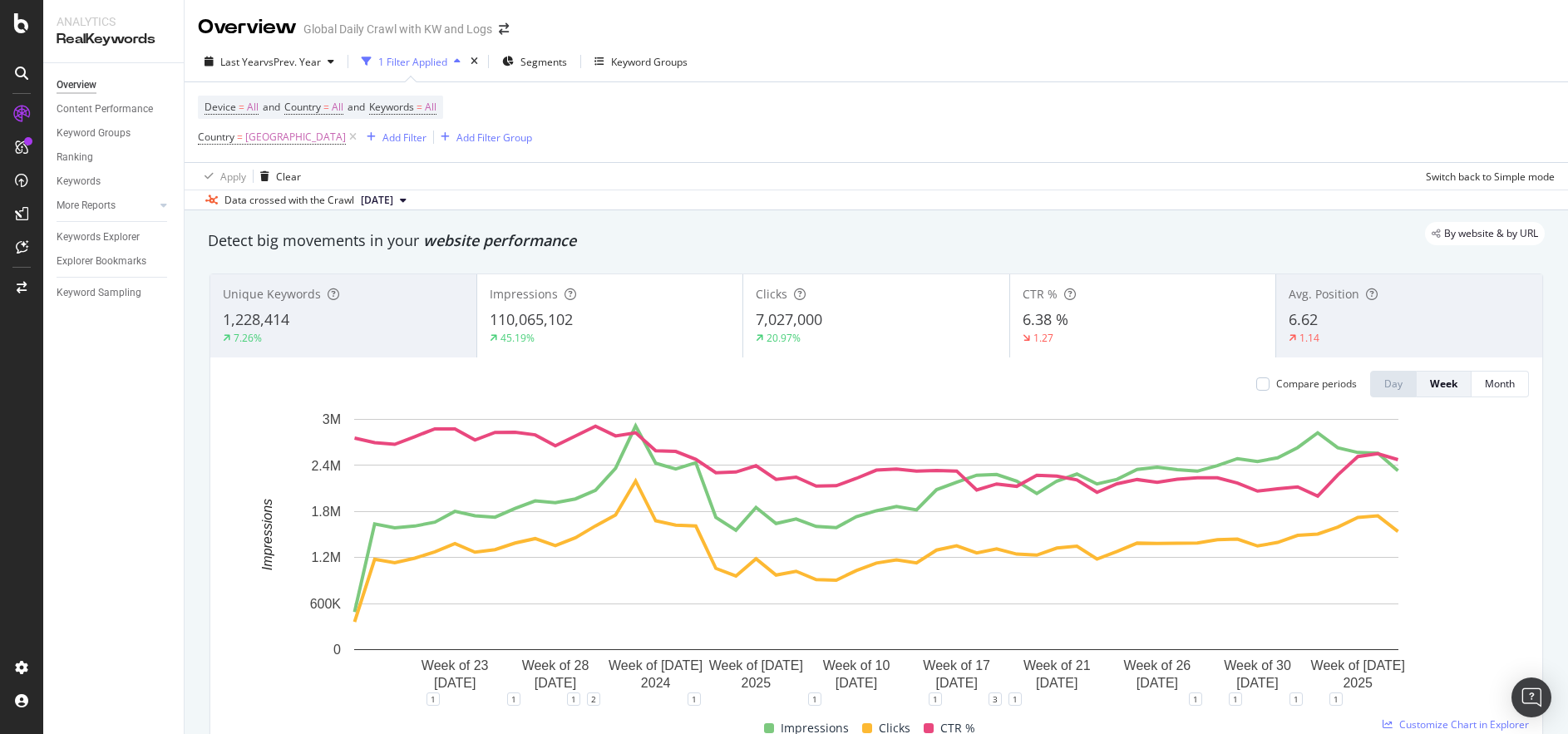
click at [1207, 178] on div "Apply Clear Switch back to Simple mode" at bounding box center [876, 176] width 1383 height 28
click at [1257, 380] on div at bounding box center [1263, 385] width 13 height 13
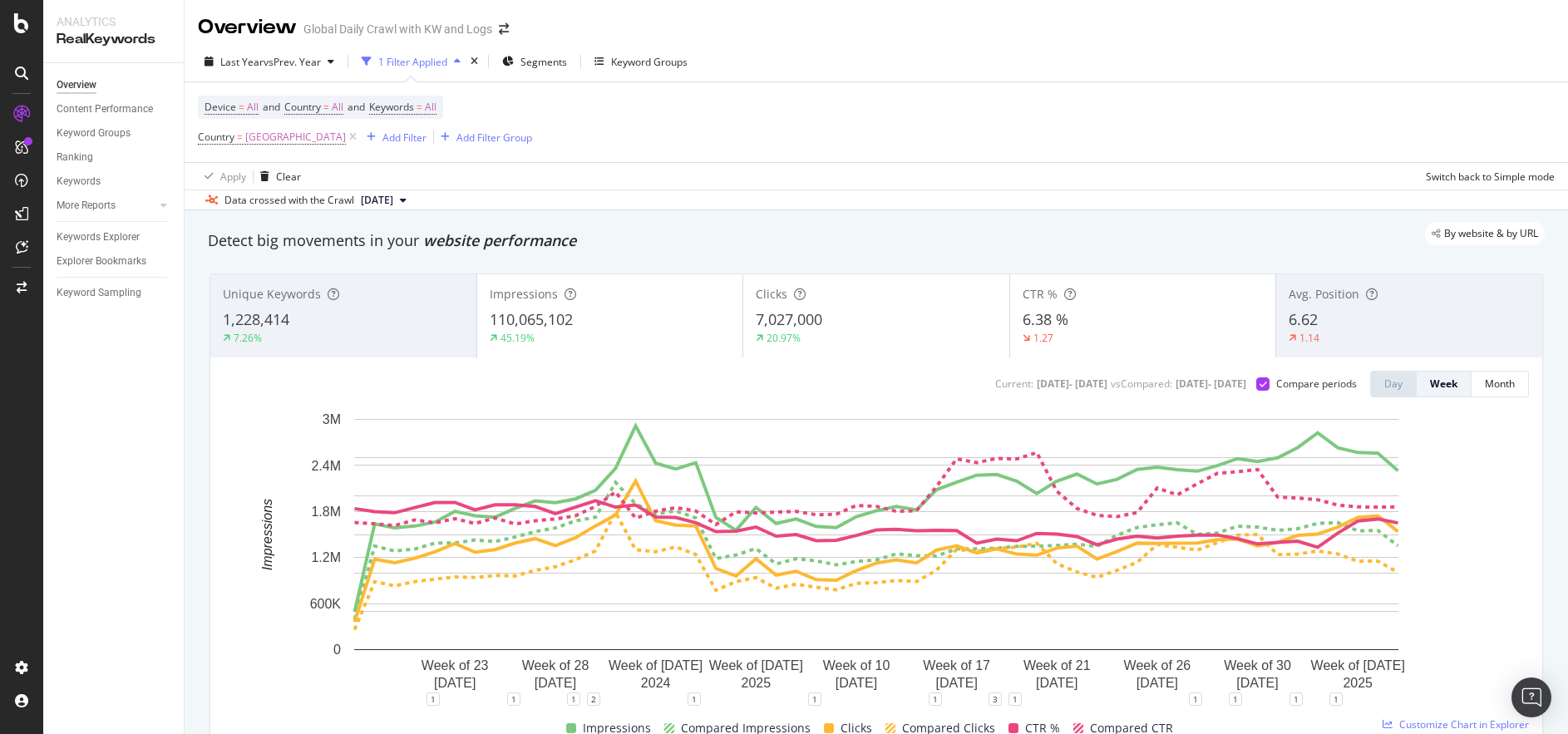
click at [586, 317] on div "110,065,102" at bounding box center [610, 321] width 241 height 22
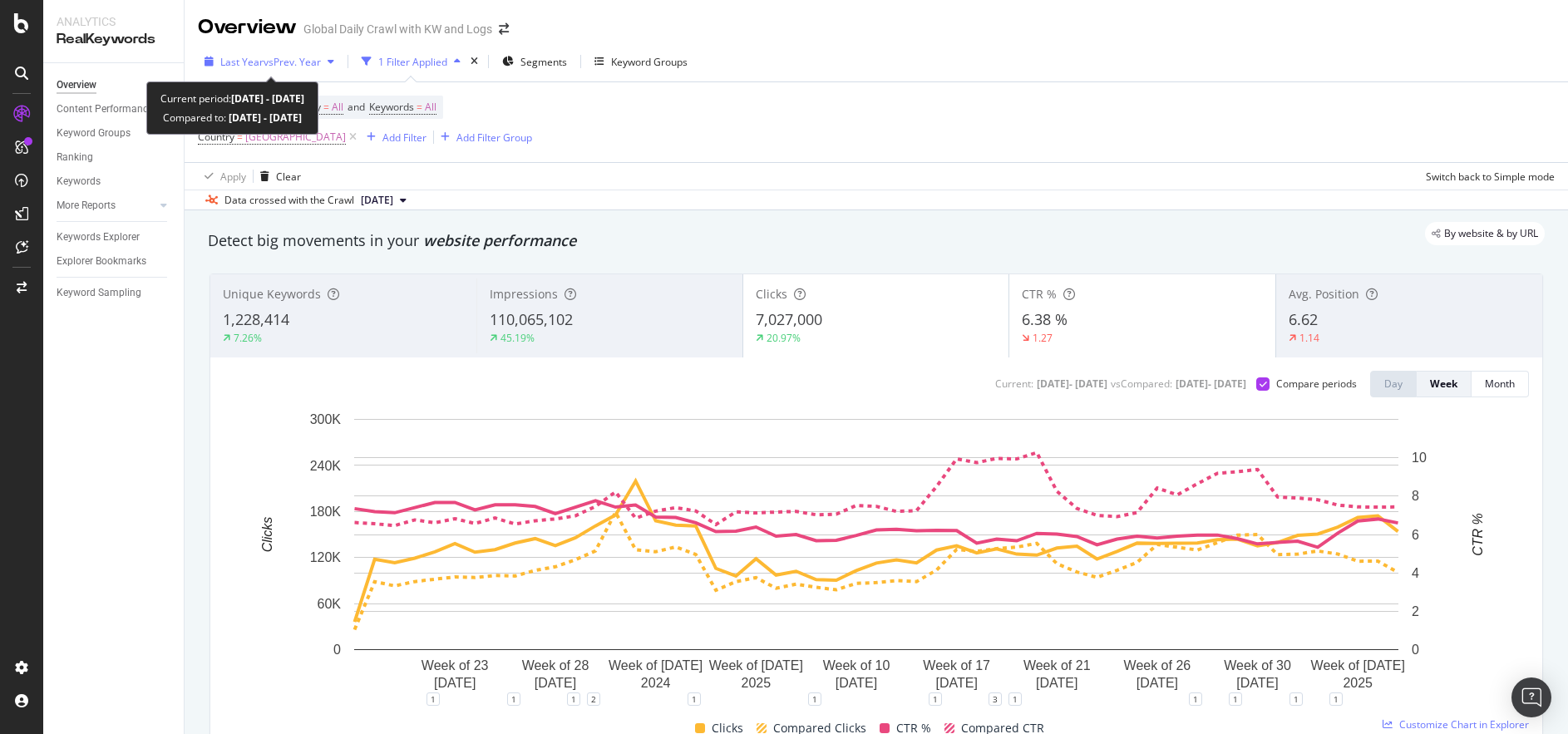
click at [299, 70] on div "Last Year vs Prev. Year" at bounding box center [269, 61] width 143 height 25
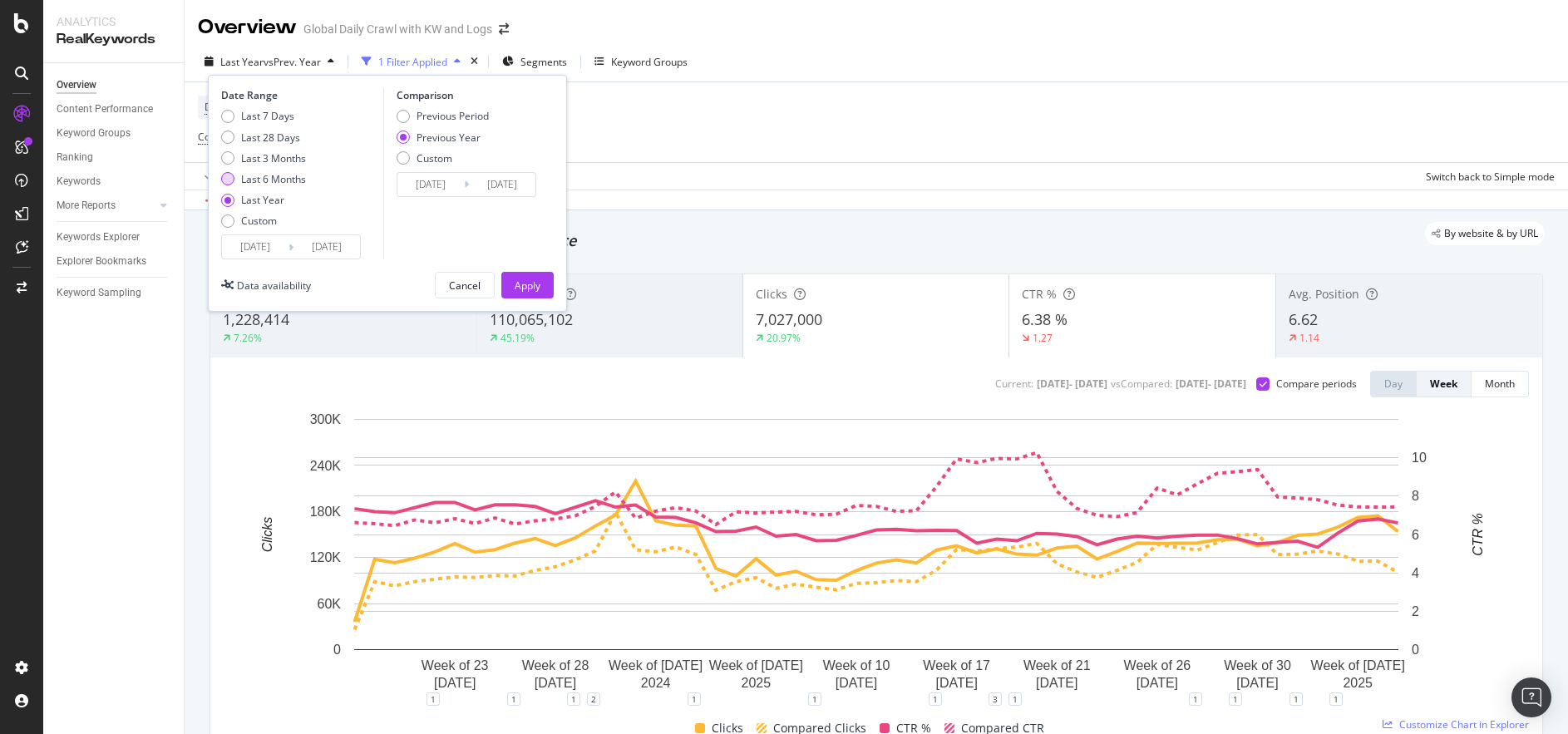
click at [244, 175] on div "Last 6 Months" at bounding box center [273, 179] width 65 height 14
type input "[DATE]"
click at [521, 290] on div "Apply" at bounding box center [527, 285] width 26 height 14
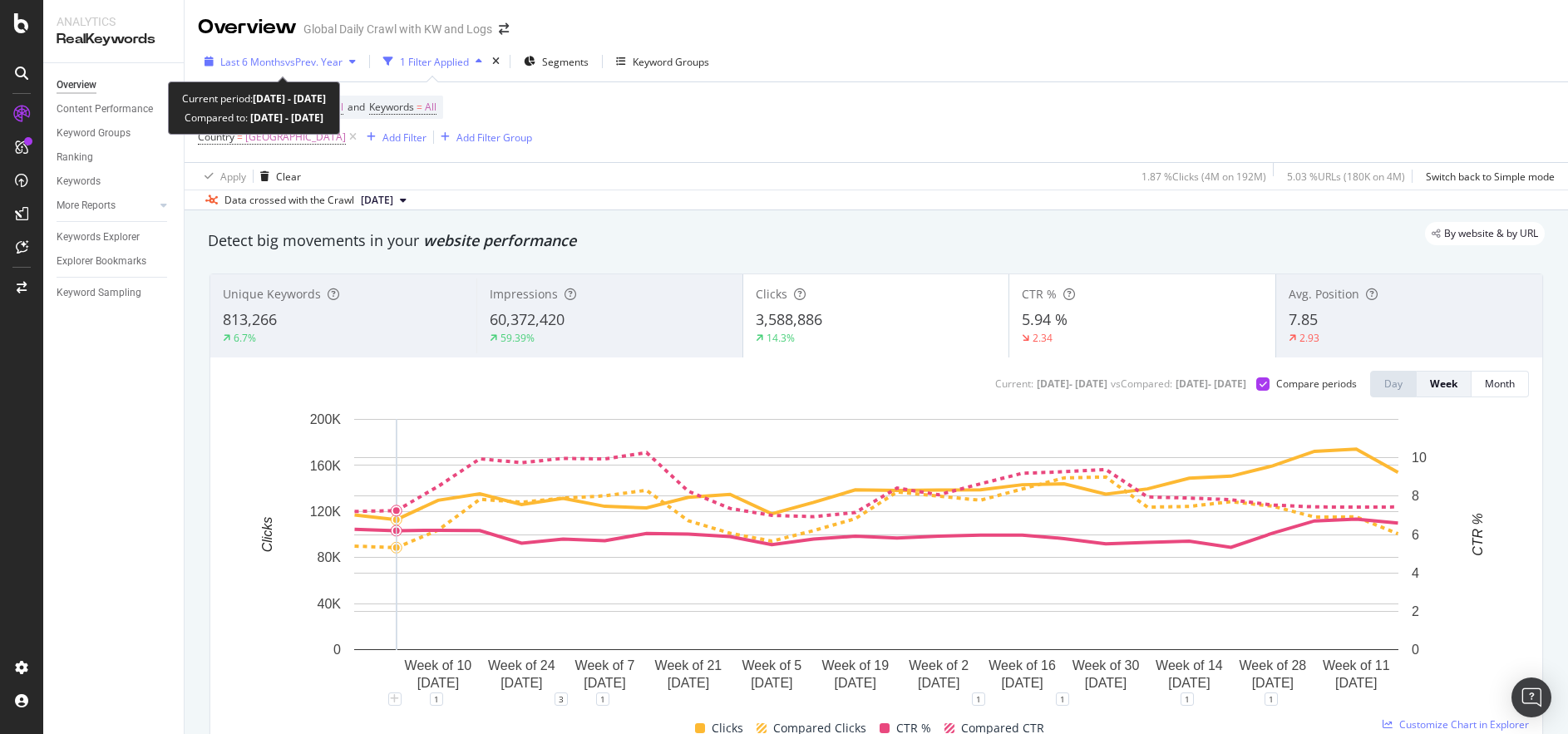
click at [328, 66] on span "vs Prev. Year" at bounding box center [314, 61] width 57 height 14
